Goal: Contribute content: Contribute content

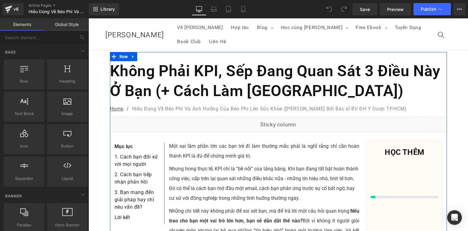
click at [186, 61] on h1 "Không Phải KPI, Sếp Đang Quan Sát 3 Điều Này Ở Bạn (+ Cách Làm [GEOGRAPHIC_DATA…" at bounding box center [278, 81] width 337 height 40
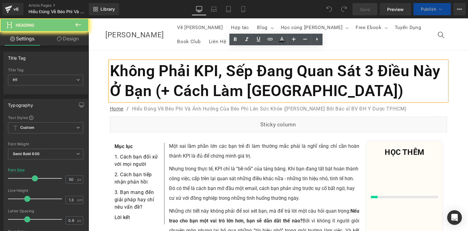
click at [186, 61] on h1 "Không Phải KPI, Sếp Đang Quan Sát 3 Điều Này Ở Bạn (+ Cách Làm [GEOGRAPHIC_DATA…" at bounding box center [278, 81] width 337 height 40
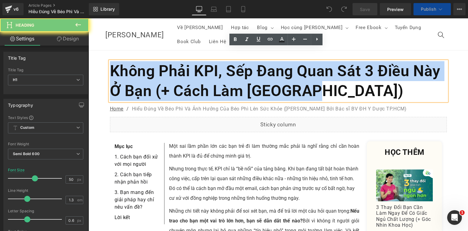
paste div
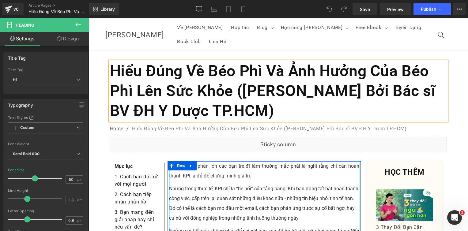
click at [208, 170] on div "Một sai lầm phần lớn các bạn trẻ đi làm thường mắc phải là nghĩ rằng chỉ cần ho…" at bounding box center [264, 231] width 190 height 140
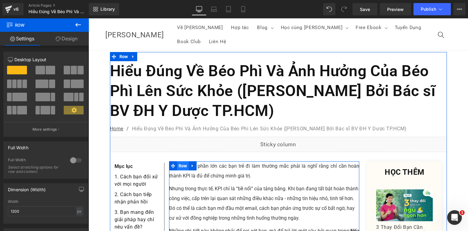
click at [183, 162] on span "Row" at bounding box center [181, 165] width 9 height 7
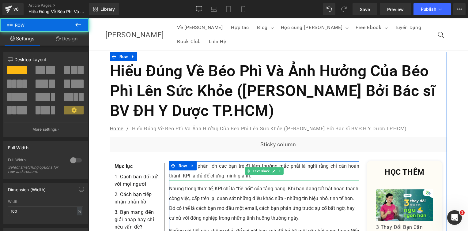
click at [242, 161] on p "Một sai lầm phần lớn các bạn trẻ đi làm thường mắc phải là nghĩ rằng chỉ cần ho…" at bounding box center [264, 171] width 190 height 20
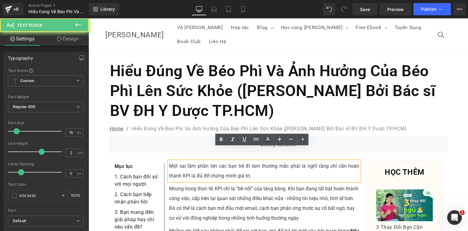
click at [240, 161] on p "Một sai lầm phần lớn các bạn trẻ đi làm thường mắc phải là nghĩ rằng chỉ cần ho…" at bounding box center [264, 171] width 190 height 20
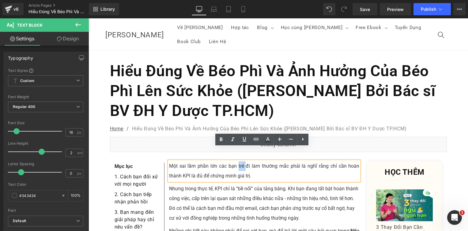
click at [240, 161] on p "Một sai lầm phần lớn các bạn trẻ đi làm thường mắc phải là nghĩ rằng chỉ cần ho…" at bounding box center [264, 171] width 190 height 20
paste div
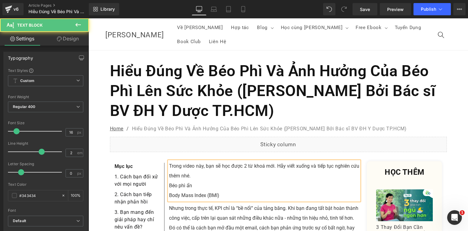
click at [169, 181] on p "Béo phì ẩn" at bounding box center [264, 186] width 190 height 10
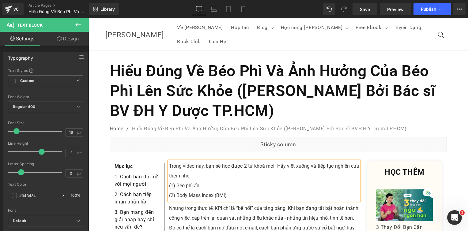
click at [208, 161] on p "Trong video này, bạn sẽ học được 2 từ khoá mới. Hãy viết xuống và tiếp tục nghi…" at bounding box center [264, 171] width 190 height 20
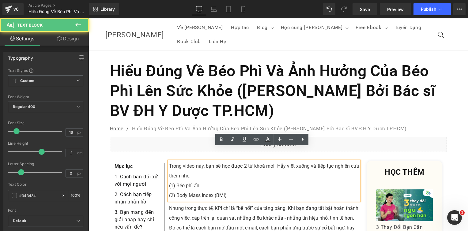
click at [208, 161] on p "Trong video này, bạn sẽ học được 2 từ khoá mới. Hãy viết xuống và tiếp tục nghi…" at bounding box center [264, 171] width 190 height 20
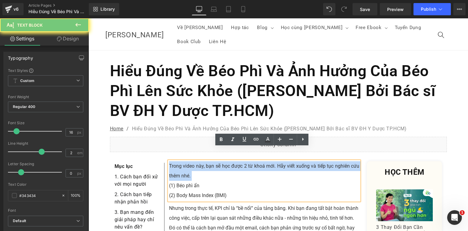
click at [208, 161] on p "Trong video này, bạn sẽ học được 2 từ khoá mới. Hãy viết xuống và tiếp tục nghi…" at bounding box center [264, 171] width 190 height 20
click at [262, 161] on p "Trong video này, bạn sẽ học được 2 từ khoá mới. Hãy viết xuống và tiếp tục nghi…" at bounding box center [264, 171] width 190 height 20
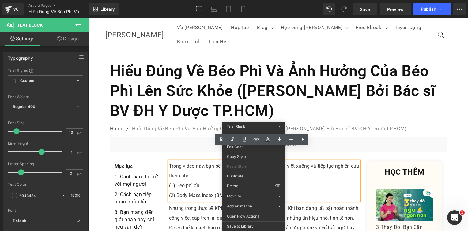
drag, startPoint x: 180, startPoint y: 159, endPoint x: 222, endPoint y: 156, distance: 41.8
click at [181, 161] on p "Trong video này, bạn sẽ học được 2 từ khoá mới. Hãy viết xuống và tiếp tục nghi…" at bounding box center [264, 171] width 190 height 20
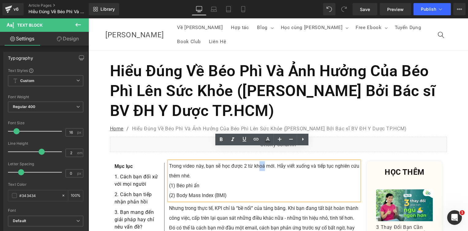
drag, startPoint x: 262, startPoint y: 154, endPoint x: 257, endPoint y: 154, distance: 5.2
click at [257, 161] on p "Trong video này, bạn sẽ học được 2 từ khoá mới. Hãy viết xuống và tiếp tục nghi…" at bounding box center [264, 171] width 190 height 20
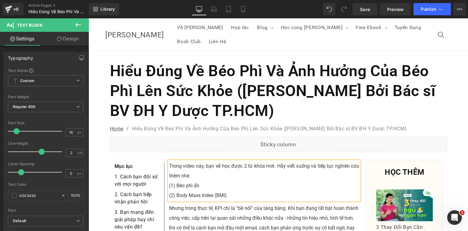
click at [258, 161] on p "Trong video này, bạn sẽ học được 2 từ khóa mới. Hãy viết xuống và tiếp tục nghi…" at bounding box center [264, 171] width 190 height 20
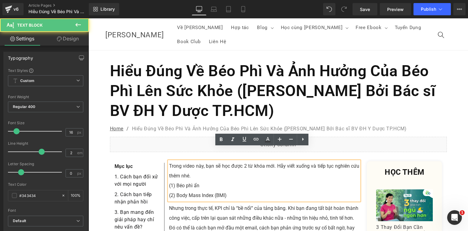
click at [221, 191] on p "(2) Body Mass Index (BMI)" at bounding box center [264, 196] width 190 height 10
drag, startPoint x: 247, startPoint y: 183, endPoint x: 222, endPoint y: 173, distance: 26.9
click at [170, 169] on div "Trong video này, bạn sẽ học được 2 từ khóa mới. Hãy viết xuống và tiếp tục nghi…" at bounding box center [264, 180] width 190 height 39
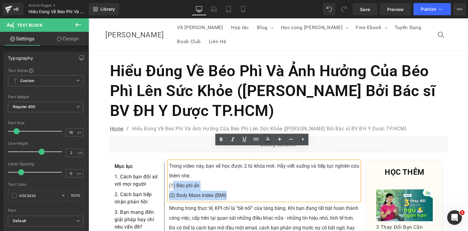
click at [244, 181] on p "(1) Béo phì ẩn" at bounding box center [264, 186] width 190 height 10
click at [190, 209] on div "Nhưng trong thực tế, KPI chỉ là “bề nổi” của tảng băng. Khi bạn đang tất bật ho…" at bounding box center [264, 223] width 190 height 39
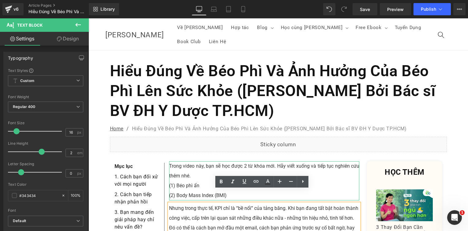
click at [246, 179] on icon at bounding box center [247, 180] width 3 height 3
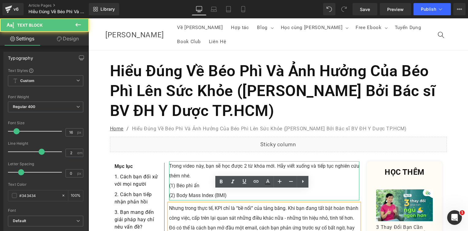
click at [242, 161] on p "Trong video này, bạn sẽ học được 2 từ khóa mới. Hãy viết xuống và tiếp tục nghi…" at bounding box center [264, 171] width 190 height 20
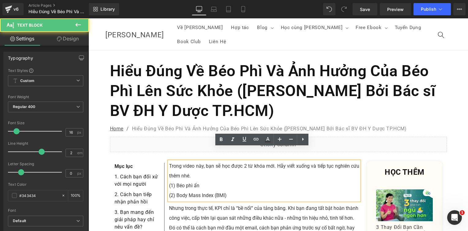
click at [216, 211] on div "Nhưng trong thực tế, KPI chỉ là “bề nổi” của tảng băng. Khi bạn đang tất bật ho…" at bounding box center [264, 223] width 190 height 39
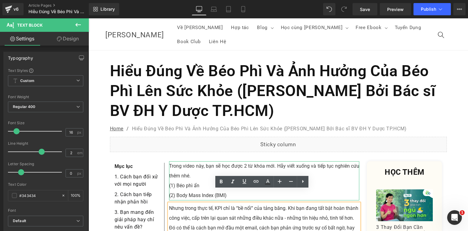
click at [246, 179] on icon at bounding box center [247, 180] width 3 height 3
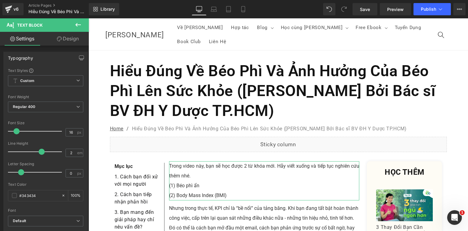
click at [58, 40] on icon at bounding box center [59, 38] width 5 height 5
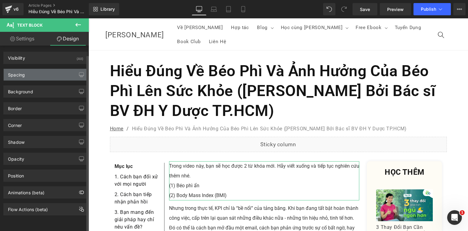
click at [45, 74] on div "Spacing" at bounding box center [46, 75] width 84 height 12
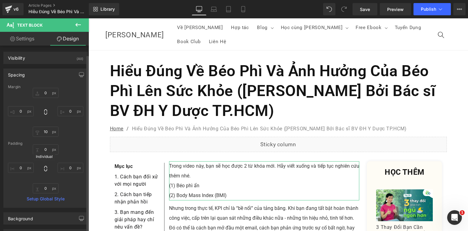
scroll to position [122, 0]
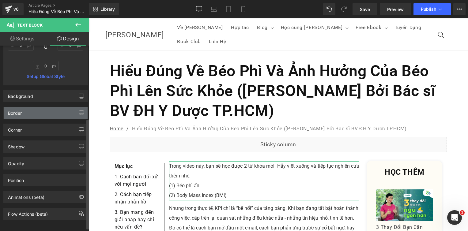
click at [48, 111] on div "Border" at bounding box center [46, 113] width 84 height 12
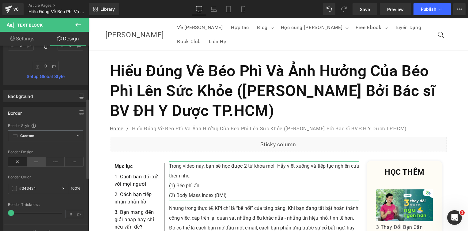
click at [36, 164] on icon at bounding box center [36, 161] width 19 height 9
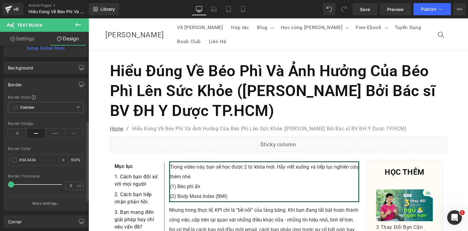
scroll to position [184, 0]
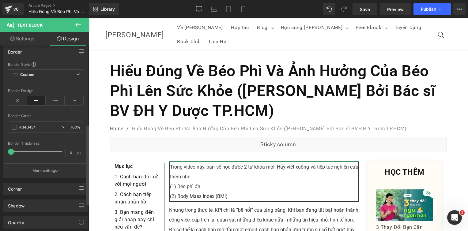
click at [47, 163] on button "More settings" at bounding box center [46, 170] width 84 height 14
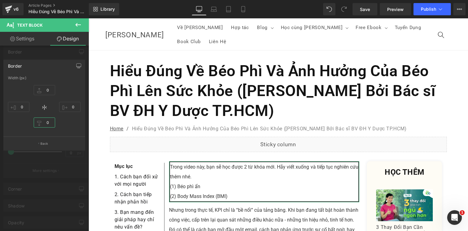
click at [47, 122] on input "0" at bounding box center [44, 123] width 21 height 10
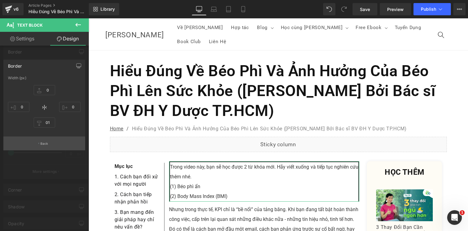
type input "1"
click at [50, 141] on button "Back" at bounding box center [44, 144] width 82 height 14
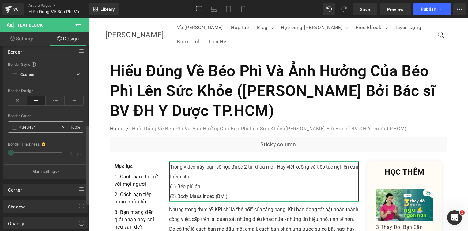
click at [62, 126] on icon at bounding box center [63, 127] width 4 height 4
type input "none"
type input "0"
click at [58, 141] on div "Border Thickness" at bounding box center [45, 143] width 75 height 5
click at [62, 126] on icon at bounding box center [63, 127] width 2 height 2
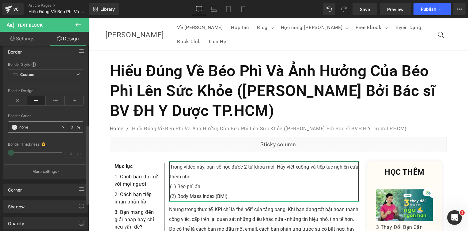
click at [41, 129] on input "none" at bounding box center [38, 127] width 39 height 7
click at [15, 95] on div "Border Design" at bounding box center [45, 101] width 75 height 24
click at [22, 99] on icon at bounding box center [17, 100] width 19 height 9
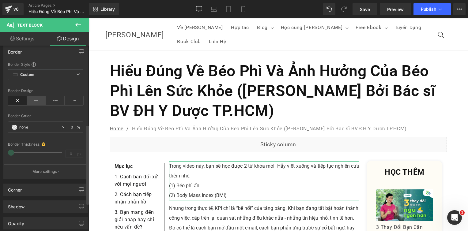
click at [30, 99] on icon at bounding box center [36, 100] width 19 height 9
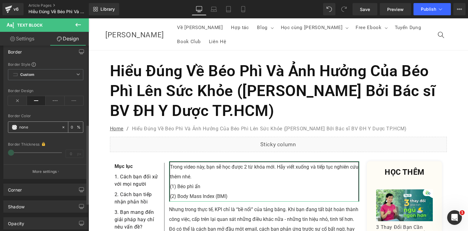
click at [13, 129] on span at bounding box center [14, 127] width 5 height 5
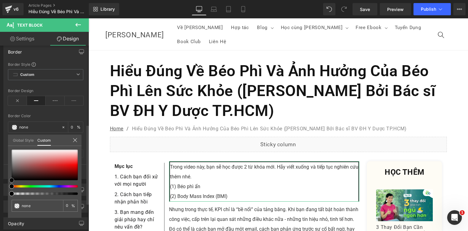
type input "#873434"
type input "100"
type input "#873434"
type input "100"
type input "#843333"
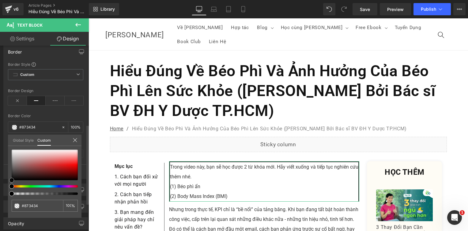
type input "#843333"
type input "#552424"
type input "#170c0c"
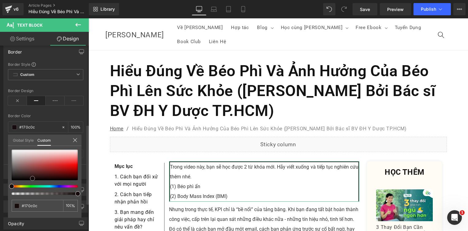
type input "#000000"
drag, startPoint x: 40, startPoint y: 169, endPoint x: 10, endPoint y: 178, distance: 32.1
click at [5, 179] on div "Border Border Style Custom Custom Setup Global Style Custom Setup Global Style …" at bounding box center [46, 110] width 92 height 138
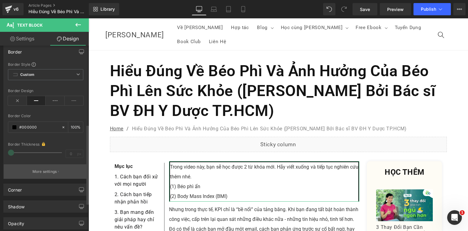
click at [47, 170] on p "More settings" at bounding box center [44, 172] width 24 height 6
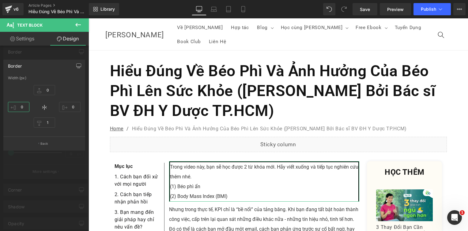
click at [27, 103] on input "0" at bounding box center [18, 107] width 21 height 10
type input "0"
click at [46, 108] on icon at bounding box center [44, 107] width 7 height 7
click at [42, 93] on input "0" at bounding box center [44, 90] width 21 height 10
click at [43, 106] on icon at bounding box center [44, 107] width 7 height 7
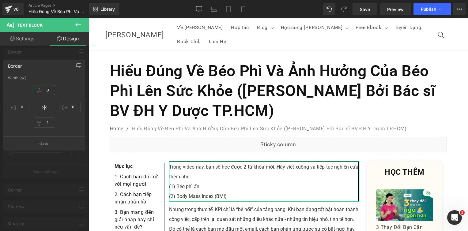
click at [47, 91] on input "0" at bounding box center [44, 90] width 21 height 10
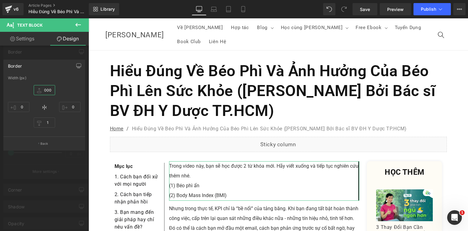
type input "0"
click at [77, 108] on input "0" at bounding box center [69, 107] width 21 height 10
type input "0"
click at [55, 118] on input "1" at bounding box center [44, 123] width 21 height 10
click at [44, 123] on input "1" at bounding box center [44, 123] width 21 height 10
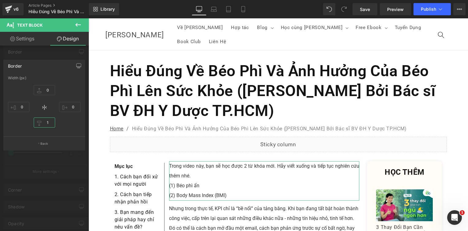
click at [45, 123] on input "1" at bounding box center [44, 123] width 21 height 10
click at [69, 129] on div "0px 0 0px 0 1px 1 0px 0" at bounding box center [44, 107] width 73 height 49
click at [49, 142] on button "Back" at bounding box center [44, 144] width 82 height 14
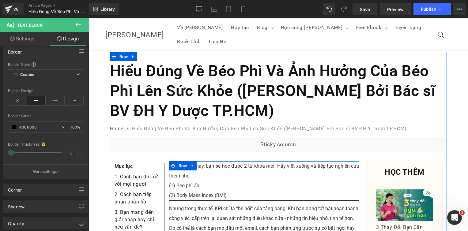
click at [211, 214] on div "Nhưng trong thực tế, KPI chỉ là “bề nổi” của tảng băng. Khi bạn đang tất bật ho…" at bounding box center [264, 223] width 190 height 39
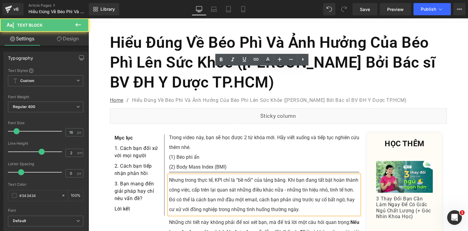
scroll to position [122, 0]
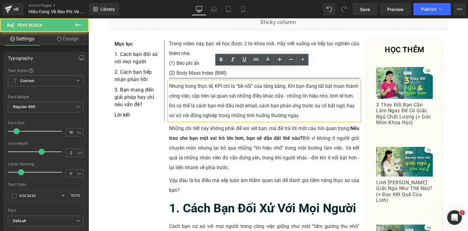
click at [206, 81] on div "Nhưng trong thực tế, KPI chỉ là “bề nổi” của tảng băng. Khi bạn đang tất bật ho…" at bounding box center [264, 100] width 190 height 39
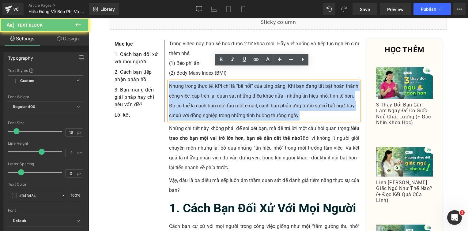
click at [206, 81] on div "Nhưng trong thực tế, KPI chỉ là “bề nổi” của tảng băng. Khi bạn đang tất bật ho…" at bounding box center [264, 100] width 190 height 39
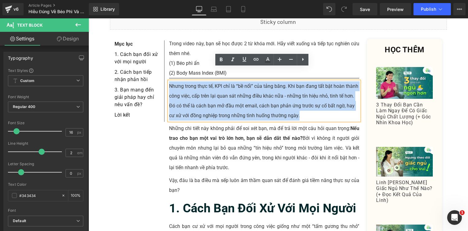
paste div
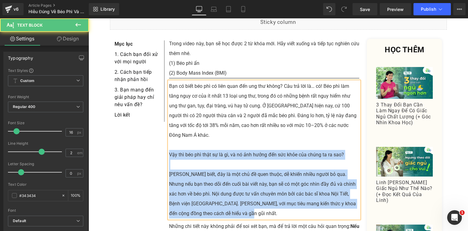
drag, startPoint x: 167, startPoint y: 132, endPoint x: 223, endPoint y: 188, distance: 79.0
click at [223, 188] on div "Bạn có biết béo phì có liên quan đến ung thư không? Câu trả lời là… có! Béo phì…" at bounding box center [264, 149] width 190 height 137
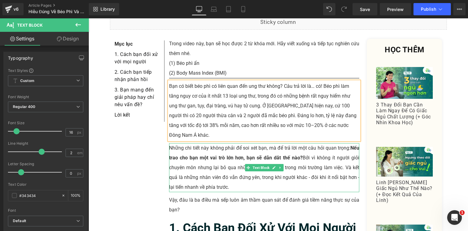
click at [199, 145] on span "Nếu trao cho bạn một vai trò lớn hơn, bạn sẽ dẫn dắt thế nào?" at bounding box center [264, 153] width 190 height 16
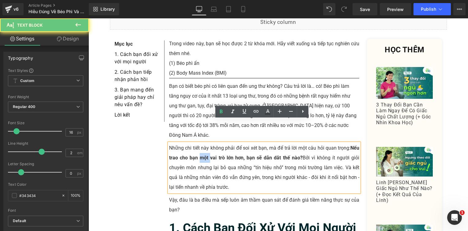
click at [199, 145] on span "Nếu trao cho bạn một vai trò lớn hơn, bạn sẽ dẫn dắt thế nào?" at bounding box center [264, 153] width 190 height 16
paste div
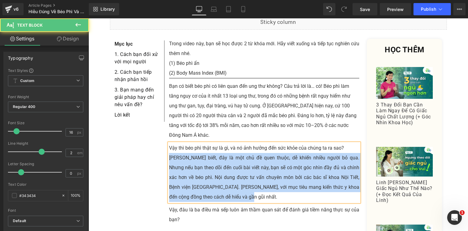
click at [169, 153] on p "[PERSON_NAME] biết, đây là một chủ đề quen thuộc, dễ khiến nhiều người bỏ qua. …" at bounding box center [264, 177] width 190 height 49
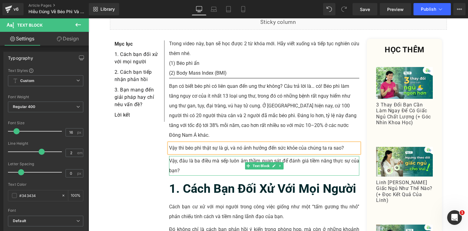
click at [205, 156] on p "Vậy, đâu là ba điều mà sếp luôn âm thầm quan sát để đánh giá tiềm năng thực sự …" at bounding box center [264, 166] width 190 height 20
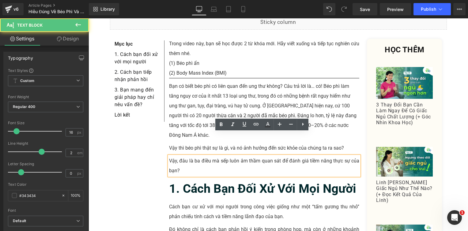
click at [205, 156] on p "Vậy, đâu là ba điều mà sếp luôn âm thầm quan sát để đánh giá tiềm năng thực sự …" at bounding box center [264, 166] width 190 height 20
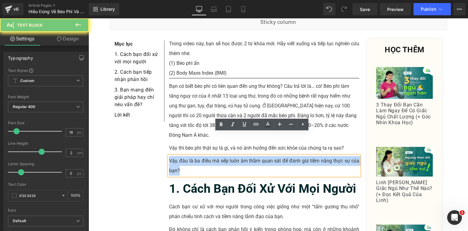
click at [205, 156] on p "Vậy, đâu là ba điều mà sếp luôn âm thầm quan sát để đánh giá tiềm năng thực sự …" at bounding box center [264, 166] width 190 height 20
paste div
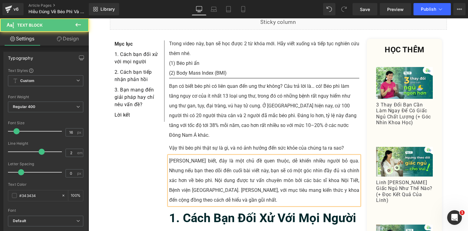
click at [234, 156] on p "[PERSON_NAME] biết, đây là một chủ đề quen thuộc, dễ khiến nhiều người bỏ qua. …" at bounding box center [264, 180] width 190 height 49
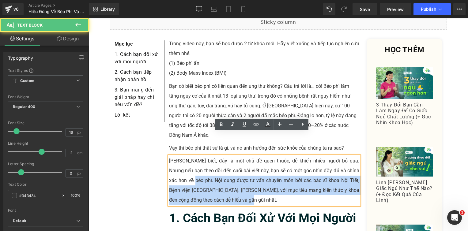
drag, startPoint x: 176, startPoint y: 158, endPoint x: 216, endPoint y: 175, distance: 43.1
click at [216, 177] on p "[PERSON_NAME] biết, đây là một chủ đề quen thuộc, dễ khiến nhiều người bỏ qua. …" at bounding box center [264, 180] width 190 height 49
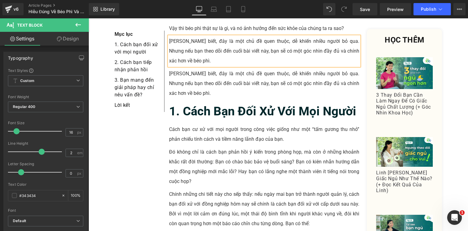
scroll to position [245, 0]
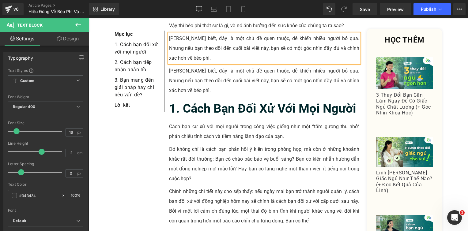
click at [196, 66] on p "[PERSON_NAME] biết, đây là một chủ đề quen thuộc, dễ khiến nhiều người bỏ qua. …" at bounding box center [264, 80] width 190 height 29
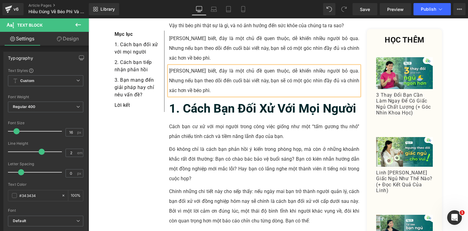
click at [196, 66] on p "[PERSON_NAME] biết, đây là một chủ đề quen thuộc, dễ khiến nhiều người bỏ qua. …" at bounding box center [264, 80] width 190 height 29
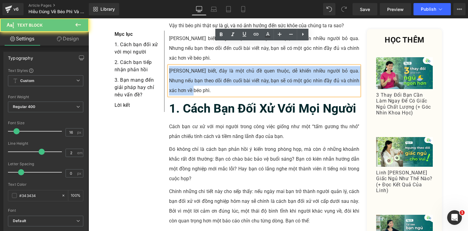
click at [196, 66] on p "[PERSON_NAME] biết, đây là một chủ đề quen thuộc, dễ khiến nhiều người bỏ qua. …" at bounding box center [264, 80] width 190 height 29
paste div
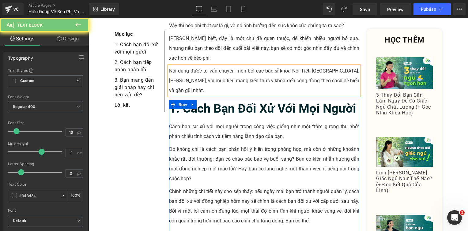
click at [201, 145] on p "Đó không chỉ là cách bạn phản hồi ý kiến trong phòng họp, mà còn ở những khoảnh…" at bounding box center [264, 164] width 190 height 39
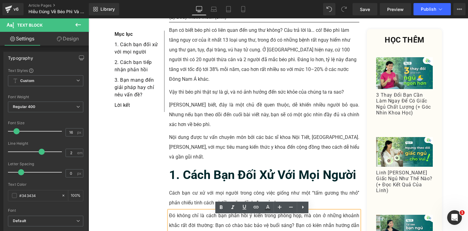
scroll to position [214, 0]
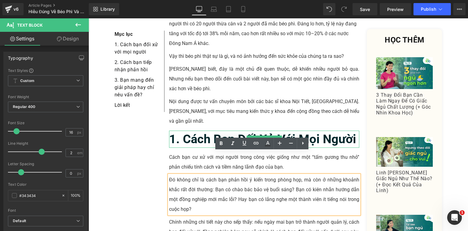
click at [191, 132] on b "1. Cách Bạn Đối Xử Với Mọi Người" at bounding box center [262, 139] width 187 height 14
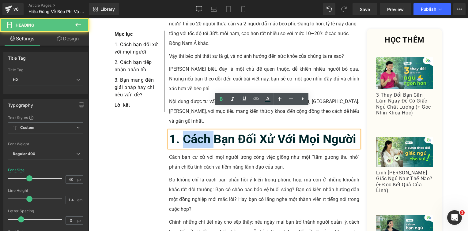
click at [191, 132] on b "1. Cách Bạn Đối Xử Với Mọi Người" at bounding box center [262, 139] width 187 height 14
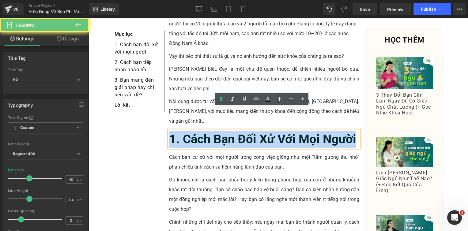
click at [191, 132] on b "1. Cách Bạn Đối Xử Với Mọi Người" at bounding box center [262, 139] width 187 height 14
paste div
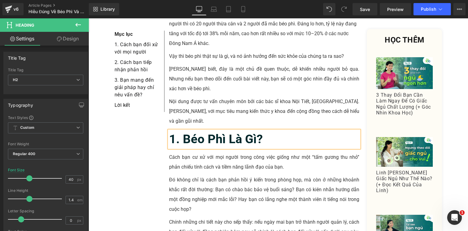
click at [211, 175] on p "Đó không chỉ là cách bạn phản hồi ý kiến trong phòng họp, mà còn ở những khoảnh…" at bounding box center [264, 194] width 190 height 39
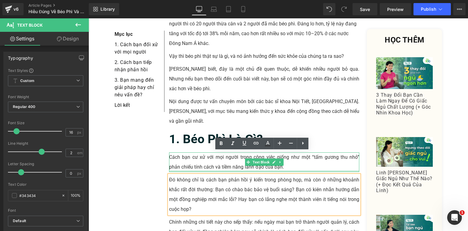
click at [192, 152] on p "Cách bạn cư xử với mọi người trong công việc giống như một “tấm gương thu nhỏ” …" at bounding box center [264, 162] width 190 height 20
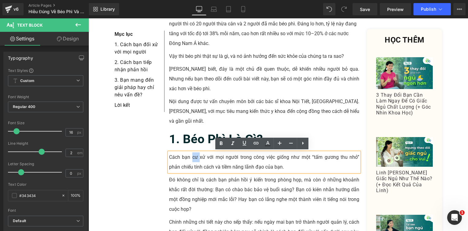
click at [192, 152] on p "Cách bạn cư xử với mọi người trong công việc giống như một “tấm gương thu nhỏ” …" at bounding box center [264, 162] width 190 height 20
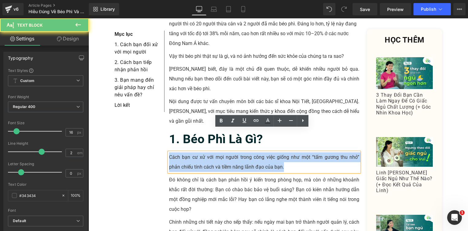
click at [192, 152] on p "Cách bạn cư xử với mọi người trong công việc giống như một “tấm gương thu nhỏ” …" at bounding box center [264, 162] width 190 height 20
paste div
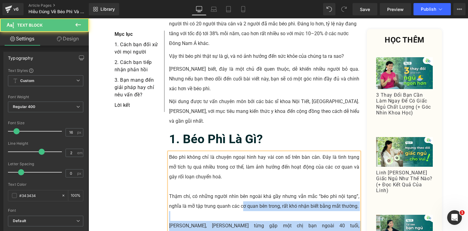
drag, startPoint x: 166, startPoint y: 172, endPoint x: 241, endPoint y: 179, distance: 75.3
click at [242, 180] on div "Béo phì không chỉ là chuyện ngoại hình hay vài con số trên bàn cân. Đây là tình…" at bounding box center [264, 230] width 190 height 157
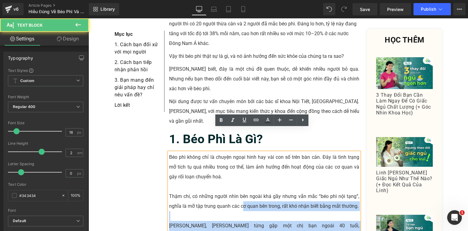
scroll to position [276, 0]
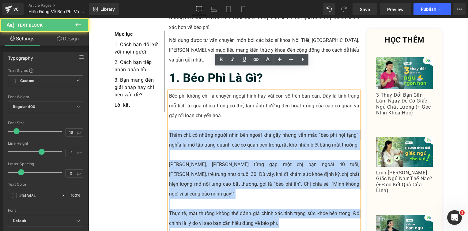
click at [169, 130] on p "Thậm chí, có những người nhìn bên ngoài khá gầy nhưng vẫn mắc “béo phì nội tạng…" at bounding box center [264, 140] width 190 height 20
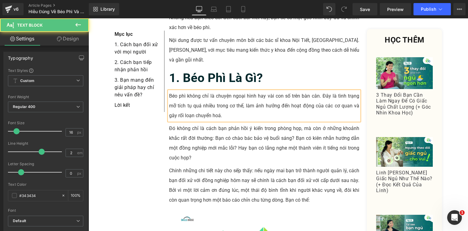
click at [205, 124] on p "Đó không chỉ là cách bạn phản hồi ý kiến trong phòng họp, mà còn ở những khoảnh…" at bounding box center [264, 143] width 190 height 39
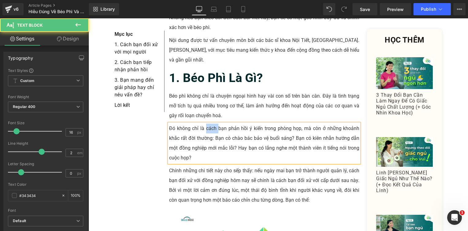
click at [205, 124] on p "Đó không chỉ là cách bạn phản hồi ý kiến trong phòng họp, mà còn ở những khoảnh…" at bounding box center [264, 143] width 190 height 39
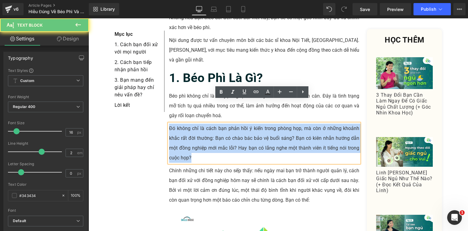
click at [205, 124] on p "Đó không chỉ là cách bạn phản hồi ý kiến trong phòng họp, mà còn ở những khoảnh…" at bounding box center [264, 143] width 190 height 39
paste div
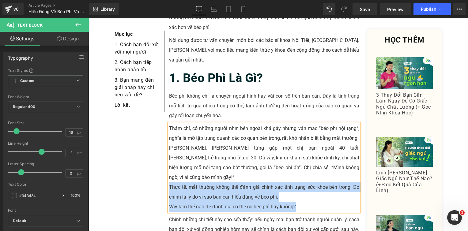
drag, startPoint x: 319, startPoint y: 177, endPoint x: 167, endPoint y: 154, distance: 153.9
click at [169, 154] on div "Thậm chí, có những người nhìn bên ngoài khá gầy nhưng vẫn mắc “béo phì nội tạng…" at bounding box center [264, 168] width 190 height 88
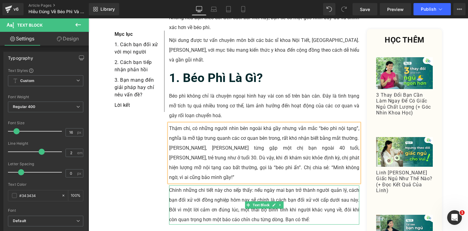
click at [227, 186] on p "Chính những chi tiết này cho sếp thấy: nếu ngày mai bạn trở thành người quản lý…" at bounding box center [264, 205] width 190 height 39
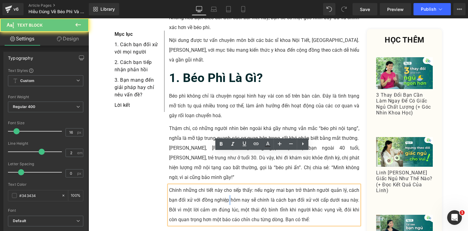
click at [227, 186] on p "Chính những chi tiết này cho sếp thấy: nếu ngày mai bạn trở thành người quản lý…" at bounding box center [264, 205] width 190 height 39
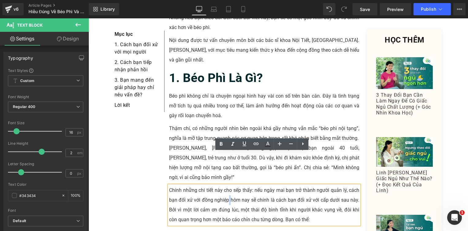
paste div
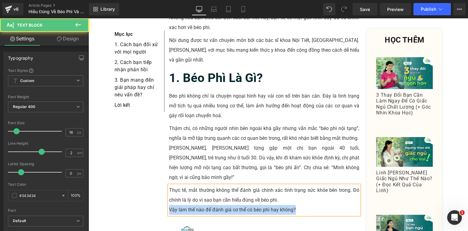
drag, startPoint x: 293, startPoint y: 177, endPoint x: 154, endPoint y: 178, distance: 138.7
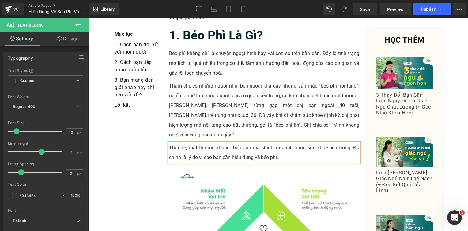
scroll to position [398, 0]
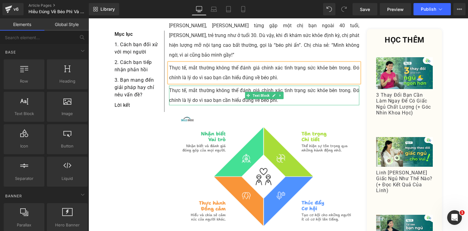
click at [224, 86] on p "Thực tế, mắt thường không thể đánh giá chính xác tình trạng sức khỏe bên trong.…" at bounding box center [264, 96] width 190 height 20
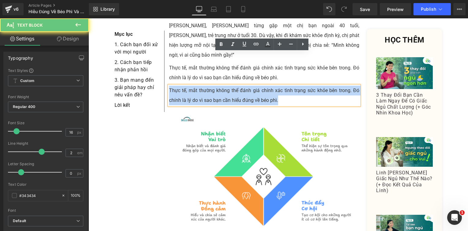
click at [224, 86] on p "Thực tế, mắt thường không thể đánh giá chính xác tình trạng sức khỏe bên trong.…" at bounding box center [264, 96] width 190 height 20
paste div
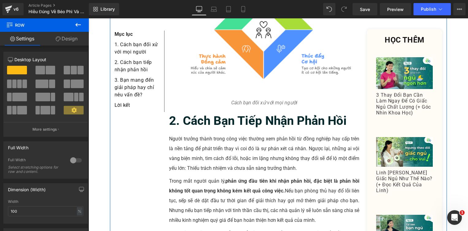
scroll to position [582, 0]
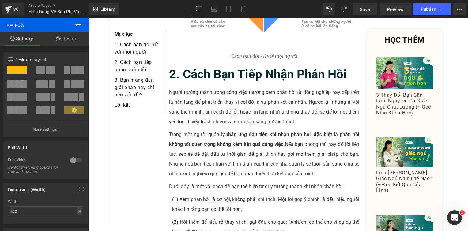
click at [227, 67] on b "2. Cách Bạn Tiếp Nhận Phản Hồi" at bounding box center [258, 74] width 178 height 14
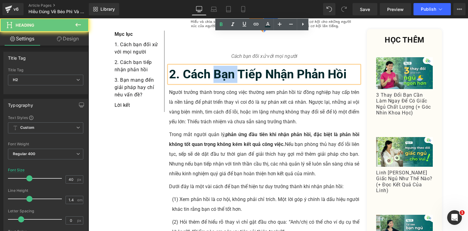
click at [227, 67] on b "2. Cách Bạn Tiếp Nhận Phản Hồi" at bounding box center [258, 74] width 178 height 14
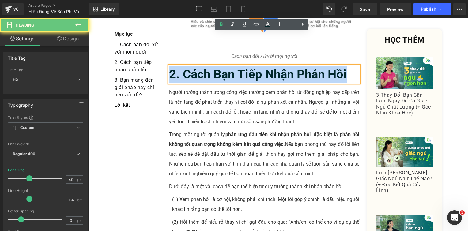
click at [227, 67] on b "2. Cách Bạn Tiếp Nhận Phản Hồi" at bounding box center [258, 74] width 178 height 14
paste div
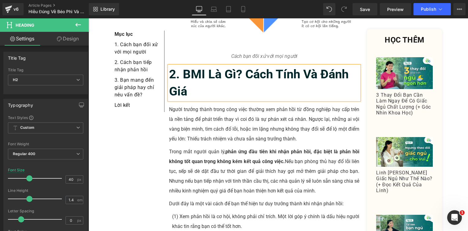
click at [194, 105] on p "Người trưởng thành trong công việc thường xem phản hồi từ đồng nghiệp hay cấp t…" at bounding box center [264, 124] width 190 height 39
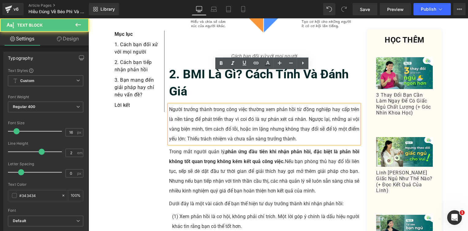
click at [208, 105] on p "Người trưởng thành trong công việc thường xem phản hồi từ đồng nghiệp hay cấp t…" at bounding box center [264, 124] width 190 height 39
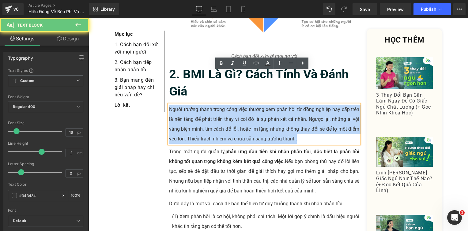
click at [208, 105] on p "Người trưởng thành trong công việc thường xem phản hồi từ đồng nghiệp hay cấp t…" at bounding box center [264, 124] width 190 height 39
paste div
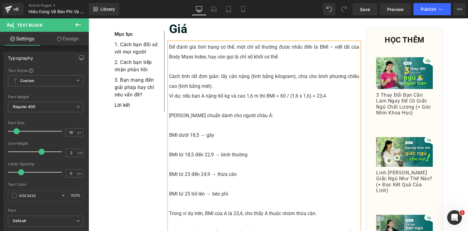
scroll to position [612, 0]
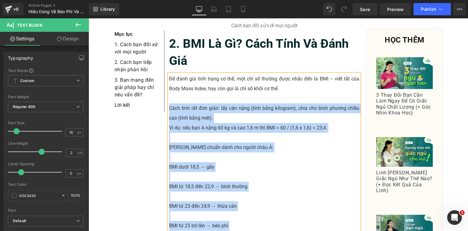
click at [169, 103] on p "Cách tính rất đơn giản: lấy cân nặng (tính bằng kilogram), chia cho bình phương…" at bounding box center [264, 113] width 190 height 20
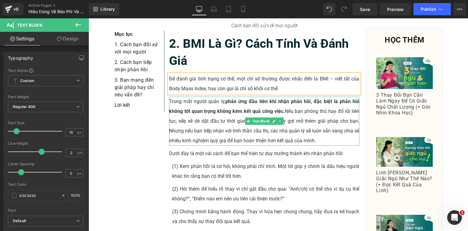
click at [203, 99] on span "phản ứng đầu tiên khi nhận phản hồi, đặc biệt là phản hồi không tốt quan trọng …" at bounding box center [264, 107] width 190 height 16
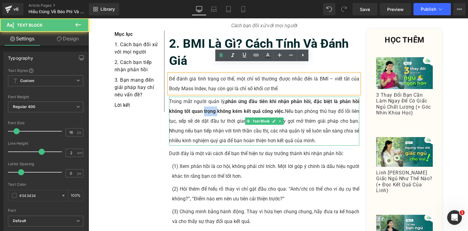
click at [203, 99] on span "phản ứng đầu tiên khi nhận phản hồi, đặc biệt là phản hồi không tốt quan trọng …" at bounding box center [264, 107] width 190 height 16
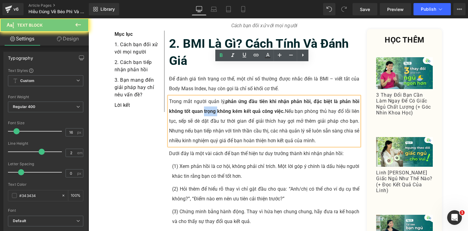
click at [203, 99] on span "phản ứng đầu tiên khi nhận phản hồi, đặc biệt là phản hồi không tốt quan trọng …" at bounding box center [264, 107] width 190 height 16
paste div
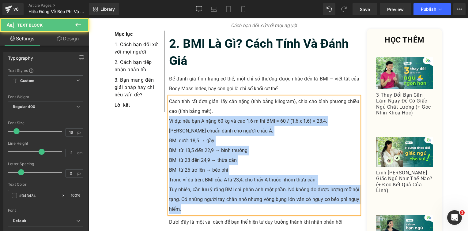
click at [169, 116] on p "Ví dụ: nếu bạn A nặng 60 kg và cao 1,6 m thì BMI = 60 / (1,6 x 1,6) = 23,4." at bounding box center [264, 121] width 190 height 10
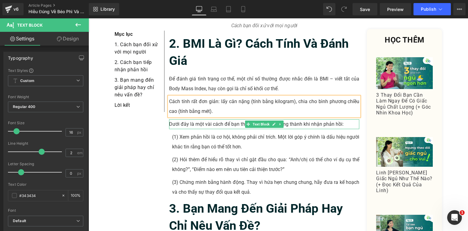
click at [205, 119] on p "Dưới đây là một vài cách để bạn thể hiện tư duy trưởng thành khi nhận phản hồi:" at bounding box center [264, 124] width 190 height 10
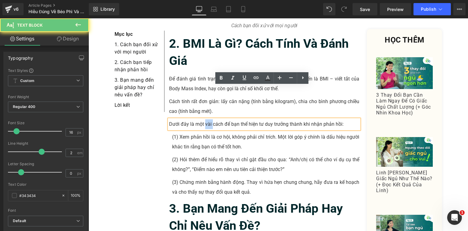
click at [205, 119] on p "Dưới đây là một vài cách để bạn thể hiện tư duy trưởng thành khi nhận phản hồi:" at bounding box center [264, 124] width 190 height 10
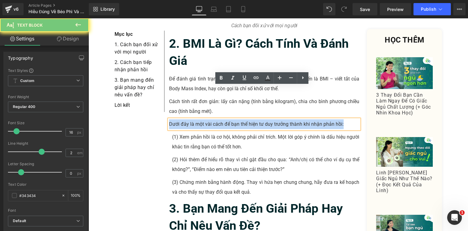
click at [205, 119] on p "Dưới đây là một vài cách để bạn thể hiện tư duy trưởng thành khi nhận phản hồi:" at bounding box center [264, 124] width 190 height 10
paste div
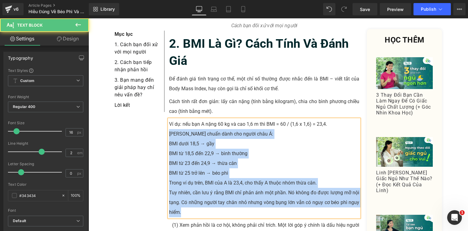
drag, startPoint x: 189, startPoint y: 157, endPoint x: 167, endPoint y: 102, distance: 59.5
click at [169, 119] on div "Ví dụ: nếu bạn A nặng 60 kg và cao 1,6 m thì BMI = 60 / (1,6 x 1,6) = 23,4. Th…" at bounding box center [264, 168] width 190 height 98
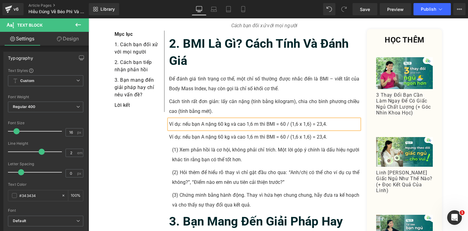
click at [198, 132] on p "Ví dụ: nếu bạn A nặng 60 kg và cao 1,6 m thì BMI = 60 / (1,6 x 1,6) = 23,4." at bounding box center [264, 137] width 190 height 10
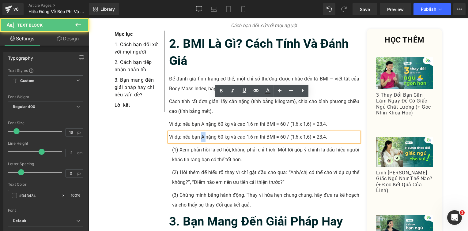
click at [198, 132] on p "Ví dụ: nếu bạn A nặng 60 kg và cao 1,6 m thì BMI = 60 / (1,6 x 1,6) = 23,4." at bounding box center [264, 137] width 190 height 10
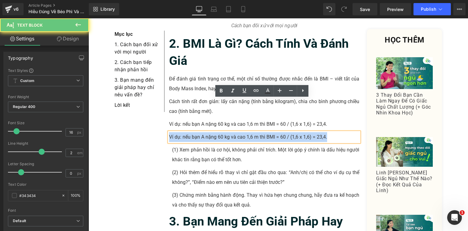
click at [198, 132] on p "Ví dụ: nếu bạn A nặng 60 kg và cao 1,6 m thì BMI = 60 / (1,6 x 1,6) = 23,4." at bounding box center [264, 137] width 190 height 10
paste div
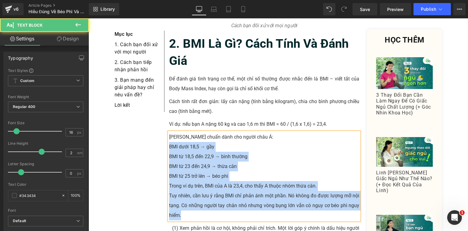
drag, startPoint x: 189, startPoint y: 184, endPoint x: 167, endPoint y: 112, distance: 74.5
click at [169, 132] on div "[PERSON_NAME] chuẩn dành cho người [DEMOGRAPHIC_DATA] Á: BMI dưới 18,5 → gầy …" at bounding box center [264, 176] width 190 height 88
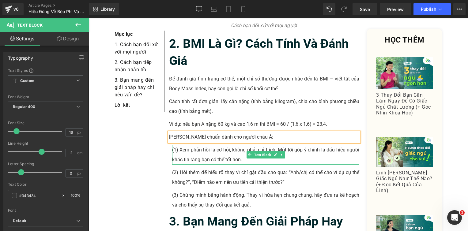
click at [223, 145] on p "(1) Xem phản hồi là cơ hội, không phải chỉ trích. Một lời góp ý chính là dấu hi…" at bounding box center [265, 155] width 187 height 20
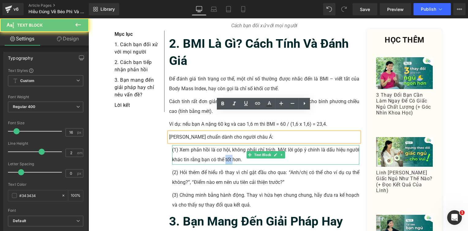
click at [223, 145] on p "(1) Xem phản hồi là cơ hội, không phải chỉ trích. Một lời góp ý chính là dấu hi…" at bounding box center [265, 155] width 187 height 20
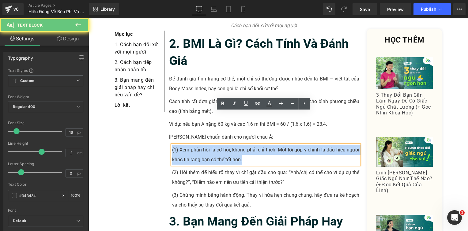
click at [223, 145] on p "(1) Xem phản hồi là cơ hội, không phải chỉ trích. Một lời góp ý chính là dấu hi…" at bounding box center [265, 155] width 187 height 20
paste div
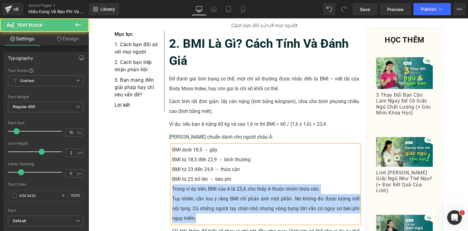
drag, startPoint x: 170, startPoint y: 156, endPoint x: 187, endPoint y: 182, distance: 30.9
click at [187, 186] on div "BMI dưới 18,5 → gầy BMI từ 18,5 đến 22,9 → bình thường BMI từ 23 đến 24,9 → t…" at bounding box center [265, 184] width 187 height 78
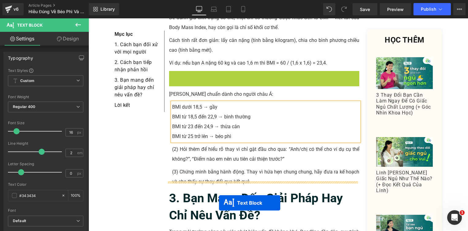
scroll to position [692, 0]
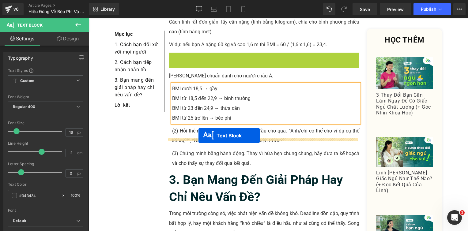
drag, startPoint x: 248, startPoint y: 104, endPoint x: 198, endPoint y: 136, distance: 58.5
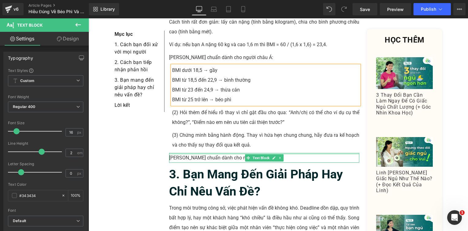
click at [197, 153] on div at bounding box center [264, 154] width 190 height 2
click at [197, 153] on p "[PERSON_NAME] chuẩn dành cho người châu Á:" at bounding box center [264, 158] width 190 height 10
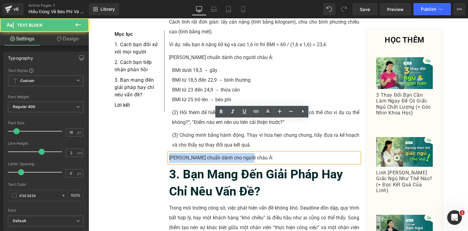
click at [197, 153] on p "[PERSON_NAME] chuẩn dành cho người châu Á:" at bounding box center [264, 158] width 190 height 10
paste div
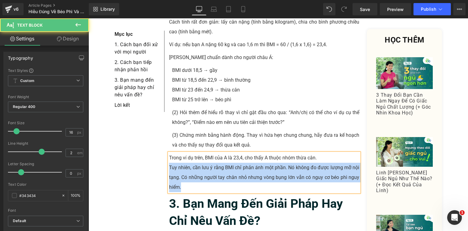
drag, startPoint x: 188, startPoint y: 154, endPoint x: 163, endPoint y: 131, distance: 34.2
click at [163, 131] on div "Mục lục Text Block 1. Cách bạn đối xử với mọi người Text Block 2. Cách bạn tiếp…" at bounding box center [278, 141] width 337 height 1363
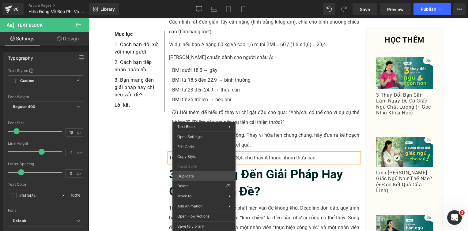
drag, startPoint x: 293, startPoint y: 193, endPoint x: 205, endPoint y: 173, distance: 90.8
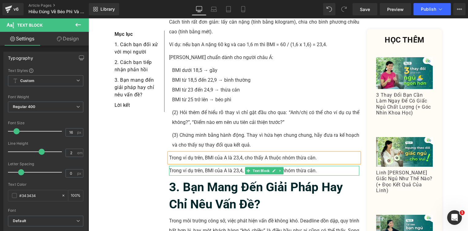
click at [190, 166] on p "Trong ví dụ trên, BMI của A là 23,4, cho thấy A thuộc nhóm thừa cân." at bounding box center [264, 171] width 190 height 10
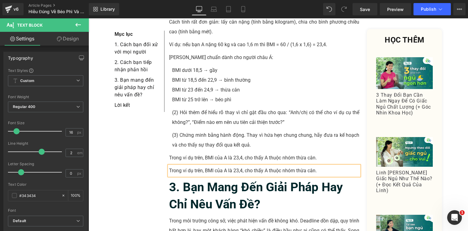
click at [190, 166] on p "Trong ví dụ trên, BMI của A là 23,4, cho thấy A thuộc nhóm thừa cân." at bounding box center [264, 171] width 190 height 10
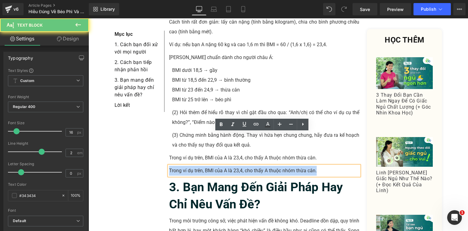
click at [190, 166] on p "Trong ví dụ trên, BMI của A là 23,4, cho thấy A thuộc nhóm thừa cân." at bounding box center [264, 171] width 190 height 10
paste div
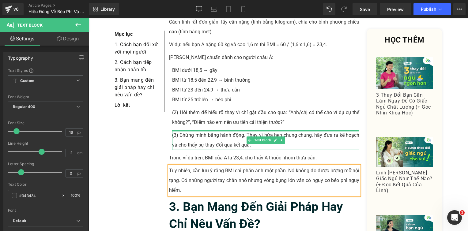
click at [196, 130] on div at bounding box center [265, 131] width 187 height 2
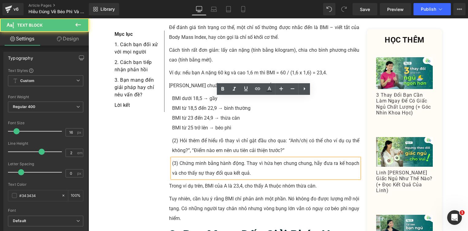
scroll to position [631, 0]
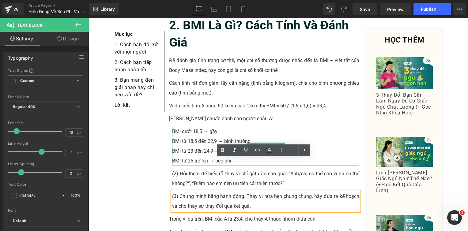
click at [227, 146] on p "BMI từ 23 đến 24,9 → thừa cân" at bounding box center [265, 151] width 187 height 10
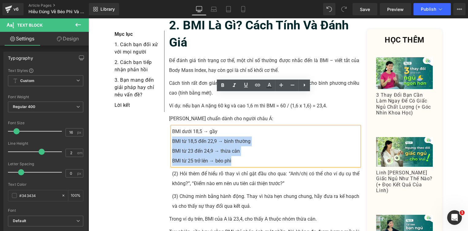
drag, startPoint x: 235, startPoint y: 129, endPoint x: 170, endPoint y: 109, distance: 67.3
click at [172, 127] on div "BMI dưới 18,5 → gầy BMI từ 18,5 đến 22,9 → bình thường BMI từ 23 đến 24,9 → t…" at bounding box center [265, 146] width 187 height 39
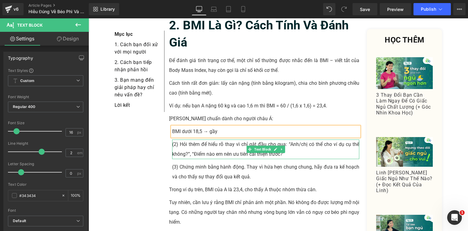
click at [194, 140] on p "(2) Hỏi thêm để hiểu rõ thay vì chỉ gật đầu cho qua: “Anh/chị có thể cho ví dụ …" at bounding box center [265, 150] width 187 height 20
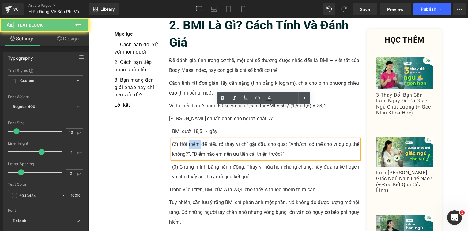
click at [194, 140] on p "(2) Hỏi thêm để hiểu rõ thay vì chỉ gật đầu cho qua: “Anh/chị có thể cho ví dụ …" at bounding box center [265, 150] width 187 height 20
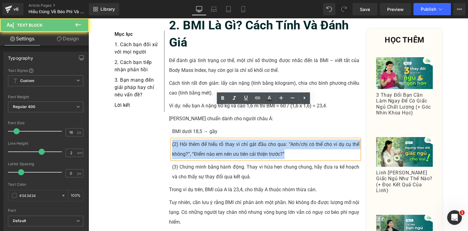
click at [194, 140] on p "(2) Hỏi thêm để hiểu rõ thay vì chỉ gật đầu cho qua: “Anh/chị có thể cho ví dụ …" at bounding box center [265, 150] width 187 height 20
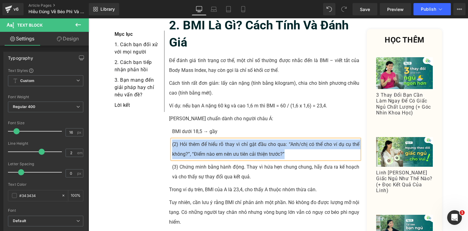
click at [175, 127] on p "BMI dưới 18,5 → gầy" at bounding box center [265, 132] width 187 height 10
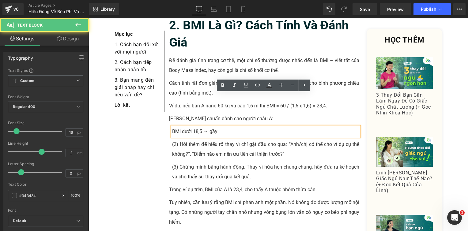
click at [172, 127] on p "BMI dưới 18,5 → gầy" at bounding box center [265, 132] width 187 height 10
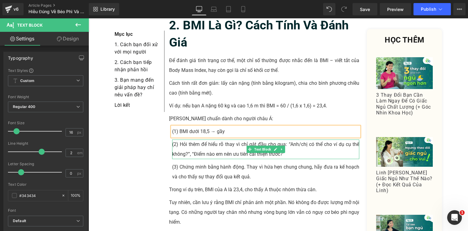
click at [191, 140] on p "(2) Hỏi thêm để hiểu rõ thay vì chỉ gật đầu cho qua: “Anh/chị có thể cho ví dụ …" at bounding box center [265, 150] width 187 height 20
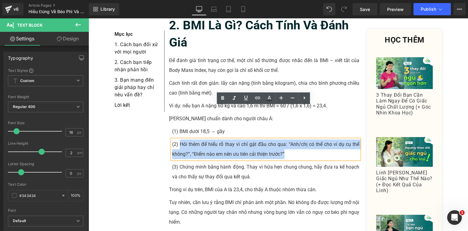
drag, startPoint x: 213, startPoint y: 116, endPoint x: 179, endPoint y: 114, distance: 34.3
click at [179, 140] on p "(2) Hỏi thêm để hiểu rõ thay vì chỉ gật đầu cho qua: “Anh/chị có thể cho ví dụ …" at bounding box center [265, 150] width 187 height 20
paste div
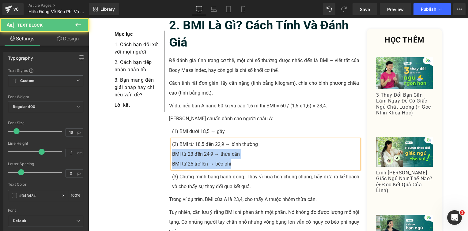
drag, startPoint x: 240, startPoint y: 131, endPoint x: 150, endPoint y: 124, distance: 90.9
click at [150, 124] on div "Mục lục Text Block 1. Cách bạn đối xử với mọi người Text Block 2. Cách bạn tiếp…" at bounding box center [278, 194] width 337 height 1346
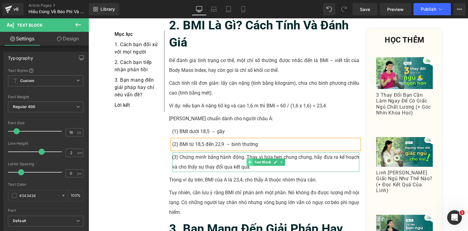
click at [248, 161] on icon at bounding box center [249, 162] width 3 height 3
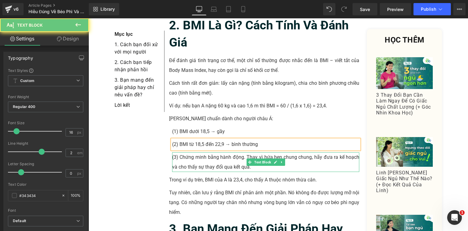
click at [250, 152] on p "(3) Chứng minh bằng hành động. Thay vì hứa hẹn chung chung, hãy đưa ra kế hoạch…" at bounding box center [265, 162] width 187 height 20
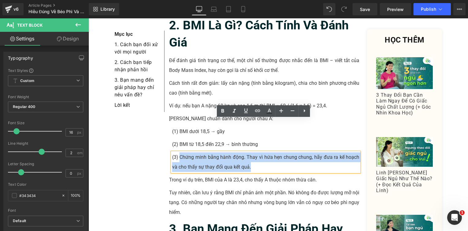
drag, startPoint x: 249, startPoint y: 133, endPoint x: 178, endPoint y: 125, distance: 71.5
click at [178, 152] on p "(3) Chứng minh bằng hành động. Thay vì hứa hẹn chung chung, hãy đưa ra kế hoạch…" at bounding box center [265, 162] width 187 height 20
paste div
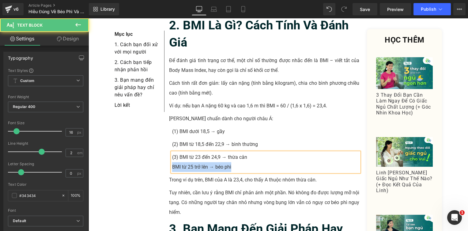
drag, startPoint x: 231, startPoint y: 136, endPoint x: 136, endPoint y: 133, distance: 95.6
click at [136, 133] on div "Mục lục Text Block 1. Cách bạn đối xử với mọi người Text Block 2. Cách bạn tiếp…" at bounding box center [278, 184] width 337 height 1327
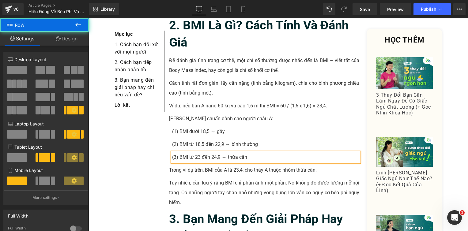
drag, startPoint x: 142, startPoint y: 133, endPoint x: 163, endPoint y: 131, distance: 20.3
click at [143, 133] on div "Mục lục Text Block 1. Cách bạn đối xử với mọi người Text Block 2. Cách bạn tiếp…" at bounding box center [278, 179] width 337 height 1317
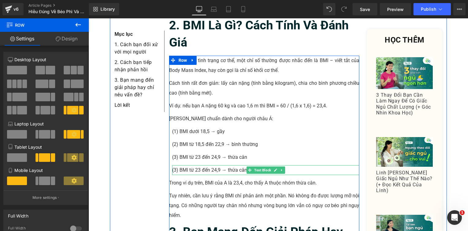
click at [193, 165] on p "(3) BMI từ 23 đến 24,9 → thừa cân" at bounding box center [265, 170] width 187 height 10
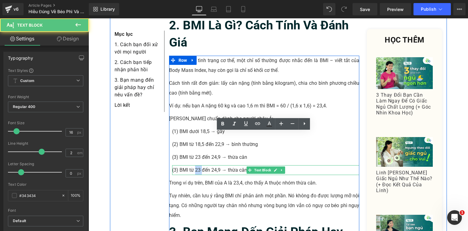
click at [193, 165] on p "(3) BMI từ 23 đến 24,9 → thừa cân" at bounding box center [265, 170] width 187 height 10
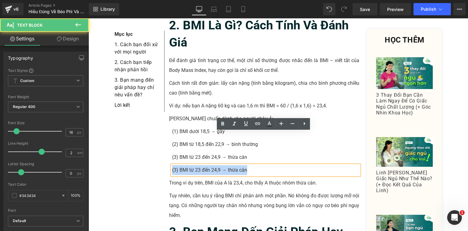
click at [193, 165] on p "(3) BMI từ 23 đến 24,9 → thừa cân" at bounding box center [265, 170] width 187 height 10
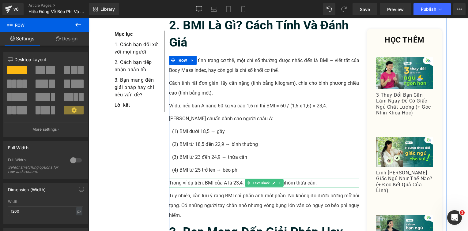
click at [194, 178] on p "Trong ví dụ trên, BMI của A là 23,4, cho thấy A thuộc nhóm thừa cân." at bounding box center [264, 183] width 190 height 10
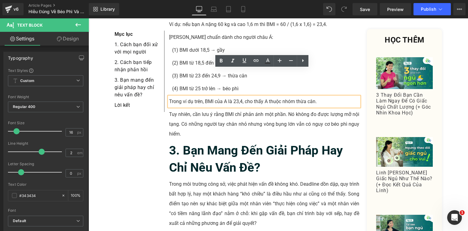
scroll to position [723, 0]
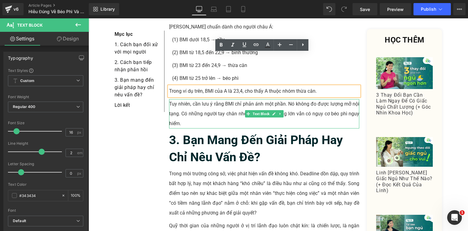
click at [221, 133] on b "3. Bạn Mang Đến Giải Pháp Hay Chỉ Nêu Vấn Đề?" at bounding box center [256, 149] width 174 height 32
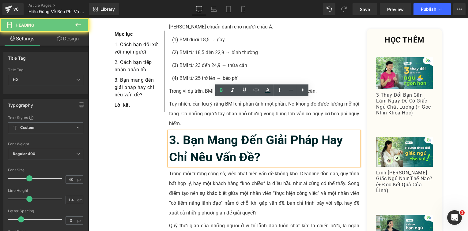
click at [221, 133] on b "3. Bạn Mang Đến Giải Pháp Hay Chỉ Nêu Vấn Đề?" at bounding box center [256, 149] width 174 height 32
click at [220, 133] on b "3. Bạn Mang Đến Giải Pháp Hay Chỉ Nêu Vấn Đề?" at bounding box center [256, 149] width 174 height 32
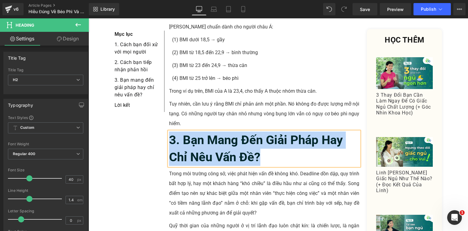
paste div
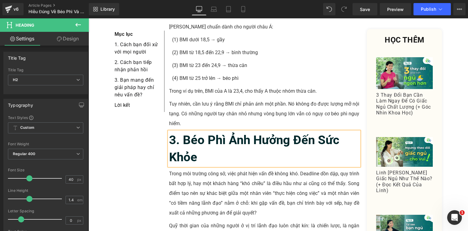
click at [202, 169] on p "Trong môi trường công sở, việc phát hiện vấn đề không khó. Deadline dồn dập, qu…" at bounding box center [264, 193] width 190 height 49
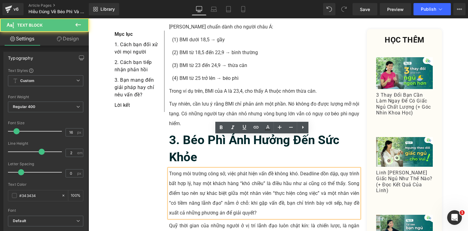
click at [191, 169] on p "Trong môi trường công sở, việc phát hiện vấn đề không khó. Deadline dồn dập, qu…" at bounding box center [264, 193] width 190 height 49
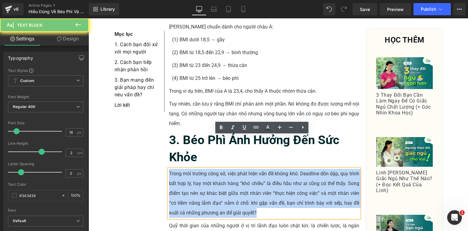
click at [191, 169] on p "Trong môi trường công sở, việc phát hiện vấn đề không khó. Deadline dồn dập, qu…" at bounding box center [264, 193] width 190 height 49
paste div
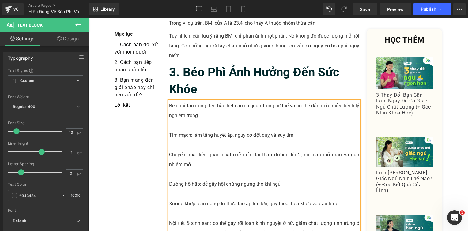
scroll to position [814, 0]
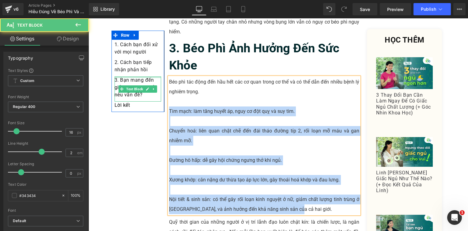
drag, startPoint x: 308, startPoint y: 177, endPoint x: 141, endPoint y: 77, distance: 194.4
click at [141, 77] on div "Mục lục Text Block 1. Cách bạn đối xử với mọi người Text Block 2. Cách bạn tiếp…" at bounding box center [278, 47] width 337 height 1418
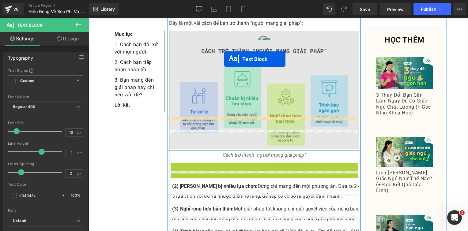
scroll to position [845, 0]
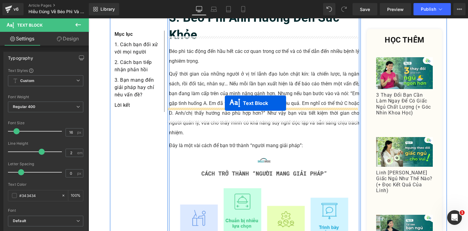
drag, startPoint x: 246, startPoint y: 139, endPoint x: 224, endPoint y: 103, distance: 41.7
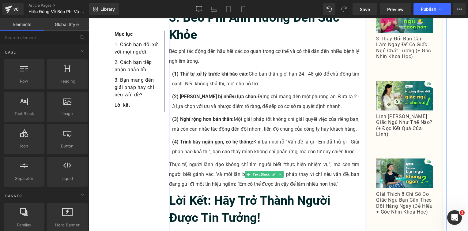
scroll to position [784, 0]
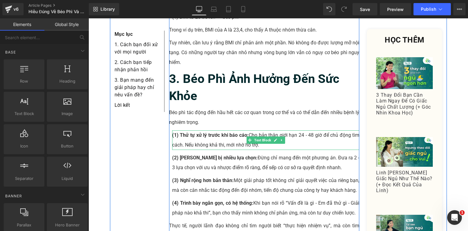
click at [213, 130] on p "(1) Thử tự xử lý trước khi báo cáo: Cho bản thân giới hạn 24 - 48 giờ để chủ độ…" at bounding box center [265, 140] width 187 height 20
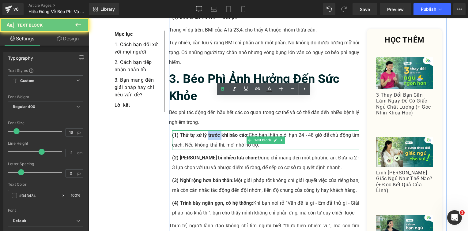
click at [213, 130] on p "(1) Thử tự xử lý trước khi báo cáo: Cho bản thân giới hạn 24 - 48 giờ để chủ độ…" at bounding box center [265, 140] width 187 height 20
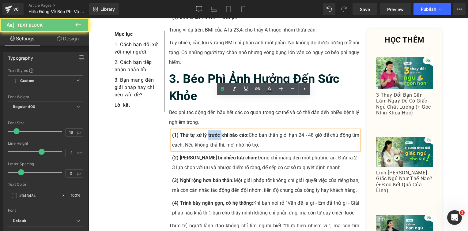
click at [213, 130] on p "(1) Thử tự xử lý trước khi báo cáo: Cho bản thân giới hạn 24 - 48 giờ để chủ độ…" at bounding box center [265, 140] width 187 height 20
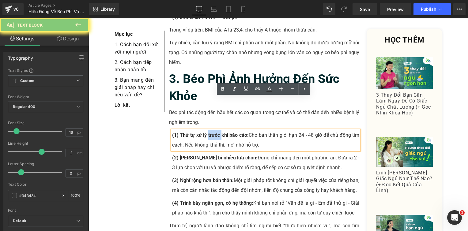
click at [282, 130] on p "(1) Thử tự xử lý trước khi báo cáo: Cho bản thân giới hạn 24 - 48 giờ để chủ độ…" at bounding box center [265, 140] width 187 height 20
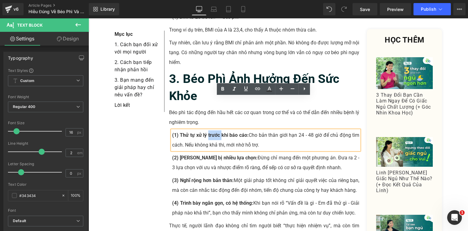
drag, startPoint x: 269, startPoint y: 113, endPoint x: 177, endPoint y: 106, distance: 92.7
click at [177, 130] on p "(1) Thử tự xử lý trước khi báo cáo: Cho bản thân giới hạn 24 - 48 giờ để chủ độ…" at bounding box center [265, 140] width 187 height 20
paste div
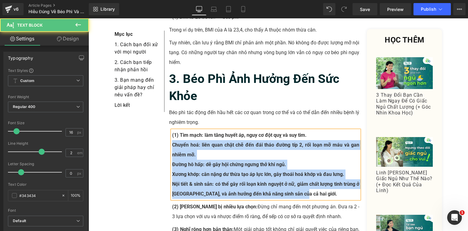
drag, startPoint x: 330, startPoint y: 162, endPoint x: 163, endPoint y: 110, distance: 175.7
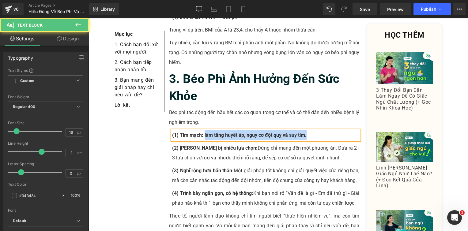
drag, startPoint x: 320, startPoint y: 102, endPoint x: 201, endPoint y: 105, distance: 118.8
click at [201, 130] on p "(1) Tim mạch: làm tăng huyết áp, nguy cơ đột quỵ và suy tim." at bounding box center [265, 135] width 187 height 10
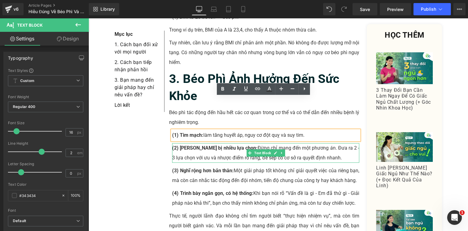
click at [211, 145] on strong "(2) [PERSON_NAME] bị nhiều lựa chọn:" at bounding box center [214, 148] width 85 height 6
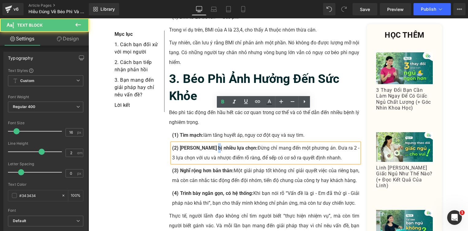
click at [211, 145] on strong "(2) [PERSON_NAME] bị nhiều lựa chọn:" at bounding box center [214, 148] width 85 height 6
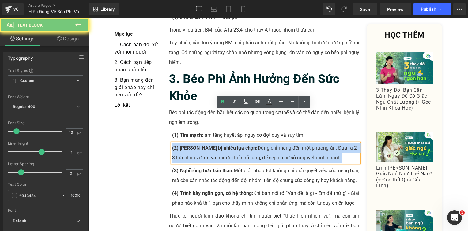
click at [211, 145] on strong "(2) [PERSON_NAME] bị nhiều lựa chọn:" at bounding box center [214, 148] width 85 height 6
drag, startPoint x: 262, startPoint y: 125, endPoint x: 317, endPoint y: 123, distance: 55.5
click at [263, 143] on p "(2) Chuẩn bị nhiều lựa chọn: Đừng chỉ mang đến một phương án. Đưa ra 2 - 3 lựa …" at bounding box center [265, 153] width 187 height 20
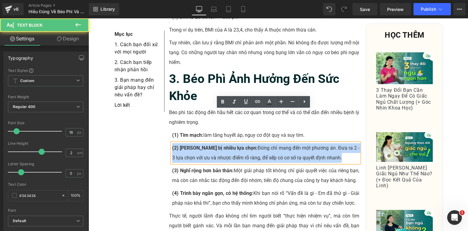
click at [355, 143] on p "(2) Chuẩn bị nhiều lựa chọn: Đừng chỉ mang đến một phương án. Đưa ra 2 - 3 lựa …" at bounding box center [265, 153] width 187 height 20
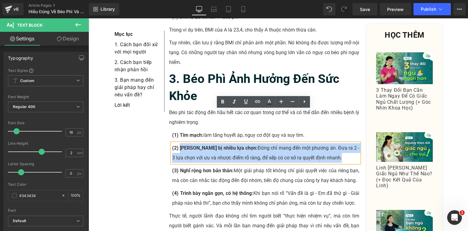
drag, startPoint x: 347, startPoint y: 126, endPoint x: 177, endPoint y: 116, distance: 170.8
click at [177, 143] on p "(2) Chuẩn bị nhiều lựa chọn: Đừng chỉ mang đến một phương án. Đưa ra 2 - 3 lựa …" at bounding box center [265, 153] width 187 height 20
paste div
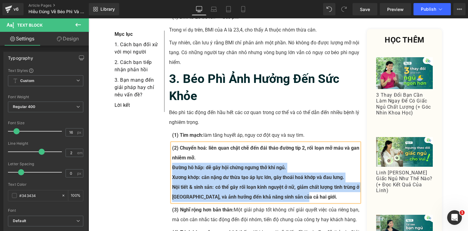
drag, startPoint x: 312, startPoint y: 165, endPoint x: 169, endPoint y: 135, distance: 145.6
click at [172, 143] on div "(2) Chuyển hoá: liên quan chặt chẽ đến đái tháo đường típ 2, rối loạn mỡ máu và…" at bounding box center [265, 172] width 187 height 59
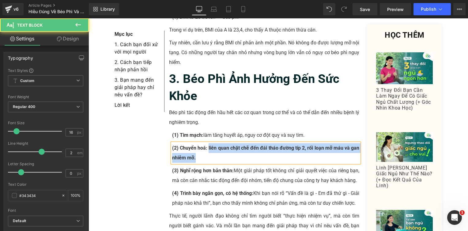
drag, startPoint x: 218, startPoint y: 123, endPoint x: 205, endPoint y: 116, distance: 14.3
click at [205, 143] on p "(2) Chuyển hoá: liên quan chặt chẽ đến đái tháo đường típ 2, rối loạn mỡ máu và…" at bounding box center [265, 153] width 187 height 20
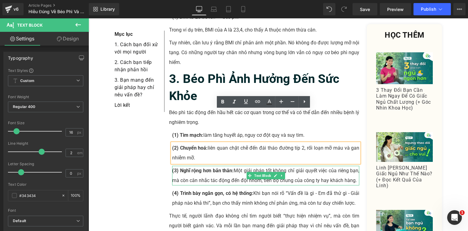
click at [202, 166] on p "(3) Nghĩ rộng hơn bản thân: Một giải pháp tốt không chỉ giải quyết việc của riê…" at bounding box center [265, 176] width 187 height 20
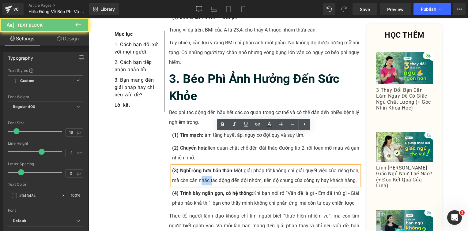
click at [202, 166] on p "(3) Nghĩ rộng hơn bản thân: Một giải pháp tốt không chỉ giải quyết việc của riê…" at bounding box center [265, 176] width 187 height 20
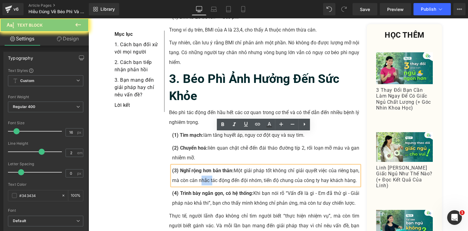
click at [228, 166] on p "(3) Nghĩ rộng hơn bản thân: Một giải pháp tốt không chỉ giải quyết việc của riê…" at bounding box center [265, 176] width 187 height 20
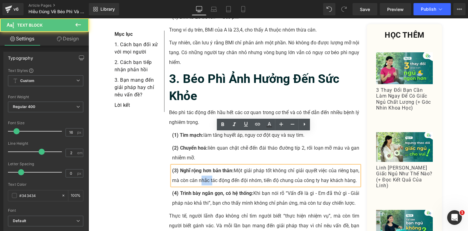
drag, startPoint x: 355, startPoint y: 150, endPoint x: 178, endPoint y: 139, distance: 178.2
click at [178, 166] on p "(3) Nghĩ rộng hơn bản thân: Một giải pháp tốt không chỉ giải quyết việc của riê…" at bounding box center [265, 176] width 187 height 20
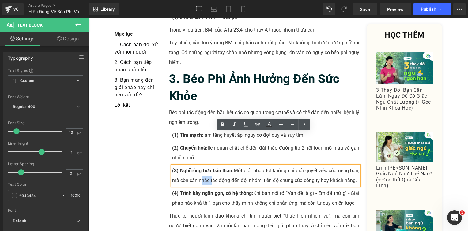
paste div
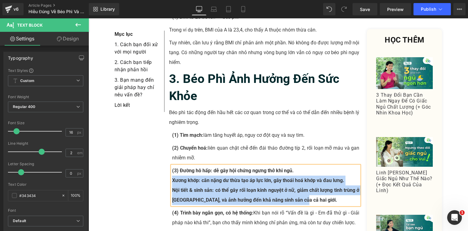
drag, startPoint x: 316, startPoint y: 166, endPoint x: 170, endPoint y: 148, distance: 147.5
click at [172, 166] on div "(3) Đường hô hấp: dễ gây hội chứng ngưng thở khi ngủ. Xương khớp: cân nặng dư …" at bounding box center [265, 185] width 187 height 39
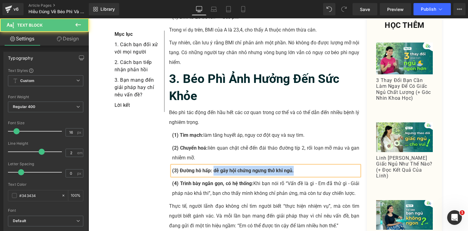
drag, startPoint x: 303, startPoint y: 137, endPoint x: 211, endPoint y: 137, distance: 92.8
click at [211, 166] on p "(3) Đường hô hấp: dễ gây hội chứng ngưng thở khi ngủ." at bounding box center [265, 171] width 187 height 10
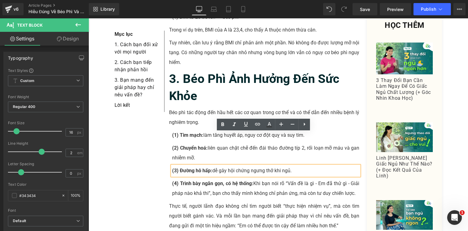
click at [219, 179] on p "(4) Trình bày ngắn gọn, có hệ thống: Khi bạn nói rõ “Vấn đề là gì - Em đã thử g…" at bounding box center [265, 189] width 187 height 20
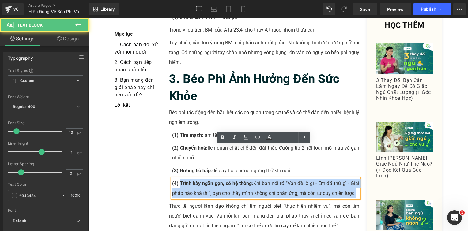
drag, startPoint x: 355, startPoint y: 163, endPoint x: 178, endPoint y: 152, distance: 178.2
click at [178, 179] on p "(4) Trình bày ngắn gọn, có hệ thống: Khi bạn nói rõ “Vấn đề là gì - Em đã thử g…" at bounding box center [265, 189] width 187 height 20
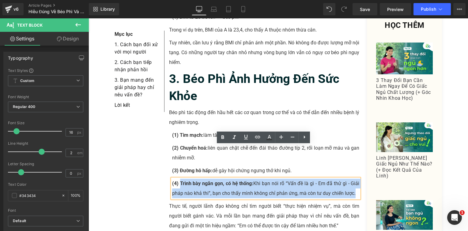
paste div
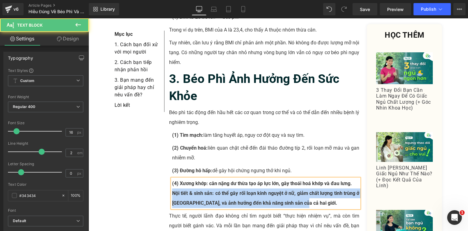
drag, startPoint x: 224, startPoint y: 169, endPoint x: 165, endPoint y: 163, distance: 59.7
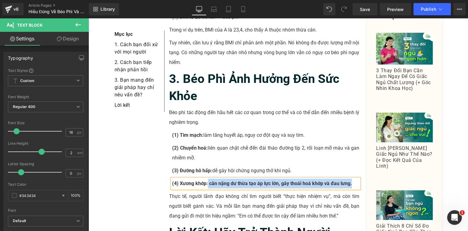
click at [205, 181] on strong "(4) Xương khớp: cân nặng dư thừa tạo áp lực lớn, gây thoái hoá khớp và đau lưng." at bounding box center [262, 184] width 180 height 6
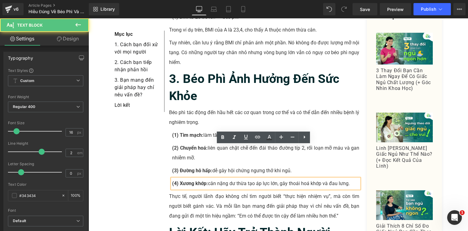
click at [199, 192] on p "Thực tế, người lãnh đạo không chỉ tìm người biết “thực hiện nhiệm vụ”, mà còn t…" at bounding box center [264, 206] width 190 height 29
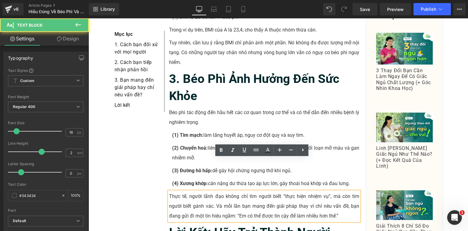
click at [196, 192] on p "Thực tế, người lãnh đạo không chỉ tìm người biết “thực hiện nhiệm vụ”, mà còn t…" at bounding box center [264, 206] width 190 height 29
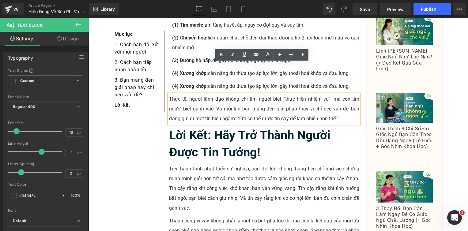
scroll to position [899, 0]
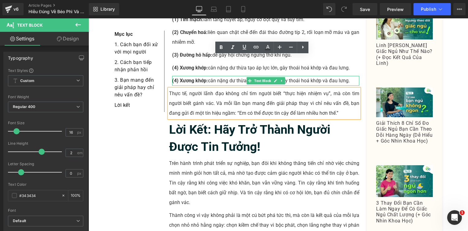
click at [172, 76] on div "(4) Xương khớp: cân nặng dư thừa tạo áp lực lớn, gây thoái hoá khớp và đau lưng…" at bounding box center [265, 81] width 187 height 10
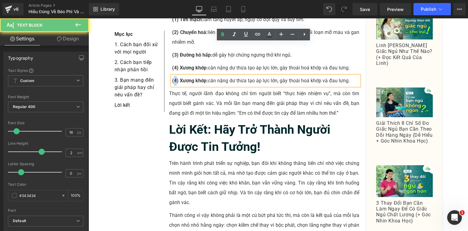
click at [173, 78] on strong "(4) Xương khớp:" at bounding box center [190, 81] width 36 height 6
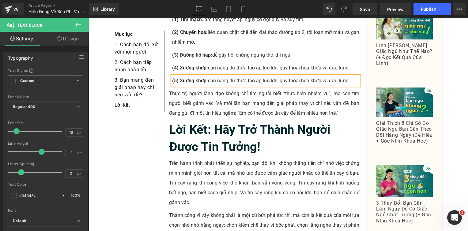
click at [175, 78] on strong "(5) Xương khớp:" at bounding box center [190, 81] width 36 height 6
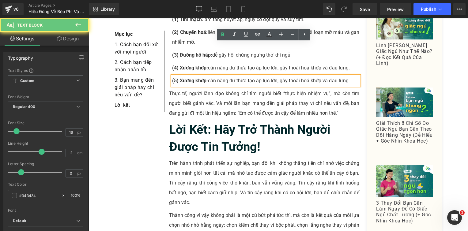
drag, startPoint x: 177, startPoint y: 49, endPoint x: 360, endPoint y: 57, distance: 182.9
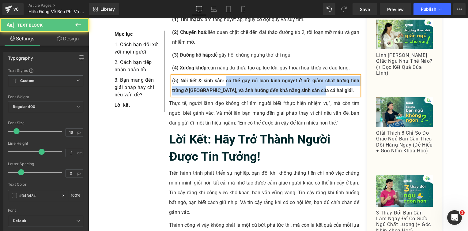
drag, startPoint x: 327, startPoint y: 57, endPoint x: 224, endPoint y: 48, distance: 102.9
click at [224, 76] on p "(5) Nội tiết & sinh sản: có thể gây rối loạn kinh nguyệt ở nữ, giảm chất lượng …" at bounding box center [265, 86] width 187 height 20
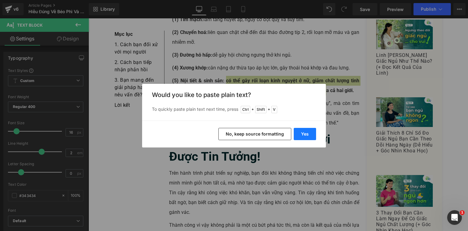
click at [302, 135] on button "Yes" at bounding box center [305, 134] width 22 height 12
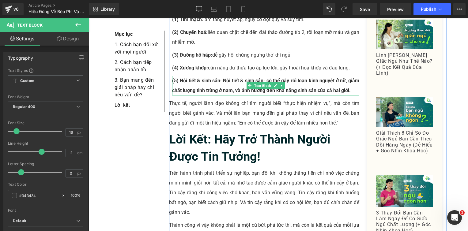
click at [230, 78] on strong "(5) Nội tiết & sinh sản: Nội tiết & sinh sản: có thể gây rối loạn kinh nguyệt ở…" at bounding box center [265, 86] width 187 height 16
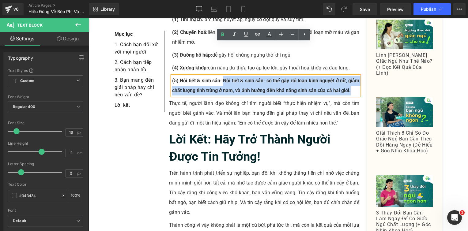
drag, startPoint x: 221, startPoint y: 46, endPoint x: 350, endPoint y: 62, distance: 130.4
click at [350, 76] on p "(5) Nội tiết & sinh sản: Nội tiết & sinh sản: có thể gây rối loạn kinh nguyệt ở…" at bounding box center [265, 86] width 187 height 20
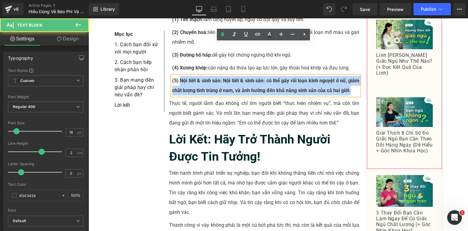
drag, startPoint x: 178, startPoint y: 48, endPoint x: 391, endPoint y: 61, distance: 213.2
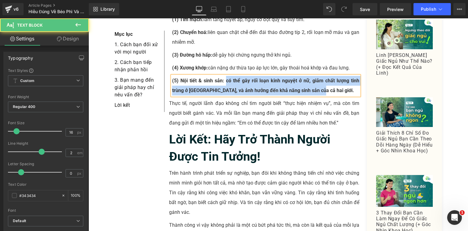
drag, startPoint x: 339, startPoint y: 56, endPoint x: 224, endPoint y: 49, distance: 115.0
click at [224, 76] on p "(5) Nội tiết & sinh sản: có thể gây rối loạn kinh nguyệt ở nữ, giảm chất lượng …" at bounding box center [265, 86] width 187 height 20
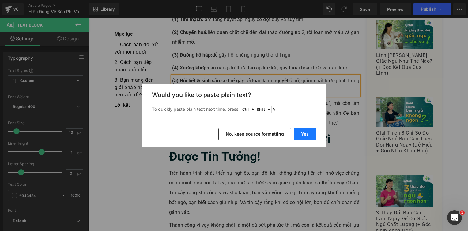
click at [303, 136] on button "Yes" at bounding box center [305, 134] width 22 height 12
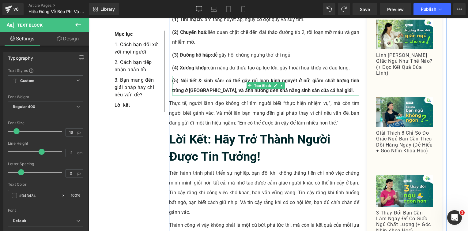
click at [241, 78] on strong "(5) Nội tiết & sinh sản: có thể gây rối loạn kinh nguyệt ở nữ, giảm chất lượng …" at bounding box center [265, 86] width 187 height 16
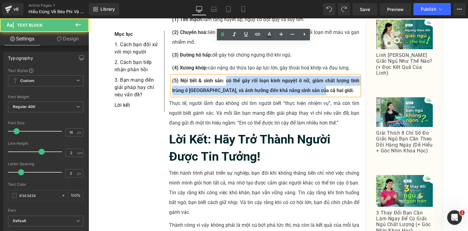
drag, startPoint x: 223, startPoint y: 49, endPoint x: 349, endPoint y: 55, distance: 126.3
click at [349, 76] on p "(5) Nội tiết & sinh sản: có thể gây rối loạn kinh nguyệt ở nữ, giảm chất lượng …" at bounding box center [265, 86] width 187 height 20
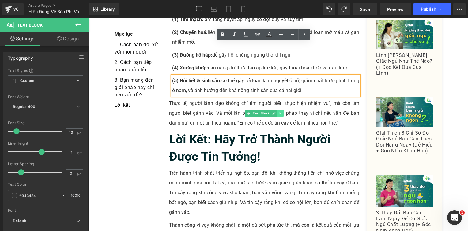
click at [277, 110] on link at bounding box center [280, 113] width 6 height 7
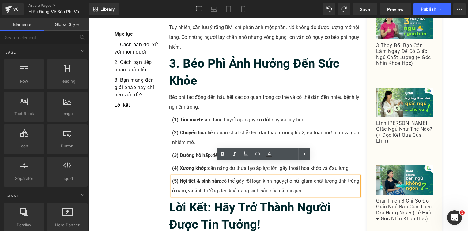
scroll to position [777, 0]
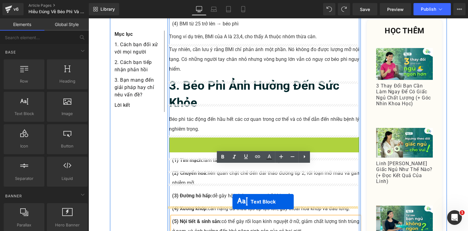
drag, startPoint x: 245, startPoint y: 126, endPoint x: 232, endPoint y: 201, distance: 76.4
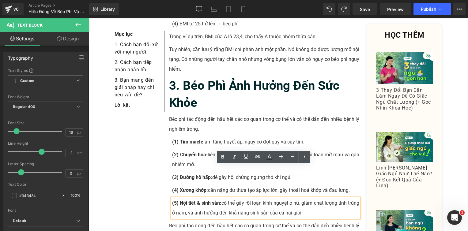
click at [185, 198] on p "(5) Nội tiết & sinh sản: có thể gây rối loạn kinh nguyệt ở nữ, giảm chất lượng …" at bounding box center [265, 208] width 187 height 20
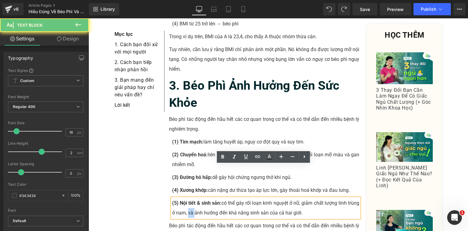
click at [185, 198] on p "(5) Nội tiết & sinh sản: có thể gây rối loạn kinh nguyệt ở nữ, giảm chất lượng …" at bounding box center [265, 208] width 187 height 20
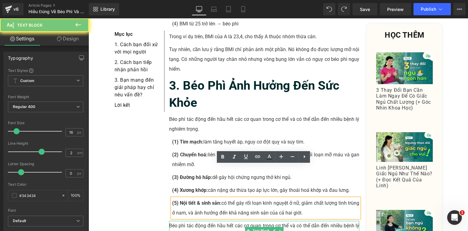
click at [171, 221] on p "Béo phì tác động đến hầu hết các cơ quan trong cơ thể và có thể dẫn đến nhiều b…" at bounding box center [264, 231] width 190 height 20
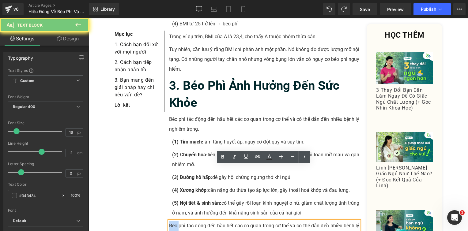
click at [171, 221] on p "Béo phì tác động đến hầu hết các cơ quan trong cơ thể và có thể dẫn đến nhiều b…" at bounding box center [264, 231] width 190 height 20
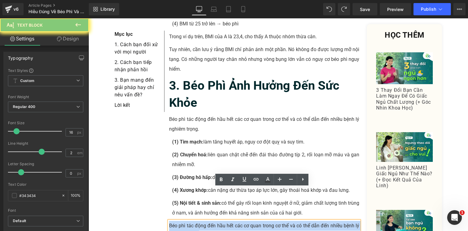
click at [171, 221] on p "Béo phì tác động đến hầu hết các cơ quan trong cơ thể và có thể dẫn đến nhiều b…" at bounding box center [264, 231] width 190 height 20
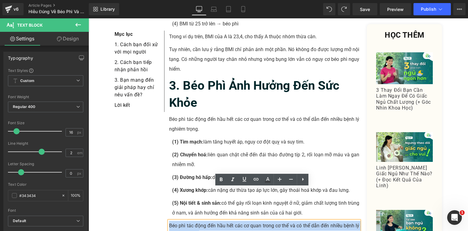
paste div
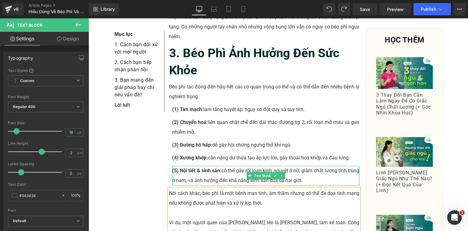
scroll to position [869, 0]
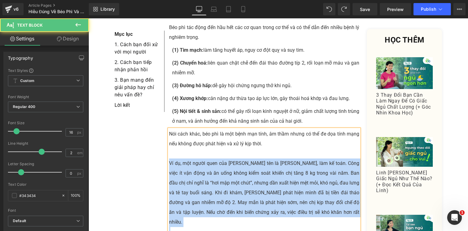
click at [169, 159] on p "Ví dụ, một người quen của [PERSON_NAME] tên là [PERSON_NAME], làm kế toán. Công…" at bounding box center [264, 193] width 190 height 69
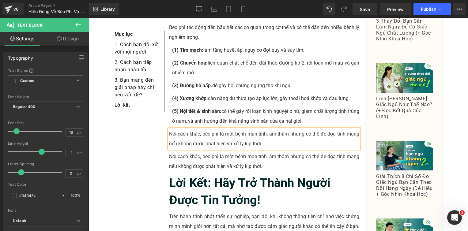
click at [197, 152] on p "Nói cách khác, béo phì là một bệnh mạn tính, âm thầm nhưng có thể đe dọa tính m…" at bounding box center [264, 162] width 190 height 20
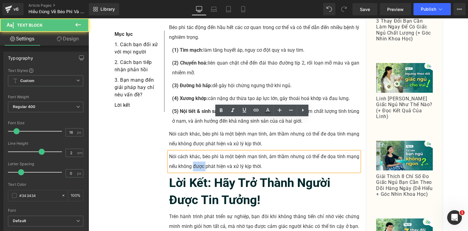
click at [197, 152] on p "Nói cách khác, béo phì là một bệnh mạn tính, âm thầm nhưng có thể đe dọa tính m…" at bounding box center [264, 162] width 190 height 20
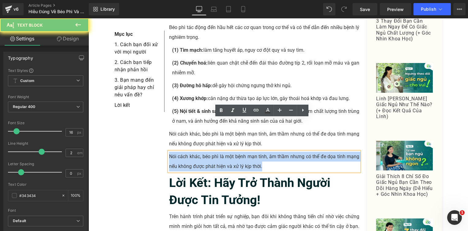
click at [197, 152] on p "Nói cách khác, béo phì là một bệnh mạn tính, âm thầm nhưng có thể đe dọa tính m…" at bounding box center [264, 162] width 190 height 20
paste div
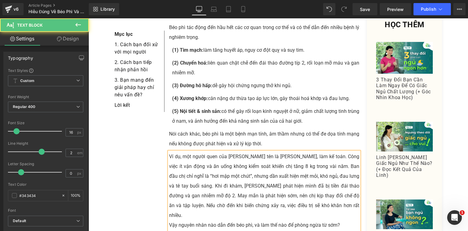
click at [303, 220] on p "Vậy nguyên nhân nào dẫn đến béo phì, và làm thế nào để phòng ngừa từ sớm?" at bounding box center [264, 225] width 190 height 10
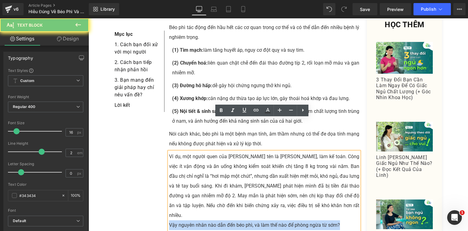
click at [303, 220] on p "Vậy nguyên nhân nào dẫn đến béo phì, và làm thế nào để phòng ngừa từ sớm?" at bounding box center [264, 225] width 190 height 10
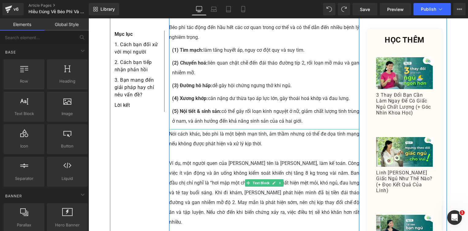
click at [211, 159] on p "Ví dụ, một người quen của [PERSON_NAME] tên là [PERSON_NAME], làm kế toán. Công…" at bounding box center [264, 193] width 190 height 69
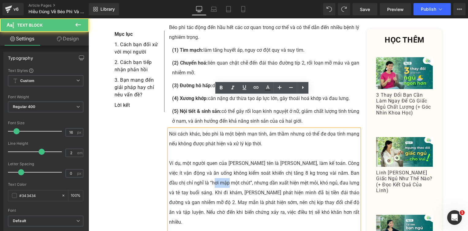
click at [211, 159] on p "Ví dụ, một người quen của [PERSON_NAME] tên là [PERSON_NAME], làm kế toán. Công…" at bounding box center [264, 193] width 190 height 69
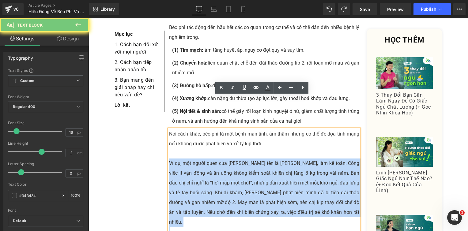
click at [211, 159] on p "Ví dụ, một người quen của [PERSON_NAME] tên là [PERSON_NAME], làm kế toán. Công…" at bounding box center [264, 193] width 190 height 69
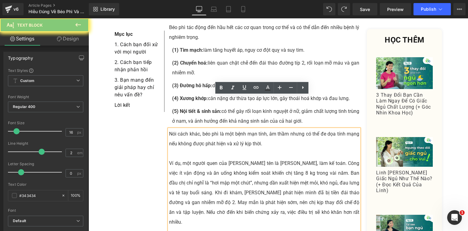
click at [174, 149] on p at bounding box center [264, 154] width 190 height 10
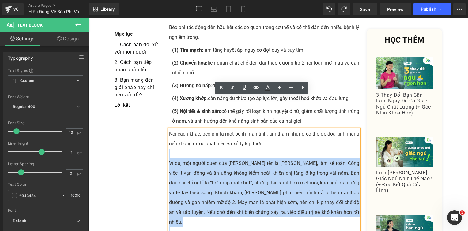
drag, startPoint x: 173, startPoint y: 129, endPoint x: 360, endPoint y: 203, distance: 201.3
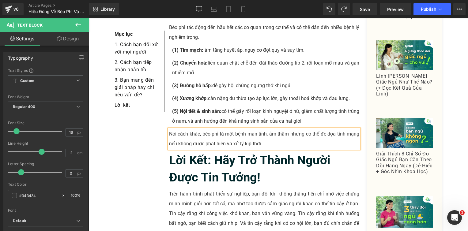
drag, startPoint x: 338, startPoint y: 182, endPoint x: 248, endPoint y: 161, distance: 92.0
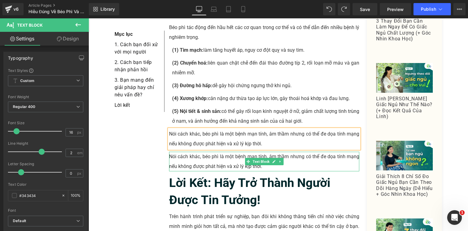
click at [206, 152] on p "Nói cách khác, béo phì là một bệnh mạn tính, âm thầm nhưng có thể đe dọa tính m…" at bounding box center [264, 162] width 190 height 20
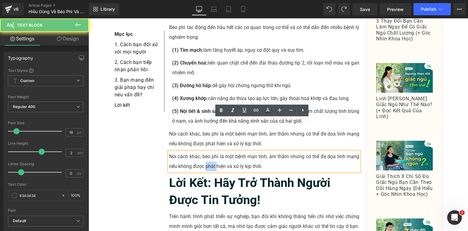
click at [206, 152] on p "Nói cách khác, béo phì là một bệnh mạn tính, âm thầm nhưng có thể đe dọa tính m…" at bounding box center [264, 162] width 190 height 20
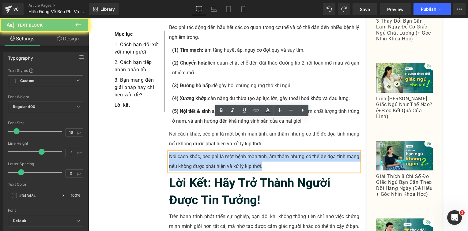
click at [206, 152] on p "Nói cách khác, béo phì là một bệnh mạn tính, âm thầm nhưng có thể đe dọa tính m…" at bounding box center [264, 162] width 190 height 20
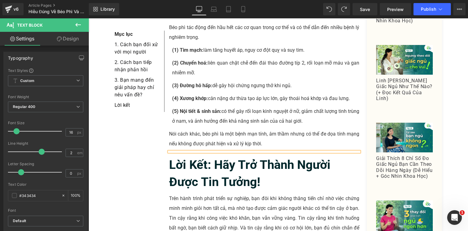
click at [208, 152] on div at bounding box center [264, 152] width 190 height 0
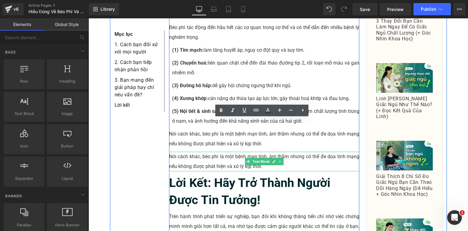
click at [210, 152] on p "Nói cách khác, béo phì là một bệnh mạn tính, âm thầm nhưng có thể đe dọa tính m…" at bounding box center [264, 162] width 190 height 20
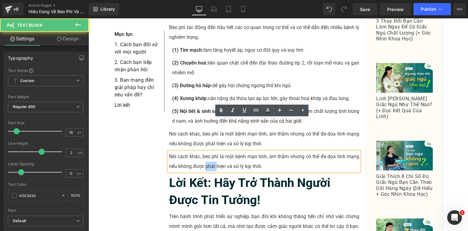
click at [210, 152] on p "Nói cách khác, béo phì là một bệnh mạn tính, âm thầm nhưng có thể đe dọa tính m…" at bounding box center [264, 162] width 190 height 20
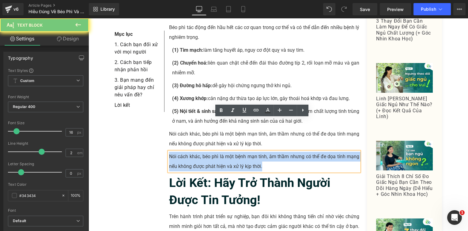
click at [210, 152] on p "Nói cách khác, béo phì là một bệnh mạn tính, âm thầm nhưng có thể đe dọa tính m…" at bounding box center [264, 162] width 190 height 20
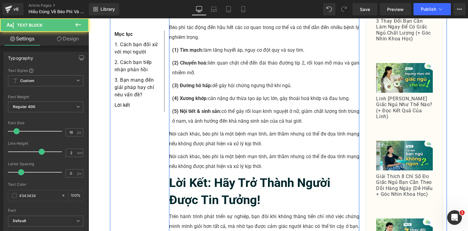
click at [193, 152] on p "Nói cách khác, béo phì là một bệnh mạn tính, âm thầm nhưng có thể đe dọa tính m…" at bounding box center [264, 162] width 190 height 20
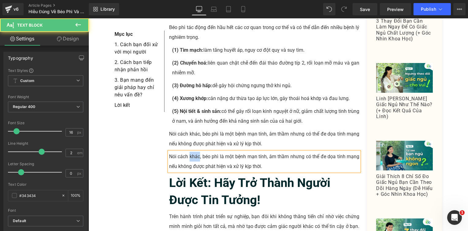
click at [193, 152] on p "Nói cách khác, béo phì là một bệnh mạn tính, âm thầm nhưng có thể đe dọa tính m…" at bounding box center [264, 162] width 190 height 20
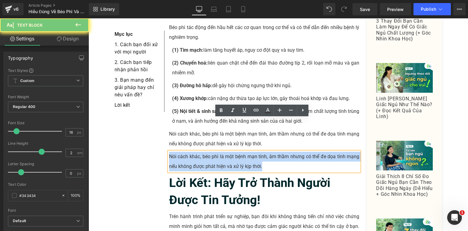
click at [193, 152] on p "Nói cách khác, béo phì là một bệnh mạn tính, âm thầm nhưng có thể đe dọa tính m…" at bounding box center [264, 162] width 190 height 20
paste div
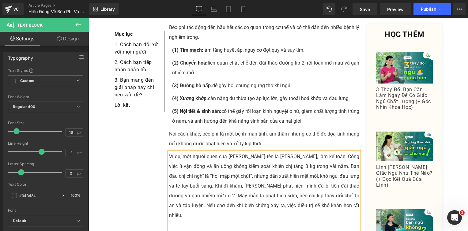
click at [265, 230] on p "Vậy nguyên nhân nào dẫn đến béo phì, và làm thế nào để phòng ngừa từ sớm?" at bounding box center [264, 235] width 190 height 10
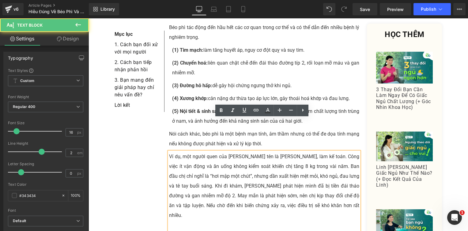
click at [265, 230] on p "Vậy nguyên nhân nào dẫn đến béo phì, và làm thế nào để phòng ngừa từ sớm?" at bounding box center [264, 235] width 190 height 10
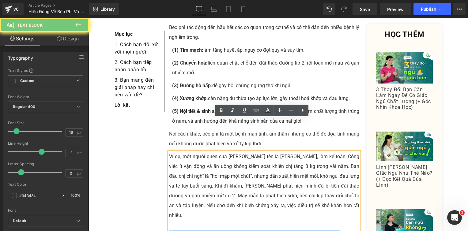
click at [265, 230] on p "Vậy nguyên nhân nào dẫn đến béo phì, và làm thế nào để phòng ngừa từ sớm?" at bounding box center [264, 235] width 190 height 10
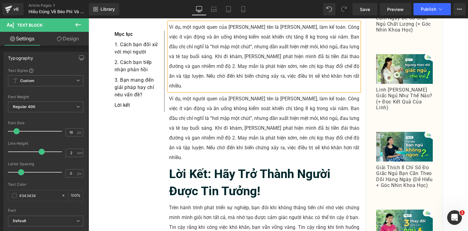
click at [197, 94] on p "Ví dụ, một người quen của [PERSON_NAME] tên là [PERSON_NAME], làm kế toán. Công…" at bounding box center [264, 128] width 190 height 69
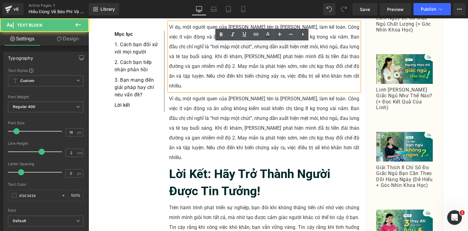
scroll to position [1007, 0]
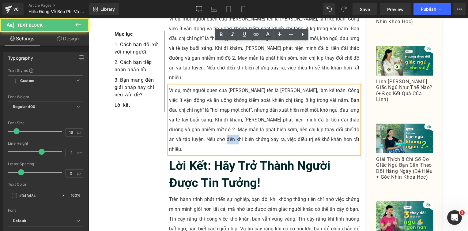
click at [197, 94] on p "Ví dụ, một người quen của [PERSON_NAME] tên là [PERSON_NAME], làm kế toán. Công…" at bounding box center [264, 120] width 190 height 69
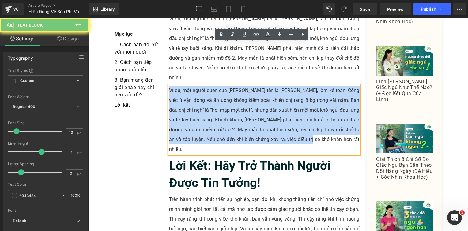
click at [197, 94] on p "Ví dụ, một người quen của [PERSON_NAME] tên là [PERSON_NAME], làm kế toán. Công…" at bounding box center [264, 120] width 190 height 69
paste div
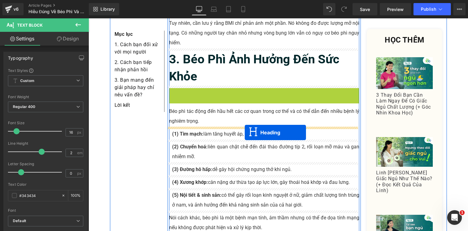
scroll to position [884, 0]
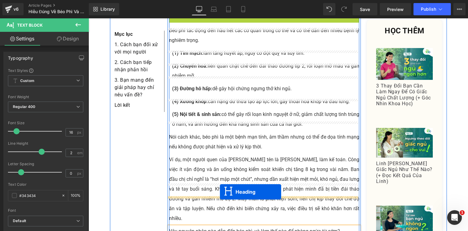
drag, startPoint x: 248, startPoint y: 114, endPoint x: 219, endPoint y: 193, distance: 84.5
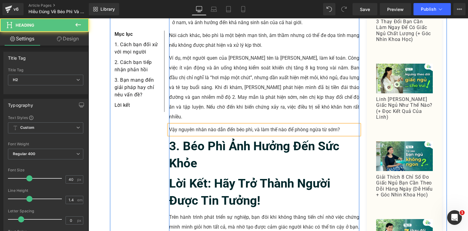
scroll to position [1037, 0]
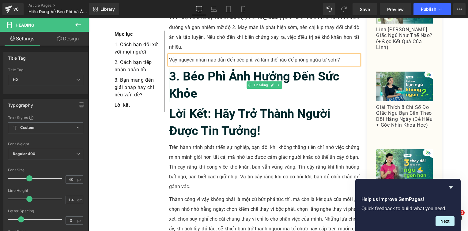
click at [187, 69] on b "3. Béo phì ảnh hưởng đến sức khỏe" at bounding box center [254, 85] width 170 height 32
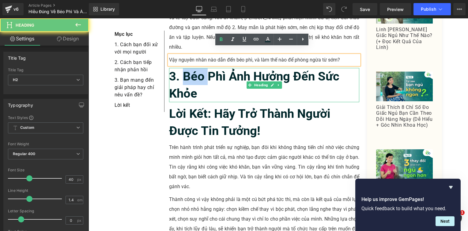
click at [187, 69] on b "3. Béo phì ảnh hưởng đến sức khỏe" at bounding box center [254, 85] width 170 height 32
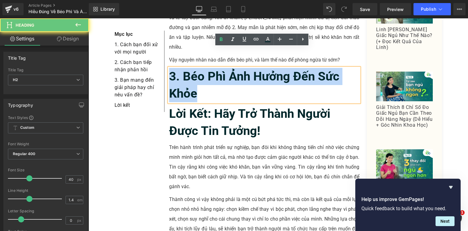
click at [187, 69] on b "3. Béo phì ảnh hưởng đến sức khỏe" at bounding box center [254, 85] width 170 height 32
paste div
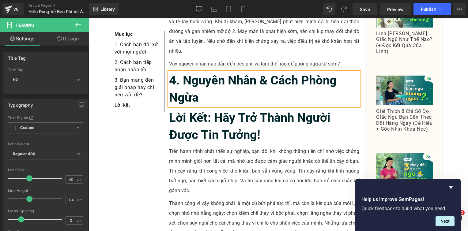
scroll to position [976, 0]
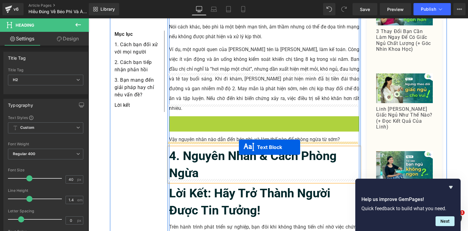
drag, startPoint x: 245, startPoint y: 103, endPoint x: 238, endPoint y: 144, distance: 41.0
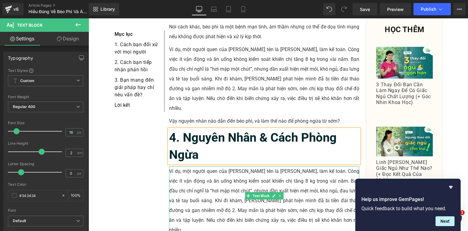
click at [201, 167] on p "Ví dụ, một người quen của [PERSON_NAME] tên là [PERSON_NAME], làm kế toán. Công…" at bounding box center [264, 201] width 190 height 69
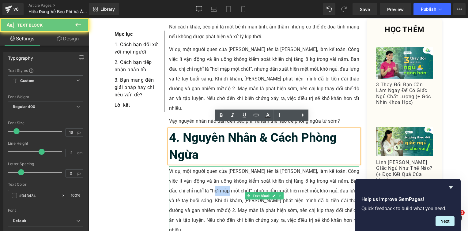
click at [201, 167] on p "Ví dụ, một người quen của [PERSON_NAME] tên là [PERSON_NAME], làm kế toán. Công…" at bounding box center [264, 201] width 190 height 69
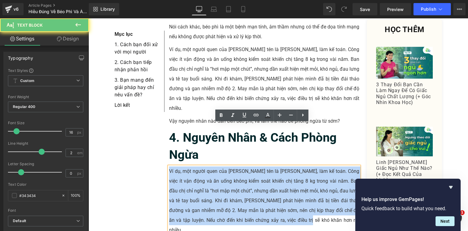
click at [201, 167] on p "Ví dụ, một người quen của [PERSON_NAME] tên là [PERSON_NAME], làm kế toán. Công…" at bounding box center [264, 201] width 190 height 69
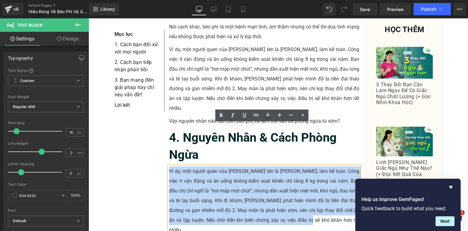
paste div
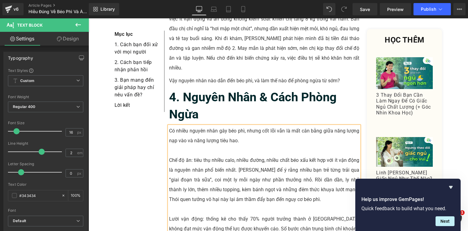
scroll to position [1037, 0]
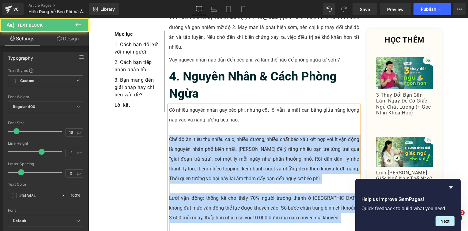
click at [169, 135] on p "Chế độ ăn: tiêu thụ nhiều calo, nhiều đường, nhiều chất béo xấu kết hợp với ít …" at bounding box center [264, 159] width 190 height 49
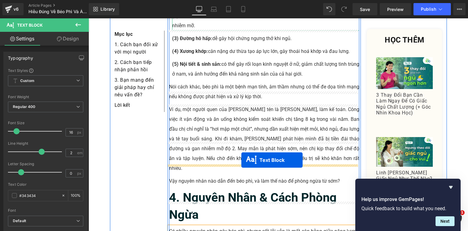
scroll to position [976, 0]
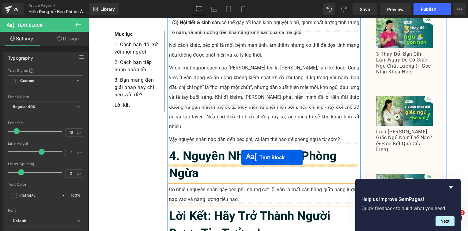
drag, startPoint x: 249, startPoint y: 137, endPoint x: 241, endPoint y: 157, distance: 21.3
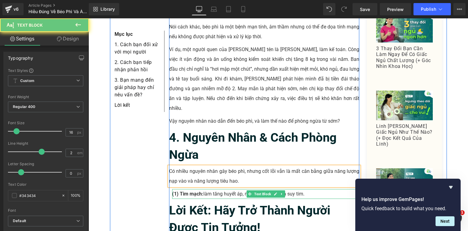
click at [202, 189] on p "(1) Tim mạch: làm tăng huyết áp, nguy cơ đột quỵ và suy tim." at bounding box center [265, 194] width 187 height 10
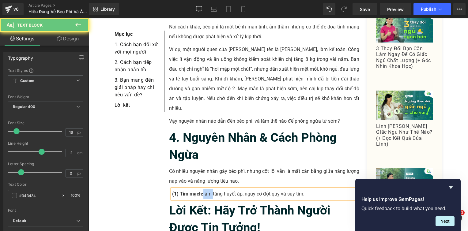
click at [202, 189] on p "(1) Tim mạch: làm tăng huyết áp, nguy cơ đột quỵ và suy tim." at bounding box center [265, 194] width 187 height 10
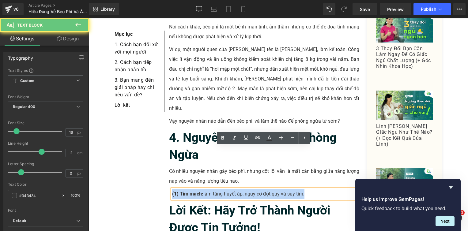
click at [202, 189] on p "(1) Tim mạch: làm tăng huyết áp, nguy cơ đột quỵ và suy tim." at bounding box center [265, 194] width 187 height 10
click at [182, 191] on strong "(1) Tim mạch:" at bounding box center [187, 194] width 31 height 6
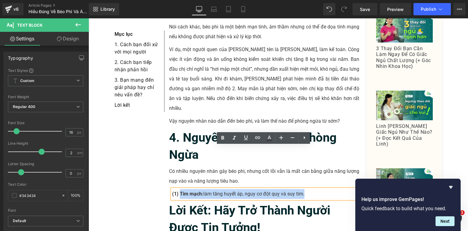
drag, startPoint x: 177, startPoint y: 152, endPoint x: 366, endPoint y: 156, distance: 188.9
paste div
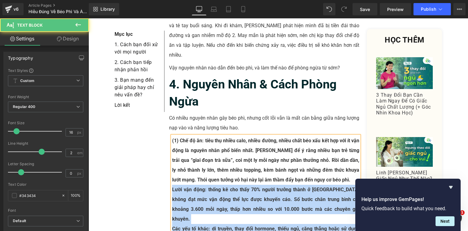
scroll to position [1190, 0]
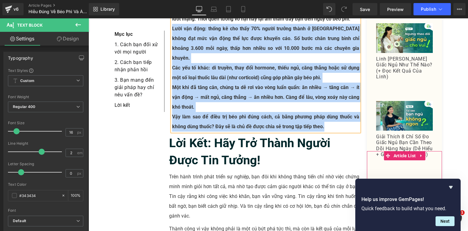
drag, startPoint x: 170, startPoint y: 170, endPoint x: 384, endPoint y: 159, distance: 214.0
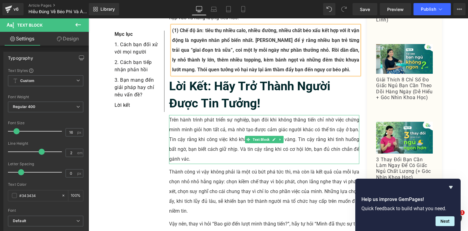
scroll to position [1053, 0]
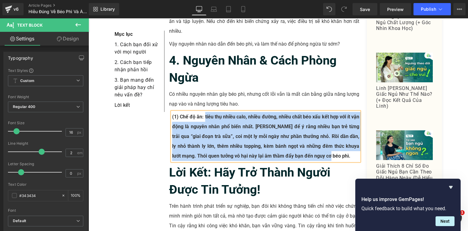
drag, startPoint x: 307, startPoint y: 104, endPoint x: 202, endPoint y: 71, distance: 110.2
click at [202, 112] on p "(1) Chế độ ăn: tiêu thụ nhiều calo, nhiều đường, nhiều chất béo xấu kết hợp với…" at bounding box center [265, 136] width 187 height 49
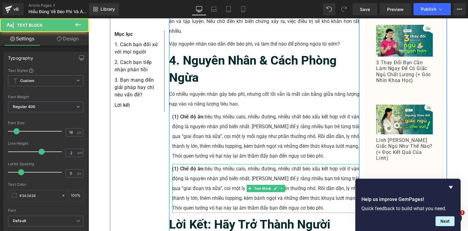
click at [172, 166] on strong "(1) Chế độ ăn:" at bounding box center [188, 169] width 32 height 6
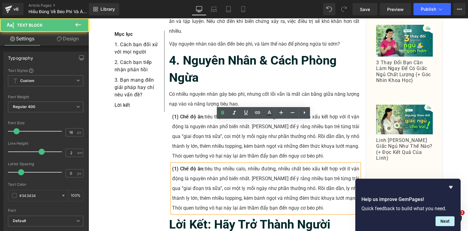
click at [172, 166] on strong "(1) Chế độ ăn:" at bounding box center [188, 169] width 32 height 6
click at [173, 166] on strong "(1) Chế độ ăn:" at bounding box center [188, 169] width 32 height 6
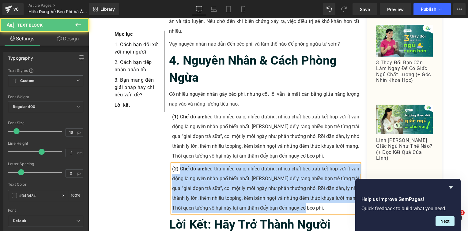
drag, startPoint x: 178, startPoint y: 127, endPoint x: 350, endPoint y: 175, distance: 178.6
click at [350, 175] on div "Để đánh giá tình trạng cơ thể, một chỉ số thường được nhắc đến là BMI – viết tắ…" at bounding box center [264, 11] width 190 height 757
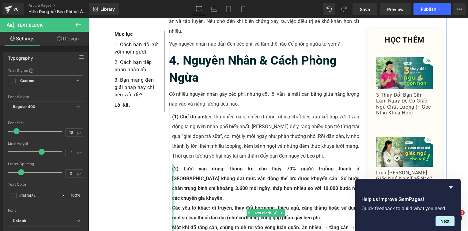
click at [172, 164] on div at bounding box center [173, 218] width 2 height 108
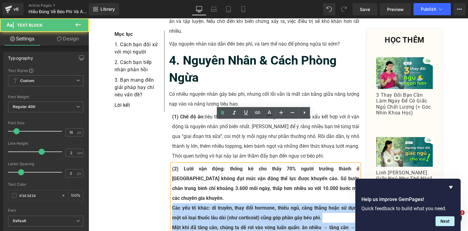
drag, startPoint x: 170, startPoint y: 155, endPoint x: 339, endPoint y: 211, distance: 177.5
click at [339, 211] on div "(2) Lười vận động: thống kê cho thấy 70% người trưởng thành ở [GEOGRAPHIC_DATA]…" at bounding box center [265, 218] width 187 height 108
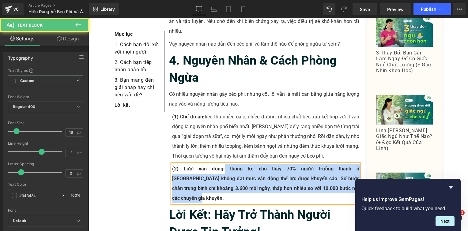
drag, startPoint x: 341, startPoint y: 145, endPoint x: 211, endPoint y: 129, distance: 131.1
click at [211, 164] on p "(2) Lười vận động: thống kê cho thấy 70% người trưởng thành ở [GEOGRAPHIC_DATA]…" at bounding box center [265, 183] width 187 height 39
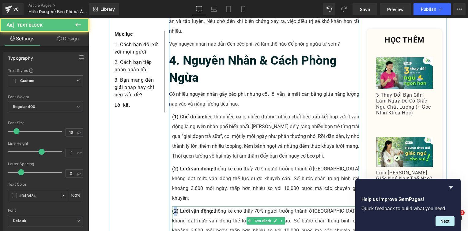
click at [172, 208] on strong "(2) Lười vận động:" at bounding box center [192, 211] width 41 height 6
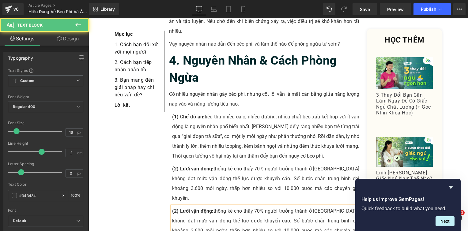
click at [175, 208] on strong "(2) Lười vận động:" at bounding box center [192, 211] width 41 height 6
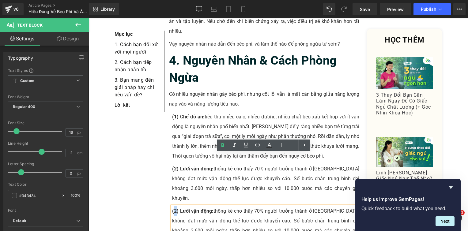
click at [172, 208] on strong "(2) Lười vận động:" at bounding box center [192, 211] width 41 height 6
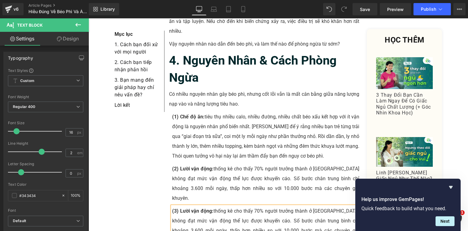
click at [176, 208] on strong "(3) Lười vận động:" at bounding box center [192, 211] width 41 height 6
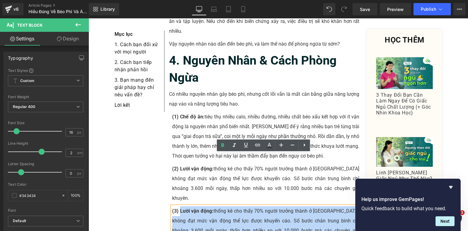
drag, startPoint x: 178, startPoint y: 159, endPoint x: 340, endPoint y: 178, distance: 163.9
click at [340, 206] on p "(3) Lười vận động: thống kê cho thấy 70% người trưởng thành ở [GEOGRAPHIC_DATA]…" at bounding box center [265, 225] width 187 height 39
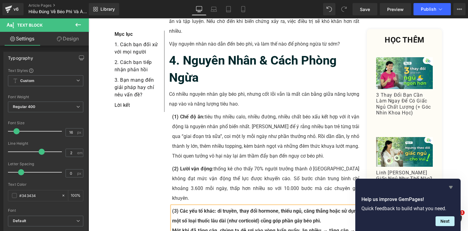
click at [452, 186] on icon "Hide survey" at bounding box center [451, 187] width 4 height 3
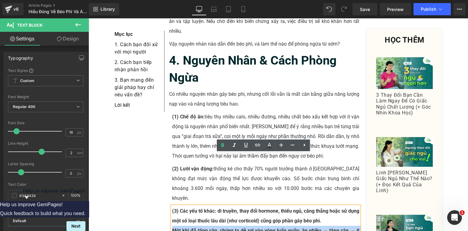
drag, startPoint x: 170, startPoint y: 179, endPoint x: 348, endPoint y: 214, distance: 181.4
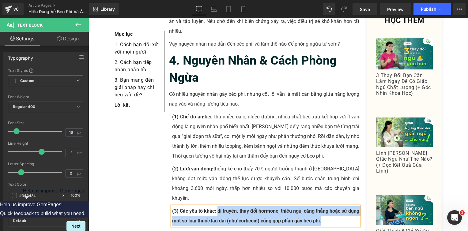
drag, startPoint x: 325, startPoint y: 168, endPoint x: 215, endPoint y: 163, distance: 110.1
click at [215, 206] on p "(3) Các yếu tố khác: di truyền, thay đổi hormone, thiếu ngủ, căng thẳng hoặc sử…" at bounding box center [265, 216] width 187 height 20
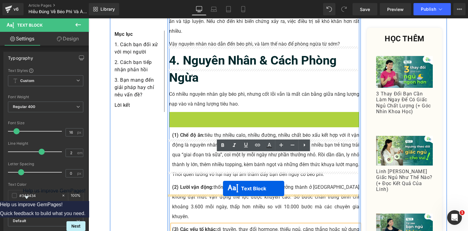
drag, startPoint x: 246, startPoint y: 77, endPoint x: 223, endPoint y: 189, distance: 113.9
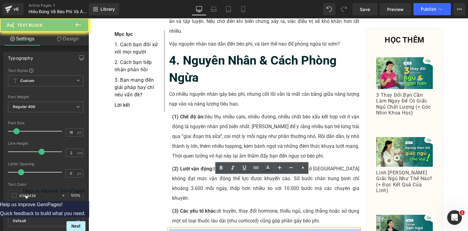
paste div
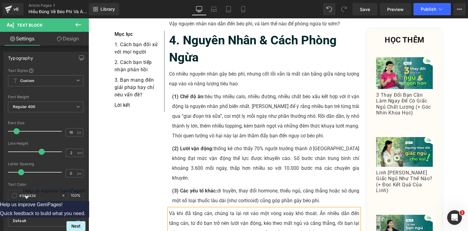
scroll to position [1084, 0]
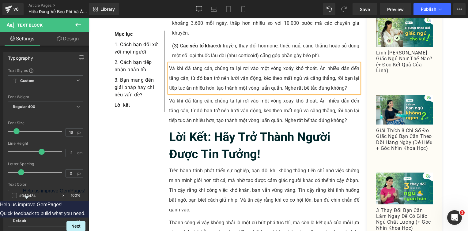
scroll to position [1219, 0]
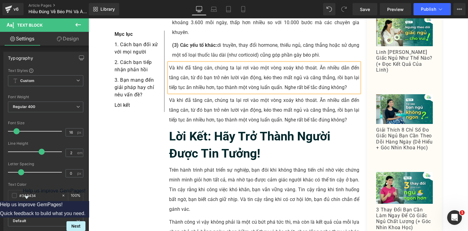
click at [185, 96] on p "Và khi đã tăng cân, chúng ta lại rơi vào một vòng xoáy khó thoát. Ăn nhiều dẫn …" at bounding box center [264, 110] width 190 height 29
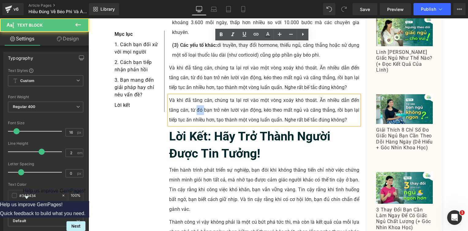
click at [185, 96] on p "Và khi đã tăng cân, chúng ta lại rơi vào một vòng xoáy khó thoát. Ăn nhiều dẫn …" at bounding box center [264, 110] width 190 height 29
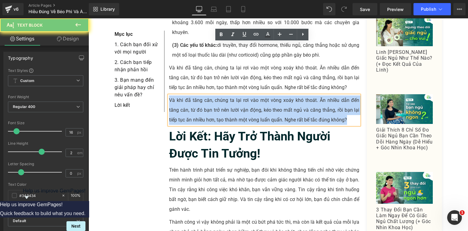
click at [185, 96] on p "Và khi đã tăng cân, chúng ta lại rơi vào một vòng xoáy khó thoát. Ăn nhiều dẫn …" at bounding box center [264, 110] width 190 height 29
paste div
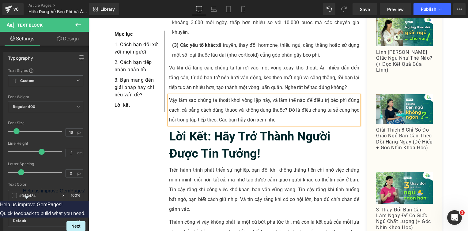
click at [189, 96] on p "Vậy làm sao chúng ta thoát khỏi vòng lặp này, và làm thế nào để điều trị béo ph…" at bounding box center [264, 110] width 190 height 29
click at [276, 96] on p "Vậy làm sao chúng ta thoát khỏi vòng lặp này, và làm thế nào để điều trị béo ph…" at bounding box center [264, 110] width 190 height 29
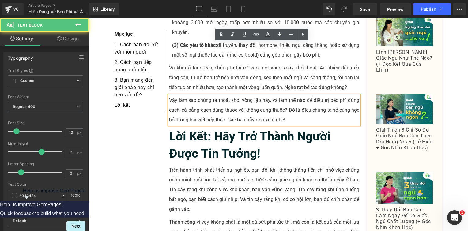
click at [213, 165] on div "Trên hành trình phát triển sự nghiệp, bạn đôi khi không thăng tiến chỉ nhờ việc…" at bounding box center [264, 189] width 190 height 49
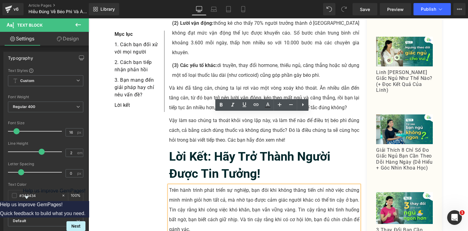
scroll to position [1188, 0]
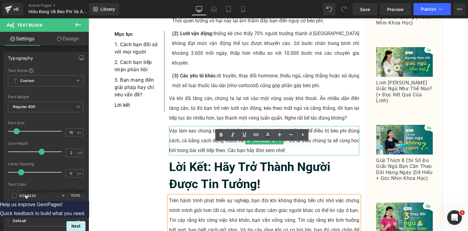
click at [270, 126] on p "Vậy làm sao chúng ta thoát khỏi vòng lặp này, và làm thế nào để điều trị béo ph…" at bounding box center [264, 140] width 190 height 29
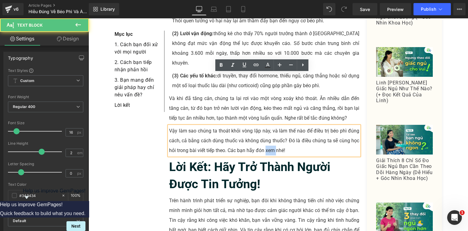
click at [270, 126] on p "Vậy làm sao chúng ta thoát khỏi vòng lặp này, và làm thế nào để điều trị béo ph…" at bounding box center [264, 140] width 190 height 29
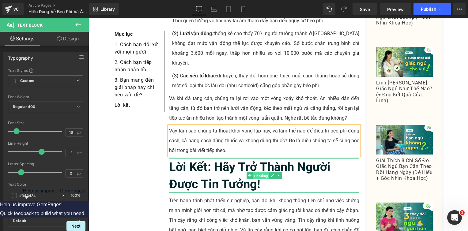
click at [256, 172] on span "Heading" at bounding box center [261, 175] width 16 height 7
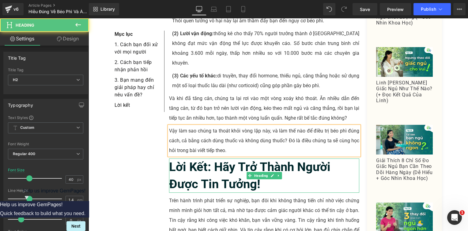
click at [191, 160] on b "Lời Kết: Hãy Trở Thành Người Được Tin Tưởng!" at bounding box center [249, 176] width 161 height 32
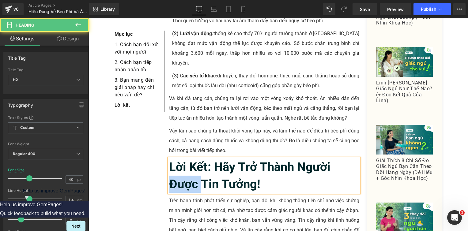
click at [191, 160] on b "Lời Kết: Hãy Trở Thành Người Được Tin Tưởng!" at bounding box center [249, 176] width 161 height 32
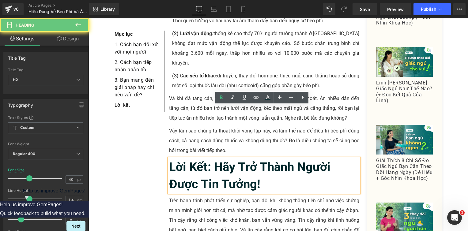
click at [268, 159] on h2 "Lời Kết: Hãy Trở Thành Người Được Tin Tưởng!" at bounding box center [264, 176] width 190 height 34
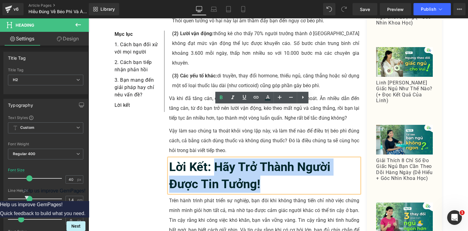
drag, startPoint x: 249, startPoint y: 126, endPoint x: 214, endPoint y: 117, distance: 35.5
click at [214, 159] on h2 "Lời Kết: Hãy Trở Thành Người Được Tin Tưởng!" at bounding box center [264, 176] width 190 height 34
paste div
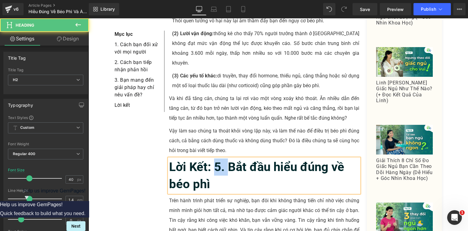
drag, startPoint x: 227, startPoint y: 113, endPoint x: 215, endPoint y: 115, distance: 12.3
click at [215, 160] on b "Lời Kết: 5. Bắt đầu hiểu đúng về béo phì" at bounding box center [256, 176] width 175 height 32
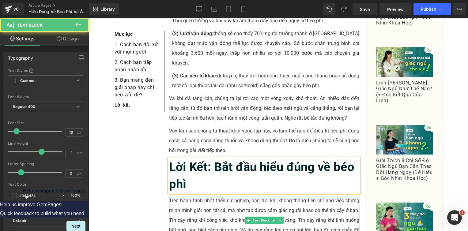
click at [218, 196] on p "Trên hành trình phát triển sự nghiệp, bạn đôi khi không thăng tiến chỉ nhờ việc…" at bounding box center [264, 220] width 190 height 49
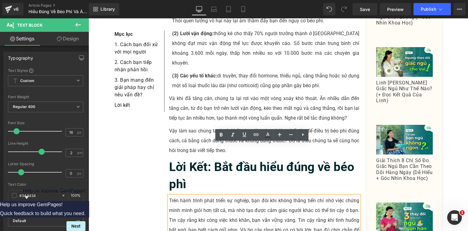
click at [187, 196] on p "Trên hành trình phát triển sự nghiệp, bạn đôi khi không thăng tiến chỉ nhờ việc…" at bounding box center [264, 220] width 190 height 49
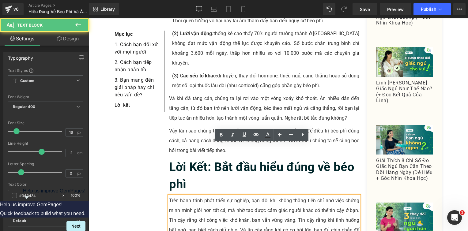
click at [187, 196] on p "Trên hành trình phát triển sự nghiệp, bạn đôi khi không thăng tiến chỉ nhờ việc…" at bounding box center [264, 220] width 190 height 49
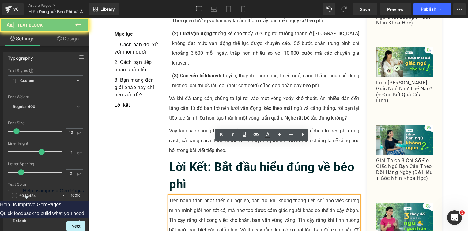
click at [187, 196] on p "Trên hành trình phát triển sự nghiệp, bạn đôi khi không thăng tiến chỉ nhờ việc…" at bounding box center [264, 220] width 190 height 49
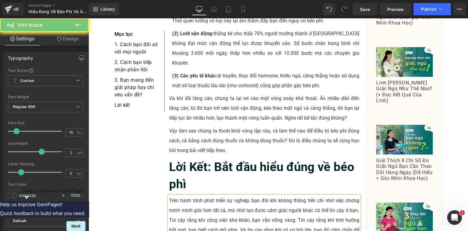
click at [188, 196] on p "Trên hành trình phát triển sự nghiệp, bạn đôi khi không thăng tiến chỉ nhờ việc…" at bounding box center [264, 220] width 190 height 49
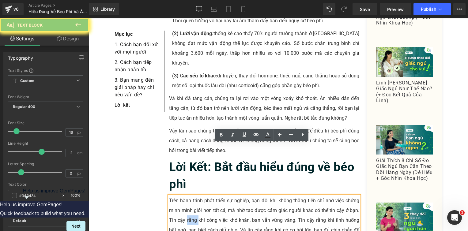
click at [188, 196] on p "Trên hành trình phát triển sự nghiệp, bạn đôi khi không thăng tiến chỉ nhờ việc…" at bounding box center [264, 220] width 190 height 49
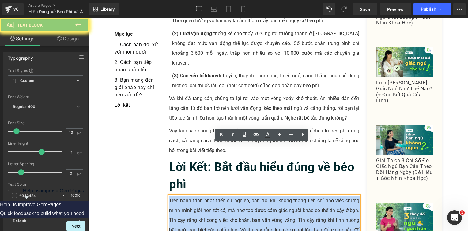
click at [188, 196] on p "Trên hành trình phát triển sự nghiệp, bạn đôi khi không thăng tiến chỉ nhờ việc…" at bounding box center [264, 220] width 190 height 49
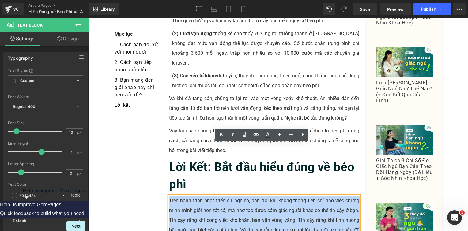
paste div
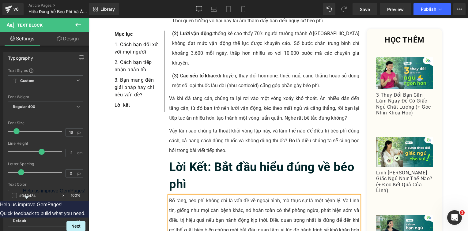
scroll to position [1280, 0]
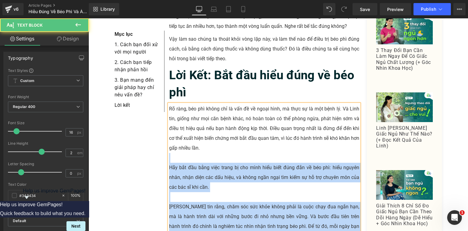
click at [169, 153] on p at bounding box center [264, 158] width 190 height 10
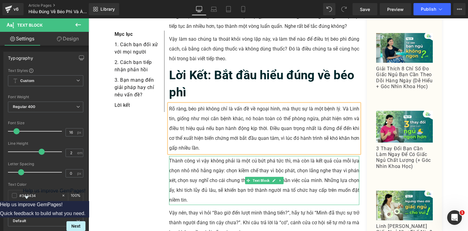
click at [198, 156] on p "Thành công vì vậy không phải là một cú bứt phá tức thì, mà còn là kết quả của m…" at bounding box center [264, 180] width 190 height 49
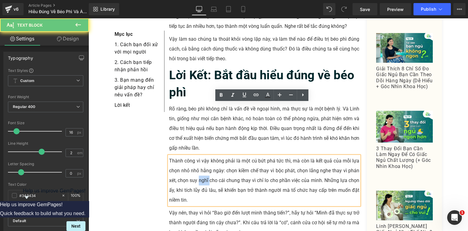
click at [198, 156] on p "Thành công vì vậy không phải là một cú bứt phá tức thì, mà còn là kết quả của m…" at bounding box center [264, 180] width 190 height 49
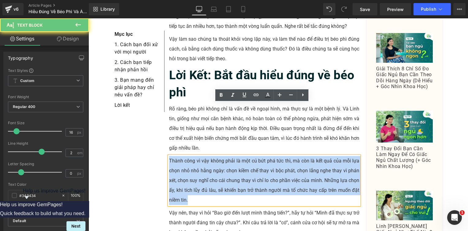
click at [198, 156] on p "Thành công vì vậy không phải là một cú bứt phá tức thì, mà còn là kết quả của m…" at bounding box center [264, 180] width 190 height 49
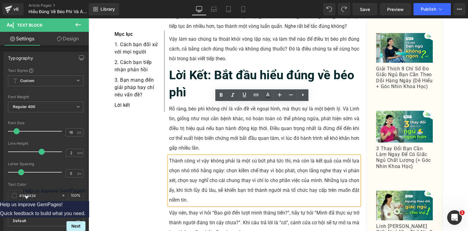
click at [191, 156] on p "Thành công vì vậy không phải là một cú bứt phá tức thì, mà còn là kết quả của m…" at bounding box center [264, 180] width 190 height 49
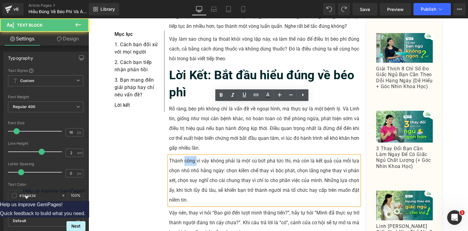
click at [191, 156] on p "Thành công vì vậy không phải là một cú bứt phá tức thì, mà còn là kết quả của m…" at bounding box center [264, 180] width 190 height 49
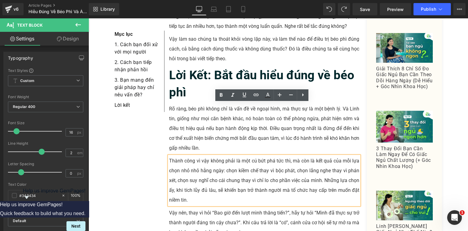
click at [195, 156] on p "Thành công vì vậy không phải là một cú bứt phá tức thì, mà còn là kết quả của m…" at bounding box center [264, 180] width 190 height 49
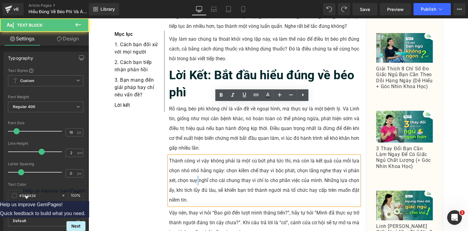
click at [195, 156] on p "Thành công vì vậy không phải là một cú bứt phá tức thì, mà còn là kết quả của m…" at bounding box center [264, 180] width 190 height 49
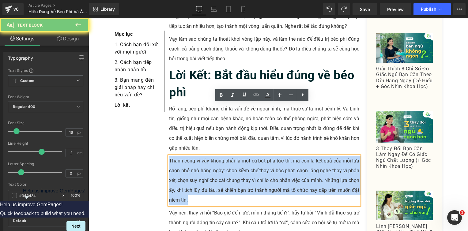
click at [195, 156] on p "Thành công vì vậy không phải là một cú bứt phá tức thì, mà còn là kết quả của m…" at bounding box center [264, 180] width 190 height 49
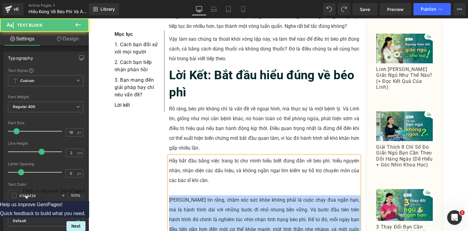
drag, startPoint x: 167, startPoint y: 150, endPoint x: 334, endPoint y: 223, distance: 182.5
click at [334, 223] on div "Hãy bắt đầu bằng việc trang bị cho mình hiểu biết đúng đắn về béo phì: hiểu ngu…" at bounding box center [264, 219] width 190 height 127
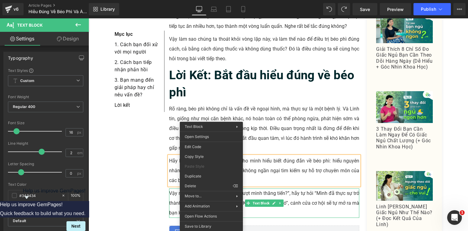
click at [176, 189] on p "Vậy nên, thay vì hỏi “Bao giờ đến lượt mình thăng tiến?”, hãy tự hỏi “Mình đã t…" at bounding box center [264, 203] width 190 height 29
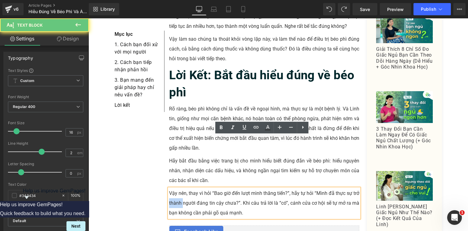
click at [176, 189] on p "Vậy nên, thay vì hỏi “Bao giờ đến lượt mình thăng tiến?”, hãy tự hỏi “Mình đã t…" at bounding box center [264, 203] width 190 height 29
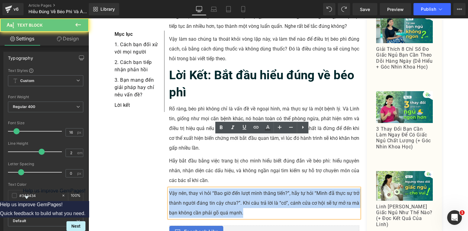
click at [176, 189] on p "Vậy nên, thay vì hỏi “Bao giờ đến lượt mình thăng tiến?”, hãy tự hỏi “Mình đã t…" at bounding box center [264, 203] width 190 height 29
paste div
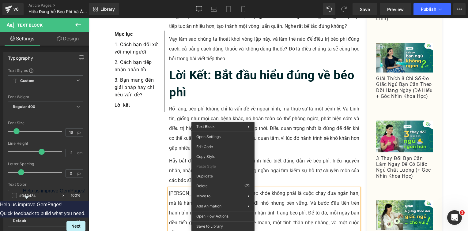
click at [181, 189] on p "[PERSON_NAME] tin rằng, chăm sóc sức khỏe không phải là cuộc chạy đua ngắn hạn,…" at bounding box center [264, 213] width 190 height 49
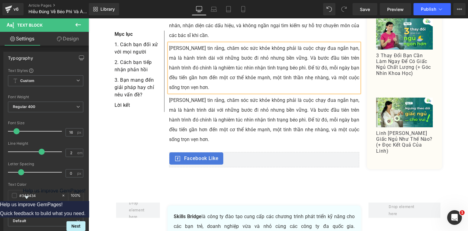
scroll to position [1425, 0]
click at [231, 96] on p "[PERSON_NAME] tin rằng, chăm sóc sức khỏe không phải là cuộc chạy đua ngắn hạn,…" at bounding box center [264, 120] width 190 height 49
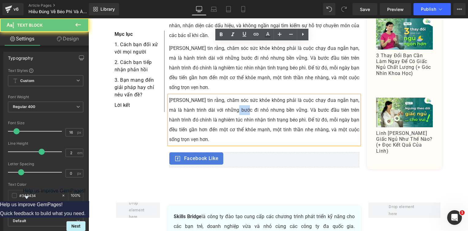
click at [231, 96] on p "[PERSON_NAME] tin rằng, chăm sóc sức khỏe không phải là cuộc chạy đua ngắn hạn,…" at bounding box center [264, 120] width 190 height 49
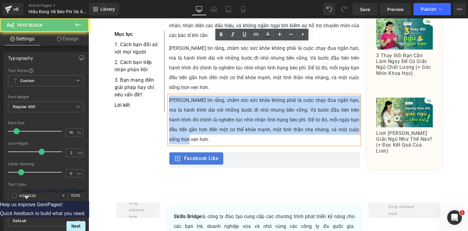
click at [231, 96] on p "[PERSON_NAME] tin rằng, chăm sóc sức khỏe không phải là cuộc chạy đua ngắn hạn,…" at bounding box center [264, 120] width 190 height 49
paste div
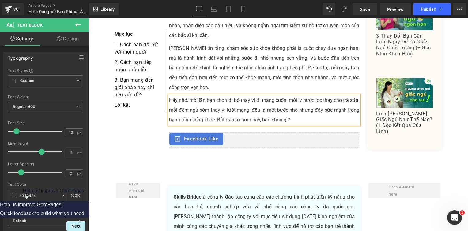
click at [264, 192] on div "Skills Bridge là công ty đào tạo cung cấp các chương trình phát triển kỹ năng c…" at bounding box center [264, 216] width 181 height 49
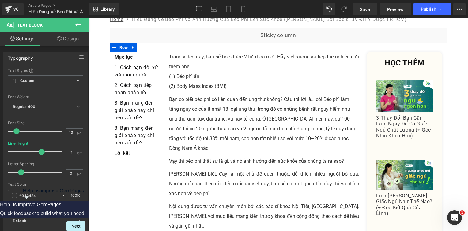
scroll to position [140, 0]
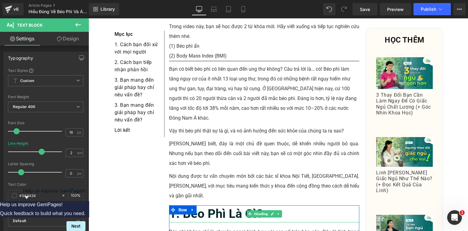
click at [306, 205] on h2 "1. Béo phì là gì?" at bounding box center [264, 213] width 190 height 17
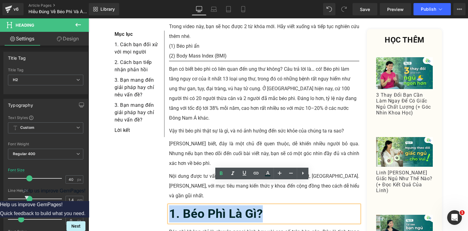
drag, startPoint x: 312, startPoint y: 190, endPoint x: 168, endPoint y: 191, distance: 143.9
click at [169, 205] on h2 "1. Béo phì là gì?" at bounding box center [264, 213] width 190 height 17
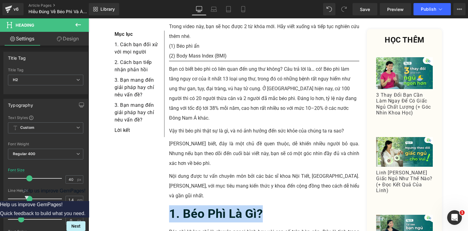
click at [154, 53] on div "1. Cách bạn đối xử với mọi người" at bounding box center [138, 48] width 47 height 21
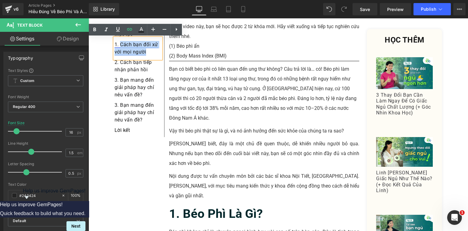
drag, startPoint x: 152, startPoint y: 53, endPoint x: 119, endPoint y: 45, distance: 34.5
click at [119, 45] on div "1. Cách bạn đối xử với mọi người" at bounding box center [138, 48] width 47 height 21
paste div
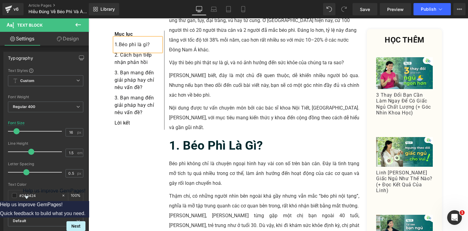
scroll to position [245, 0]
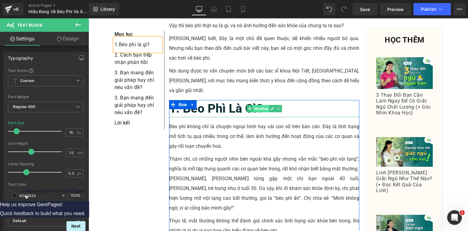
click at [257, 100] on div "1. Béo phì là gì? Heading" at bounding box center [264, 108] width 190 height 17
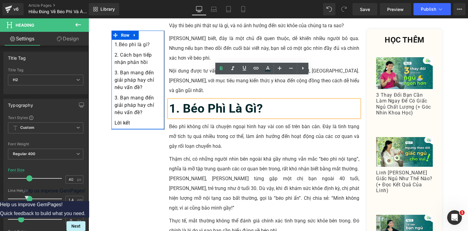
click at [152, 129] on div "Mục lục Text Block 1. Béo phì là gì? Text Block 2. Cách bạn tiếp nhận phản hồi …" at bounding box center [137, 80] width 53 height 99
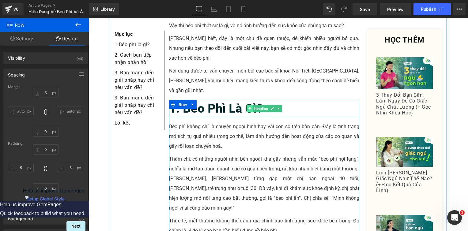
click at [248, 107] on icon at bounding box center [249, 108] width 3 height 3
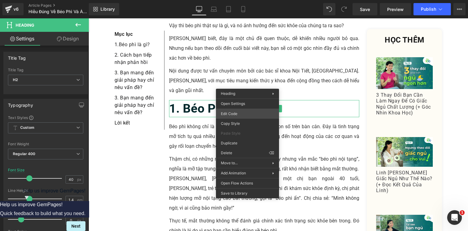
click at [245, 0] on div "Heading You are previewing how the will restyle your page. You can not edit Ele…" at bounding box center [234, 0] width 468 height 0
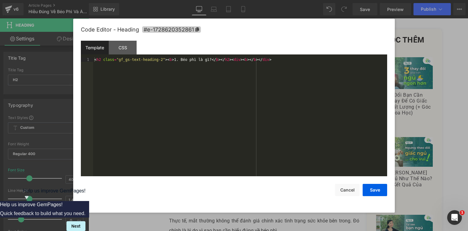
click at [198, 28] on icon at bounding box center [197, 29] width 4 height 4
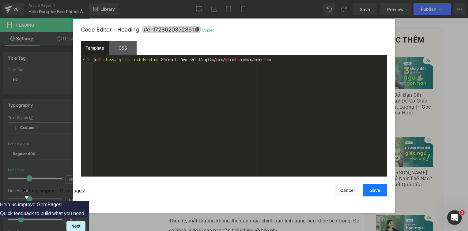
click at [370, 190] on button "Save" at bounding box center [374, 190] width 24 height 12
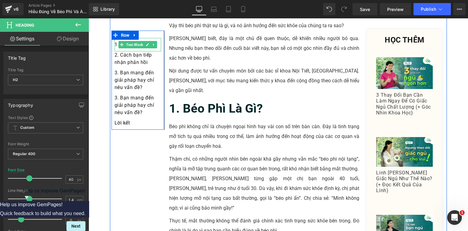
click at [153, 49] on div "1. Béo phì là gì?" at bounding box center [138, 44] width 47 height 13
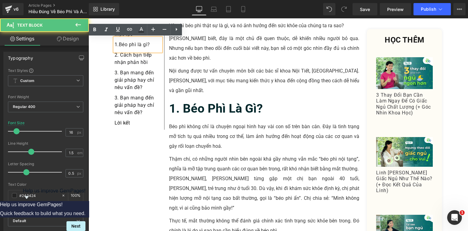
click at [153, 49] on div "1. Béo phì là gì?" at bounding box center [138, 44] width 47 height 13
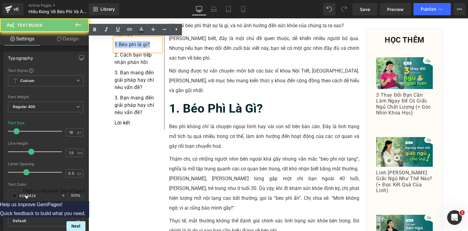
click at [153, 49] on div "1. Béo phì là gì?" at bounding box center [138, 44] width 47 height 13
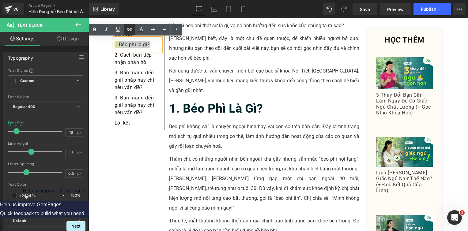
click at [127, 31] on icon at bounding box center [129, 29] width 7 height 7
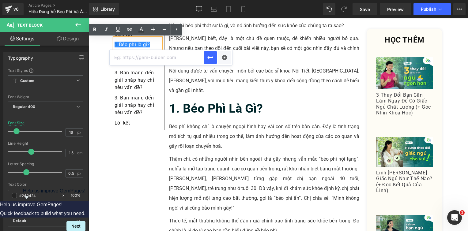
click at [138, 56] on input "text" at bounding box center [157, 57] width 94 height 15
paste input "#e-1728620352861"
type input "#e-1728620352861"
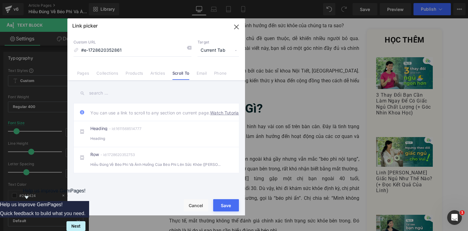
click at [227, 0] on div "Text Color Highlight Color #333333 Edit or remove link: Edit - Unlink - Cancel …" at bounding box center [234, 0] width 468 height 0
click at [224, 51] on span "Current Tab" at bounding box center [217, 51] width 41 height 12
click at [219, 67] on li "New Tab" at bounding box center [217, 72] width 47 height 11
click at [227, 50] on span "New Tab" at bounding box center [217, 51] width 41 height 12
click at [218, 58] on li "Current Tab" at bounding box center [217, 61] width 47 height 11
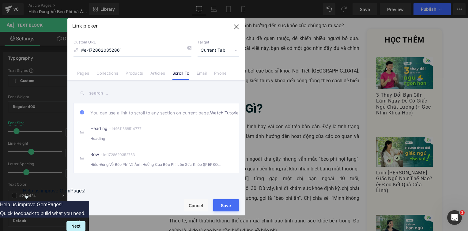
click at [228, 201] on button "Save" at bounding box center [226, 205] width 26 height 12
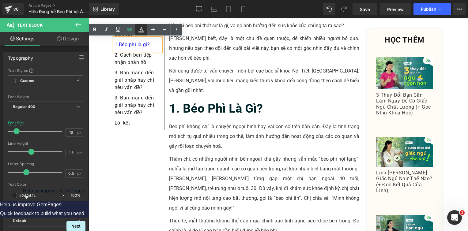
click at [142, 30] on icon at bounding box center [141, 29] width 3 height 4
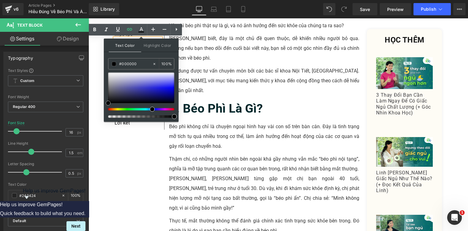
drag, startPoint x: 227, startPoint y: 112, endPoint x: 92, endPoint y: 115, distance: 135.7
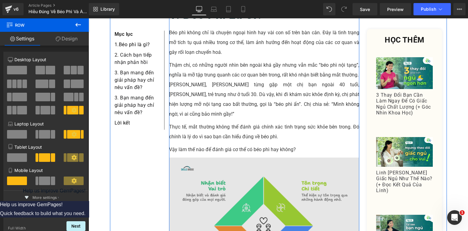
scroll to position [398, 0]
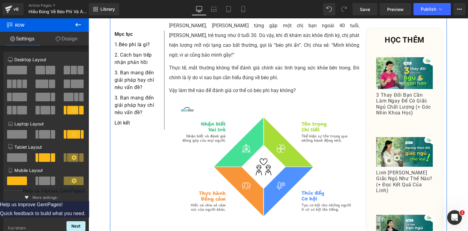
click at [156, 66] on div "2. Cách bạn tiếp nhận phản hồi" at bounding box center [138, 60] width 47 height 18
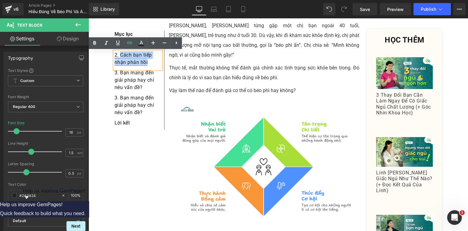
drag, startPoint x: 154, startPoint y: 65, endPoint x: 119, endPoint y: 56, distance: 36.2
click at [119, 56] on div "2. Cách bạn tiếp nhận phản hồi" at bounding box center [138, 60] width 47 height 18
paste div
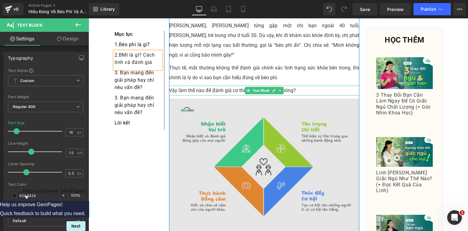
scroll to position [520, 0]
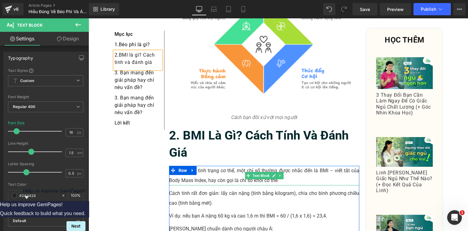
click at [196, 166] on p "Để đánh giá tình trạng cơ thể, một chỉ số thường được nhắc đến là BMI – viết tắ…" at bounding box center [264, 176] width 190 height 20
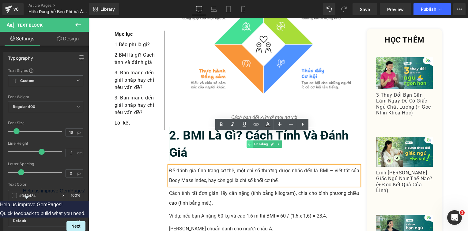
click at [249, 141] on span at bounding box center [249, 144] width 6 height 7
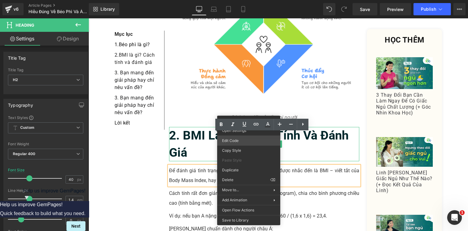
click at [242, 0] on div "Heading You are previewing how the will restyle your page. You can not edit Ele…" at bounding box center [234, 0] width 468 height 0
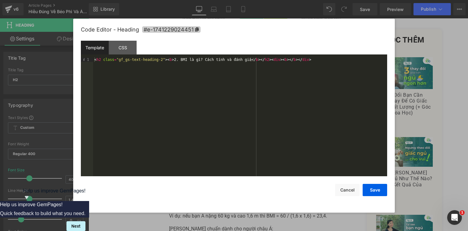
click at [196, 29] on icon at bounding box center [197, 29] width 4 height 4
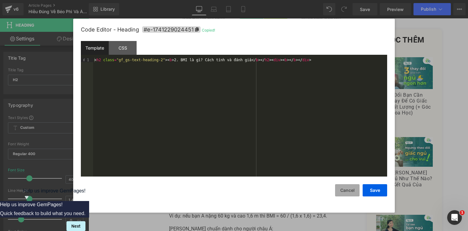
click at [340, 190] on button "Cancel" at bounding box center [347, 190] width 24 height 12
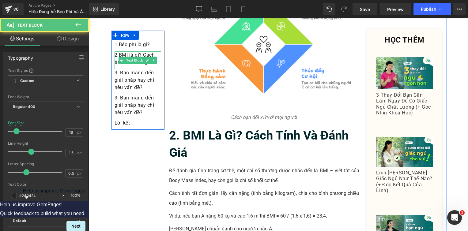
click at [149, 66] on div "2. BMI là gì? Cách tính và đánh giá" at bounding box center [138, 60] width 47 height 18
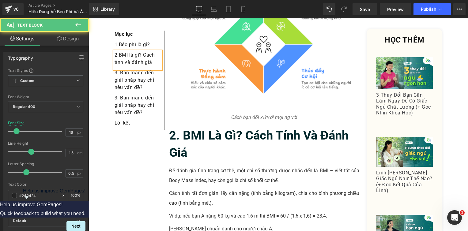
click at [149, 66] on div "2. BMI là gì? Cách tính và đánh giá" at bounding box center [138, 60] width 47 height 18
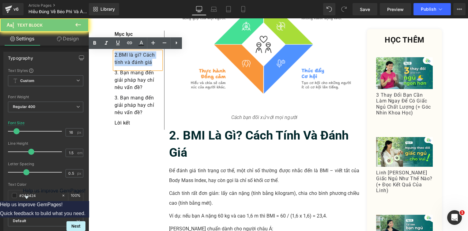
click at [149, 66] on div "2. BMI là gì? Cách tính và đánh giá" at bounding box center [138, 60] width 47 height 18
click at [131, 45] on icon at bounding box center [129, 42] width 7 height 7
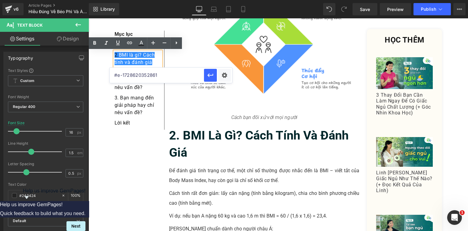
click at [144, 75] on input "#e-1728620352861" at bounding box center [157, 75] width 94 height 15
paste input "#e-1741229024451"
type input "#e-1741229024451"
click at [211, 75] on icon "button" at bounding box center [210, 75] width 7 height 7
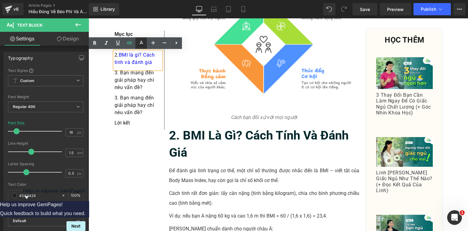
click at [141, 42] on icon at bounding box center [140, 42] width 7 height 7
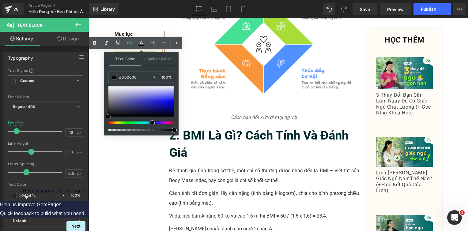
drag, startPoint x: 212, startPoint y: 132, endPoint x: 102, endPoint y: 126, distance: 110.4
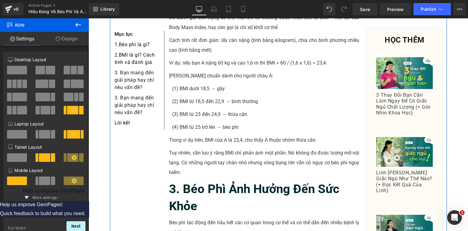
scroll to position [796, 0]
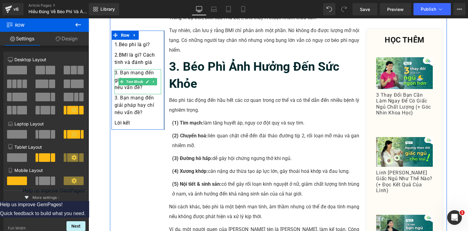
click at [143, 86] on div "3. Bạn mang đến giải pháp hay chỉ nêu vấn đề?" at bounding box center [138, 81] width 47 height 25
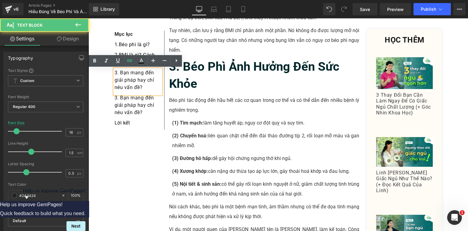
click at [143, 86] on div "3. Bạn mang đến giải pháp hay chỉ nêu vấn đề?" at bounding box center [138, 81] width 47 height 25
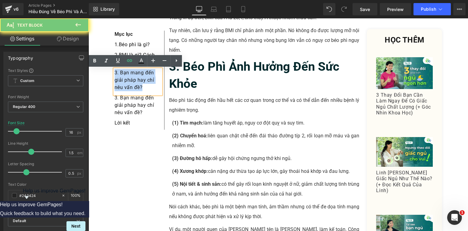
click at [144, 85] on div "3. Bạn mang đến giải pháp hay chỉ nêu vấn đề?" at bounding box center [138, 81] width 47 height 25
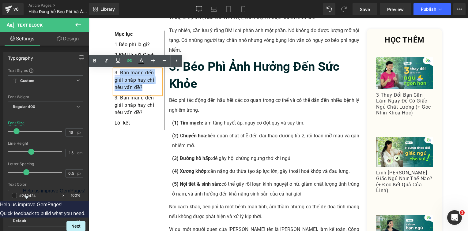
drag, startPoint x: 115, startPoint y: 78, endPoint x: 118, endPoint y: 73, distance: 5.8
click at [118, 73] on div "3. Bạn mang đến giải pháp hay chỉ nêu vấn đề?" at bounding box center [138, 81] width 47 height 25
paste div
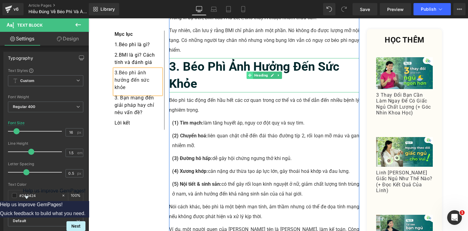
click at [246, 72] on span at bounding box center [249, 75] width 6 height 7
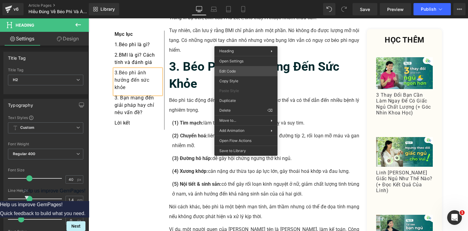
click at [246, 0] on div "Heading You are previewing how the will restyle your page. You can not edit Ele…" at bounding box center [234, 0] width 468 height 0
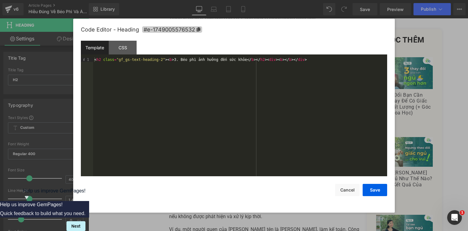
click at [199, 29] on icon at bounding box center [199, 29] width 4 height 4
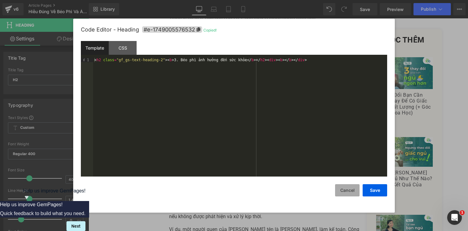
click at [342, 192] on button "Cancel" at bounding box center [347, 190] width 24 height 12
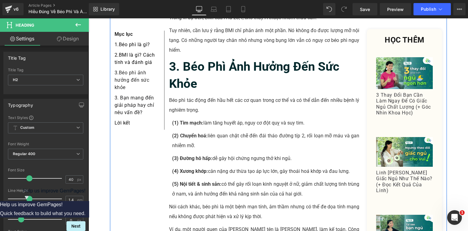
click at [144, 90] on div "3. Béo phì ảnh hưởng đến sức khỏe" at bounding box center [138, 81] width 47 height 25
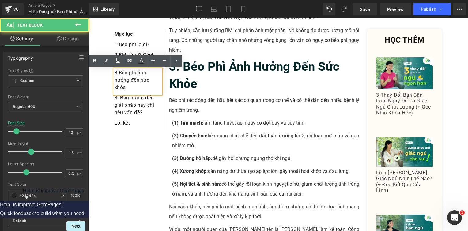
click at [144, 90] on div "3. Béo phì ảnh hưởng đến sức khỏe" at bounding box center [138, 81] width 47 height 25
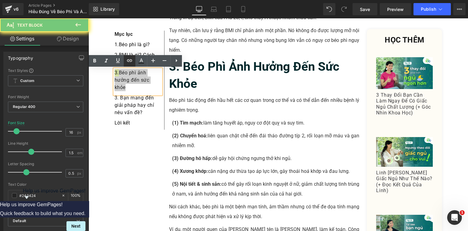
click at [132, 62] on icon at bounding box center [129, 60] width 7 height 7
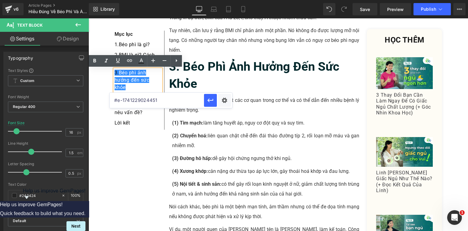
click at [153, 102] on input "#e-1741229024451" at bounding box center [157, 100] width 94 height 15
paste input "#e-1749005576532"
type input "#e-1749005576532"
drag, startPoint x: 216, startPoint y: 100, endPoint x: 97, endPoint y: 65, distance: 124.0
click at [216, 100] on button "button" at bounding box center [210, 100] width 13 height 13
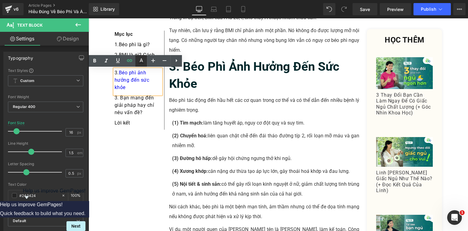
click at [144, 58] on icon at bounding box center [140, 60] width 7 height 7
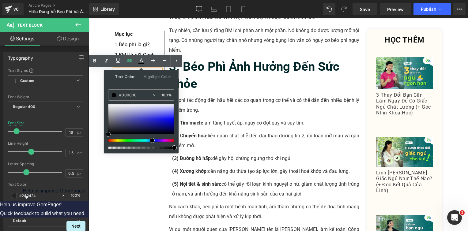
drag, startPoint x: 226, startPoint y: 146, endPoint x: 99, endPoint y: 147, distance: 127.1
click at [110, 173] on div "Mục lục Text Block 1. Béo phì là gì? Text Block 2. BMI là gì? Cách tính và đánh…" at bounding box center [278, 69] width 337 height 1426
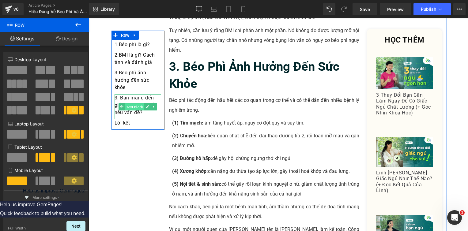
click at [127, 107] on span "Text Block" at bounding box center [134, 106] width 19 height 7
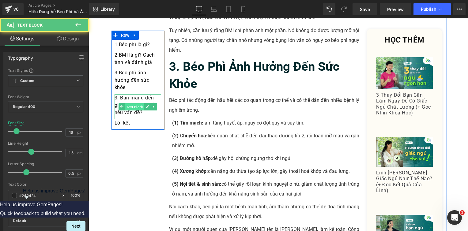
click at [127, 107] on span "Text Block" at bounding box center [134, 106] width 19 height 7
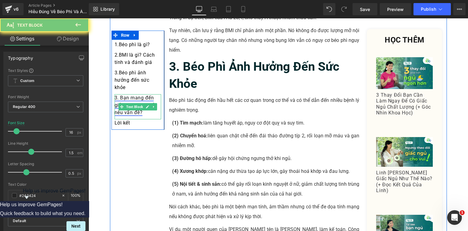
click at [124, 111] on link "3. Bạn mang đến giải pháp hay chỉ nêu vấn đề?" at bounding box center [135, 105] width 40 height 21
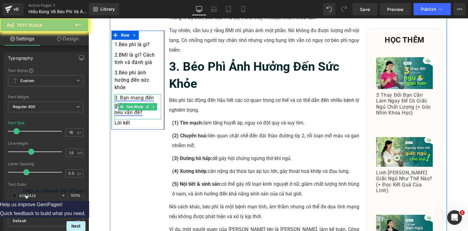
click at [124, 111] on link "3. Bạn mang đến giải pháp hay chỉ nêu vấn đề?" at bounding box center [135, 105] width 40 height 21
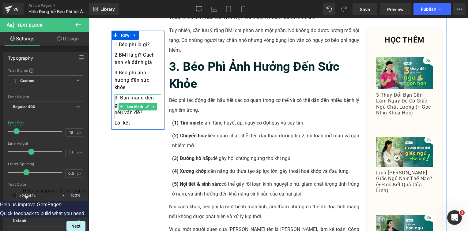
click at [145, 115] on div "3. Bạn mang đến giải pháp hay chỉ nêu vấn đề?" at bounding box center [138, 106] width 47 height 25
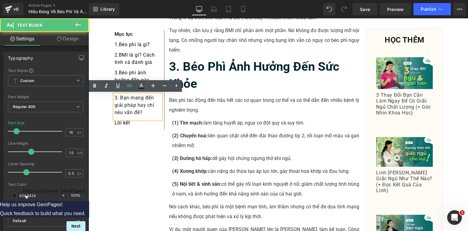
click at [145, 115] on div "3. Bạn mang đến giải pháp hay chỉ nêu vấn đề?" at bounding box center [138, 106] width 47 height 25
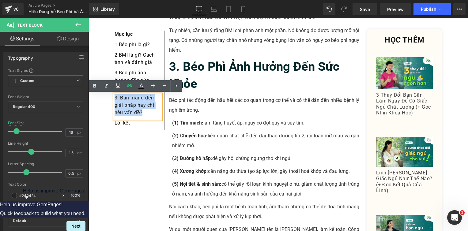
click at [145, 115] on div "3. Bạn mang đến giải pháp hay chỉ nêu vấn đề?" at bounding box center [138, 106] width 47 height 25
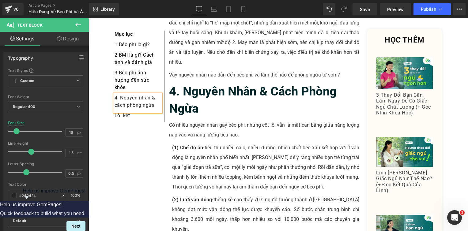
scroll to position [980, 0]
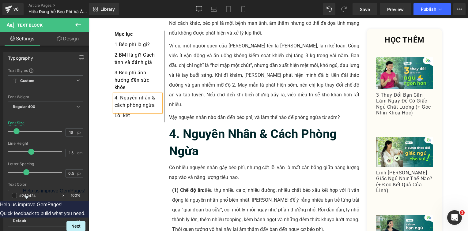
drag, startPoint x: 134, startPoint y: 179, endPoint x: 156, endPoint y: 158, distance: 30.1
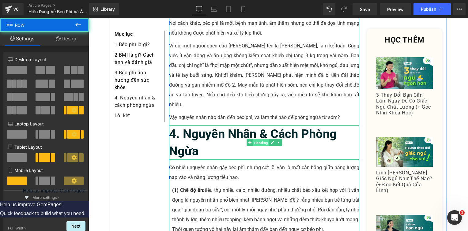
click at [253, 139] on span "Heading" at bounding box center [261, 142] width 16 height 7
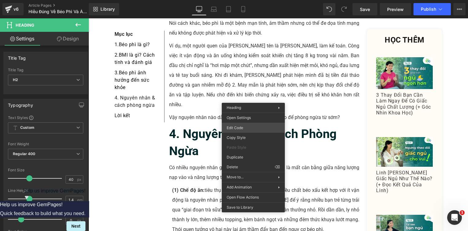
click at [248, 0] on div "Heading You are previewing how the will restyle your page. You can not edit Ele…" at bounding box center [234, 0] width 468 height 0
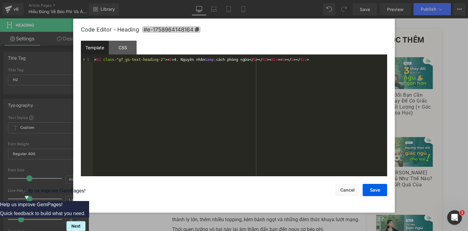
click at [193, 28] on span "#e-1758964148164" at bounding box center [171, 29] width 58 height 6
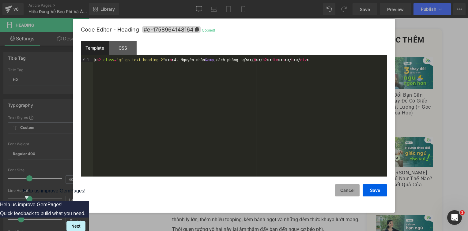
click at [339, 191] on button "Cancel" at bounding box center [347, 190] width 24 height 12
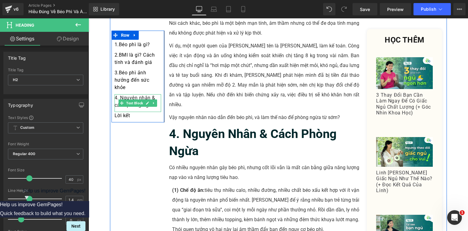
click at [151, 108] on div "4. Nguyên nhân & cách phòng ngừa" at bounding box center [138, 103] width 47 height 18
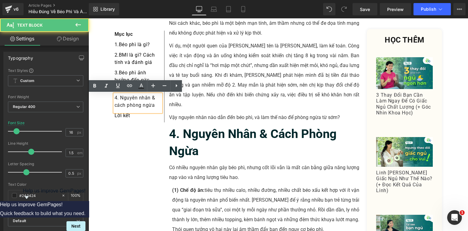
click at [151, 108] on div "4. Nguyên nhân & cách phòng ngừa" at bounding box center [138, 103] width 47 height 18
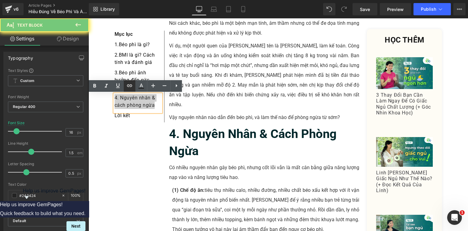
click at [130, 90] on link at bounding box center [130, 86] width 12 height 12
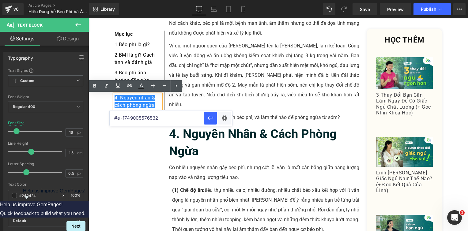
click at [138, 115] on input "#e-1749005576532" at bounding box center [157, 118] width 94 height 15
paste input "#e-1758964148164"
type input "#e-1758964148164"
click at [216, 122] on button "button" at bounding box center [210, 118] width 13 height 13
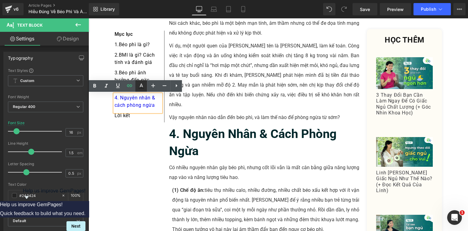
drag, startPoint x: 146, startPoint y: 87, endPoint x: 58, endPoint y: 87, distance: 88.2
click at [146, 87] on link at bounding box center [141, 86] width 12 height 12
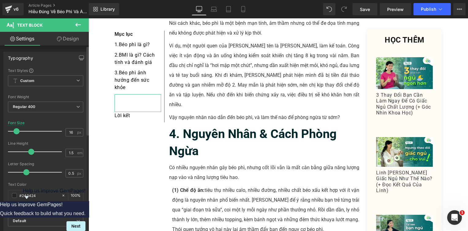
drag, startPoint x: 134, startPoint y: 148, endPoint x: 85, endPoint y: 187, distance: 62.9
click at [81, 0] on div "Heading You are previewing how the will restyle your page. You can not edit Ele…" at bounding box center [234, 0] width 468 height 0
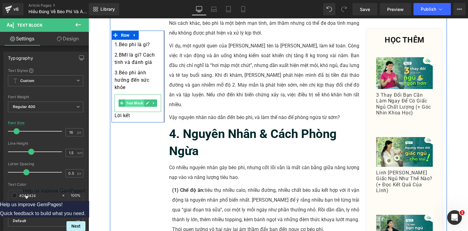
click at [138, 102] on span "Text Block" at bounding box center [134, 102] width 19 height 7
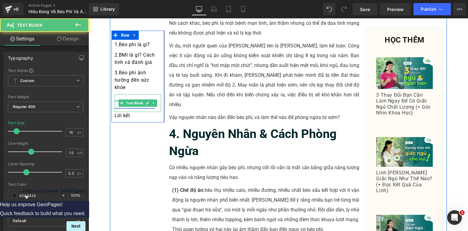
click at [137, 98] on link "4. Nguyên nhân & cách phòng ngừa" at bounding box center [135, 101] width 41 height 13
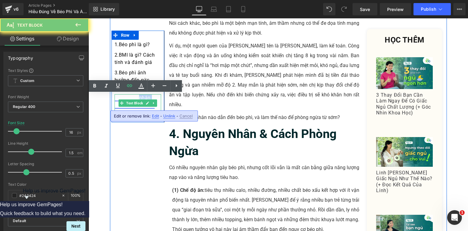
click at [137, 98] on link "4. Nguyên nhân & cách phòng ngừa" at bounding box center [135, 101] width 41 height 13
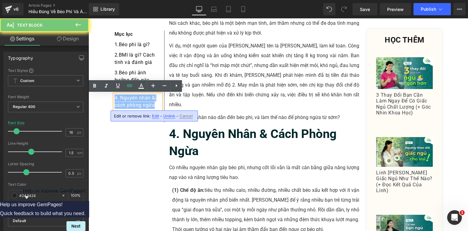
click at [137, 98] on link "4. Nguyên nhân & cách phòng ngừa" at bounding box center [135, 101] width 41 height 13
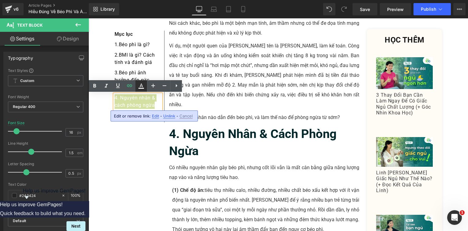
click at [139, 86] on icon at bounding box center [140, 85] width 7 height 7
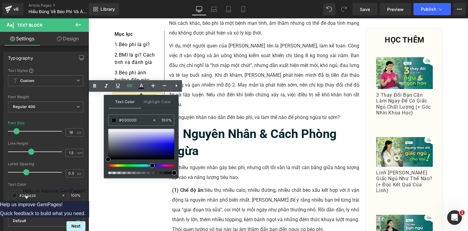
drag, startPoint x: 223, startPoint y: 171, endPoint x: 95, endPoint y: 176, distance: 128.7
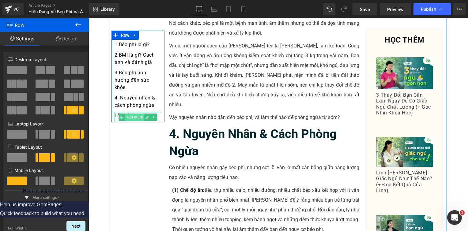
click at [125, 116] on span "Text Block" at bounding box center [134, 117] width 19 height 7
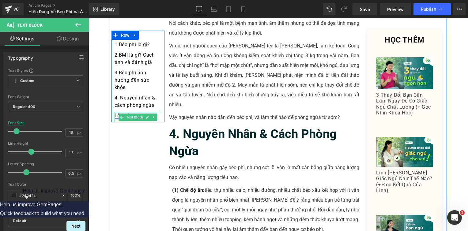
click at [115, 117] on link "Lời kết" at bounding box center [123, 116] width 16 height 6
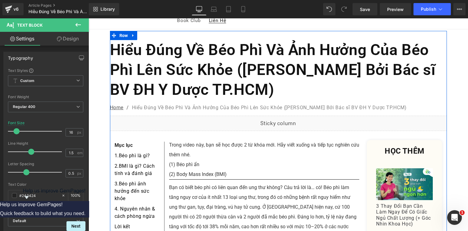
scroll to position [0, 0]
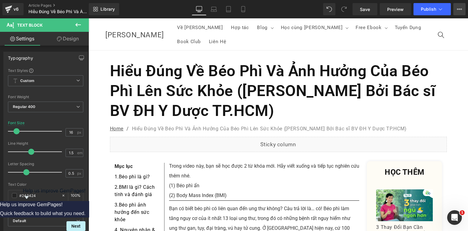
click at [459, 14] on button "View Live Page View with current Template Save Template to Library Schedule Pub…" at bounding box center [459, 9] width 12 height 12
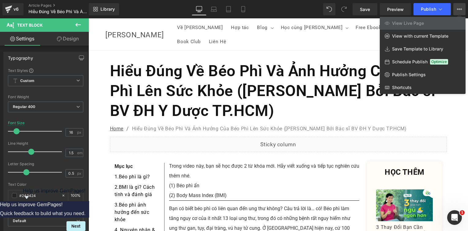
click at [191, 197] on div at bounding box center [277, 124] width 379 height 213
click at [191, 204] on div "Bạn có biết béo phì có liên quan đến ung thư không? Câu trả lời là… có! Béo phì…" at bounding box center [264, 233] width 190 height 59
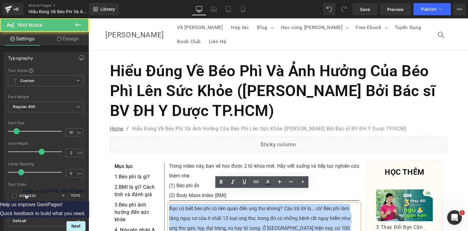
click at [191, 204] on div "Bạn có biết béo phì có liên quan đến ung thư không? Câu trả lời là… có! Béo phì…" at bounding box center [264, 233] width 190 height 59
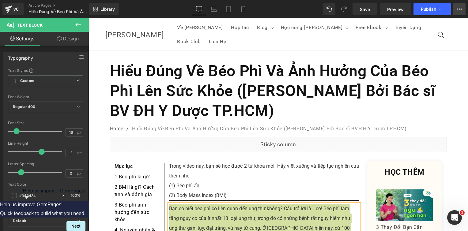
click at [453, 7] on button "View Live Page View with current Template Save Template to Library Schedule Pub…" at bounding box center [459, 9] width 12 height 12
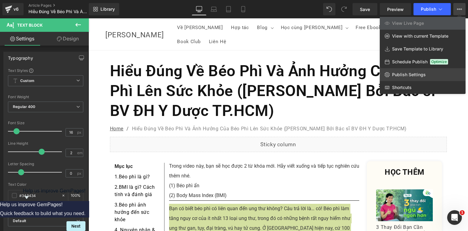
click at [409, 77] on span "Publish Settings" at bounding box center [409, 75] width 34 height 6
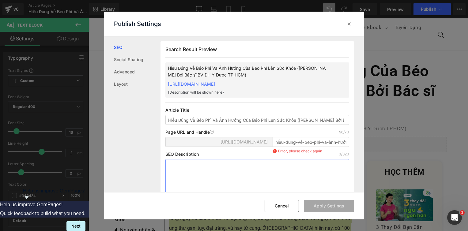
click at [201, 172] on textarea at bounding box center [257, 176] width 184 height 34
paste textarea "Bạn có biết béo phì có liên quan đến ung thư không? Câu trả lời là… có! Béo phì…"
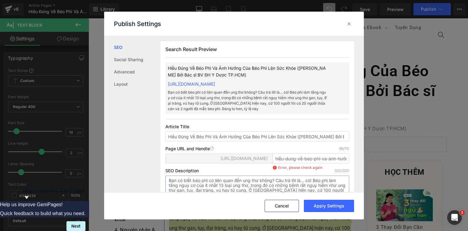
scroll to position [12, 0]
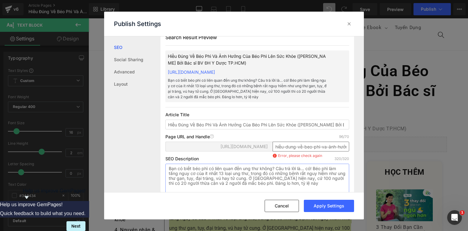
type textarea "Bạn có biết béo phì có liên quan đến ung thư không? Câu trả lời là… có! Béo phì…"
drag, startPoint x: 274, startPoint y: 152, endPoint x: 426, endPoint y: 160, distance: 152.7
click at [426, 160] on div "Publish Settings SEO Social Sharing Advanced Layout Search Result Preview Hiểu …" at bounding box center [234, 115] width 468 height 231
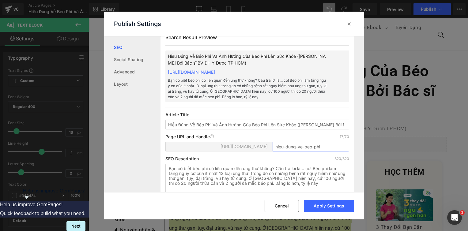
type input "hieu-dung-ve-beo-phi"
click at [341, 159] on p "320/320" at bounding box center [341, 158] width 15 height 5
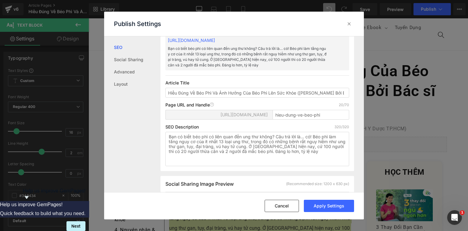
scroll to position [104, 0]
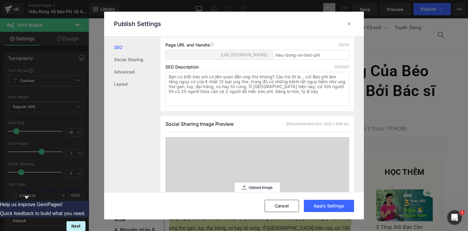
click at [268, 182] on div "Upload Image" at bounding box center [257, 187] width 45 height 101
click at [251, 184] on div "Upload Image" at bounding box center [257, 188] width 45 height 10
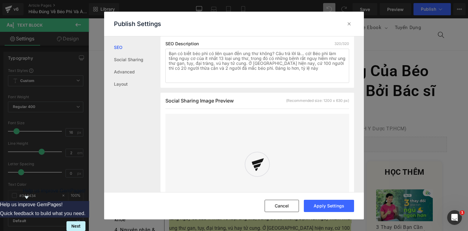
scroll to position [165, 0]
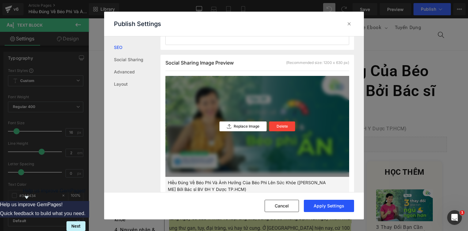
click at [323, 203] on button "Apply Settings" at bounding box center [329, 206] width 50 height 12
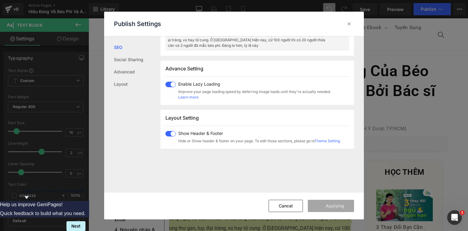
scroll to position [379, 0]
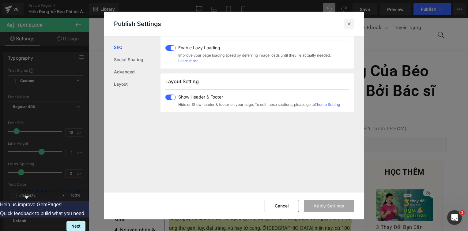
click at [350, 22] on icon at bounding box center [349, 24] width 6 height 6
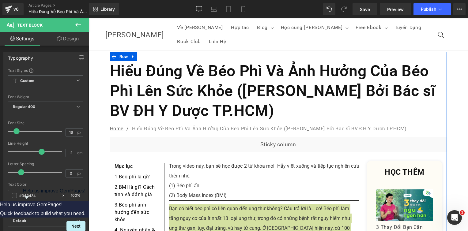
scroll to position [92, 0]
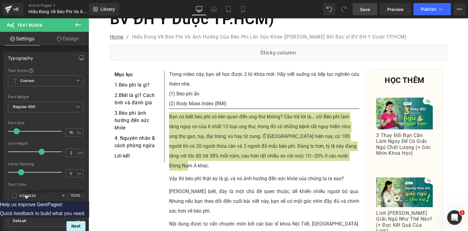
click at [361, 9] on span "Save" at bounding box center [365, 9] width 10 height 6
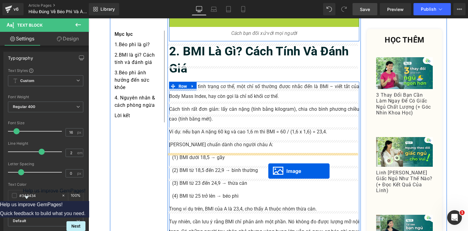
scroll to position [490, 0]
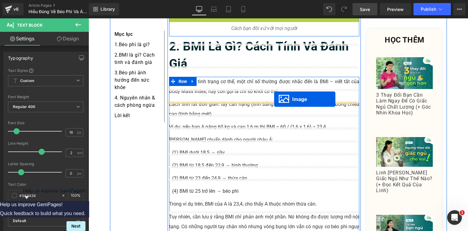
drag, startPoint x: 253, startPoint y: 224, endPoint x: 274, endPoint y: 99, distance: 126.7
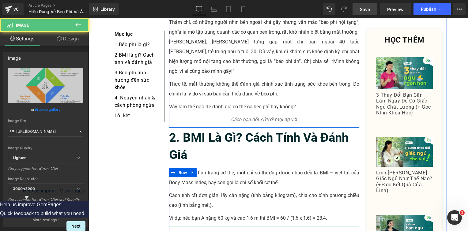
scroll to position [367, 0]
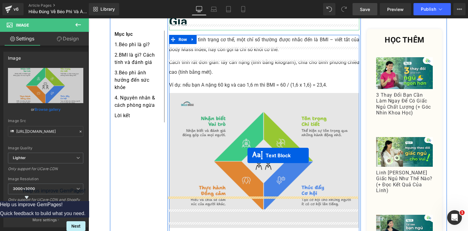
drag, startPoint x: 246, startPoint y: 100, endPoint x: 247, endPoint y: 157, distance: 57.0
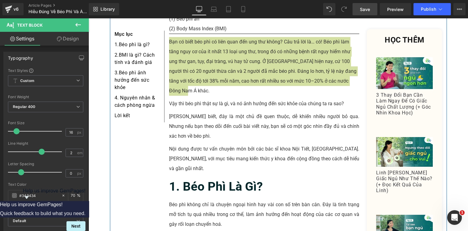
scroll to position [92, 0]
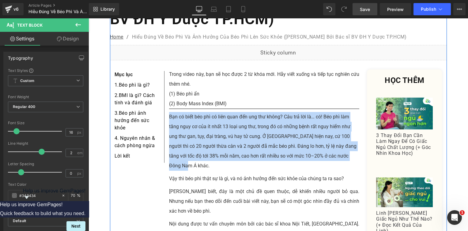
click at [213, 112] on div "Bạn có biết béo phì có liên quan đến ung thư không? Câu trả lời là… có! Béo phì…" at bounding box center [264, 141] width 190 height 59
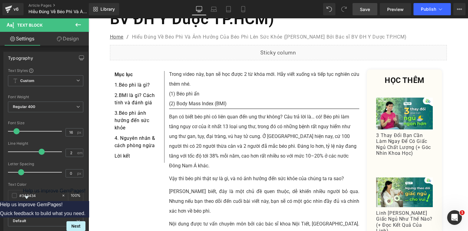
drag, startPoint x: 361, startPoint y: 10, endPoint x: 68, endPoint y: 30, distance: 294.0
click at [361, 11] on span "Save" at bounding box center [365, 9] width 10 height 6
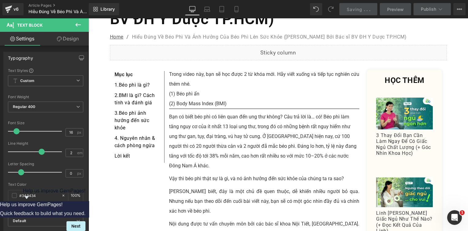
click at [78, 24] on icon at bounding box center [78, 25] width 6 height 4
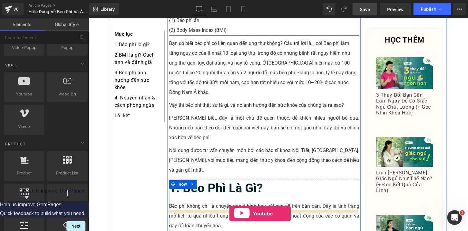
scroll to position [202, 0]
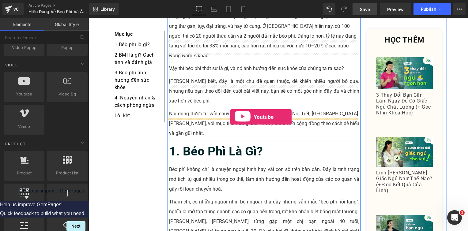
drag, startPoint x: 112, startPoint y: 104, endPoint x: 230, endPoint y: 118, distance: 118.4
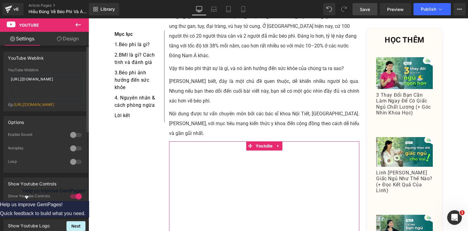
click at [78, 151] on div at bounding box center [76, 149] width 15 height 10
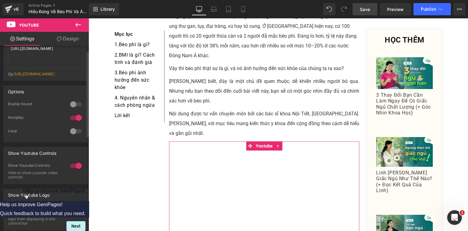
scroll to position [0, 0]
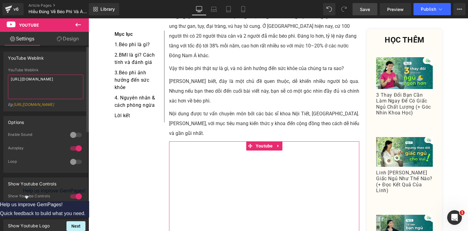
click at [47, 82] on textarea "[URL][DOMAIN_NAME]" at bounding box center [45, 87] width 75 height 24
paste textarea "[DOMAIN_NAME][URL]"
type textarea "[URL][DOMAIN_NAME]"
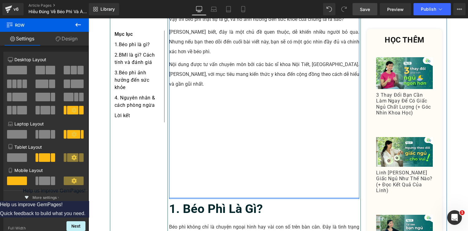
scroll to position [202, 0]
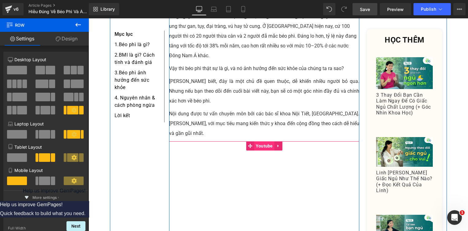
click at [255, 141] on span "Youtube" at bounding box center [264, 145] width 20 height 9
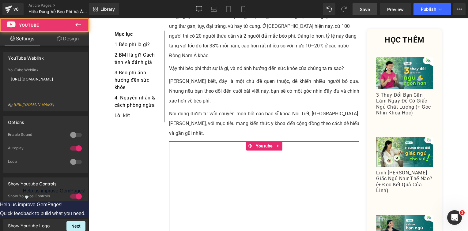
click at [72, 42] on link "Design" at bounding box center [68, 39] width 44 height 14
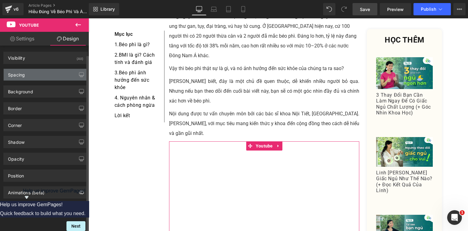
click at [29, 70] on div "Spacing" at bounding box center [46, 75] width 84 height 12
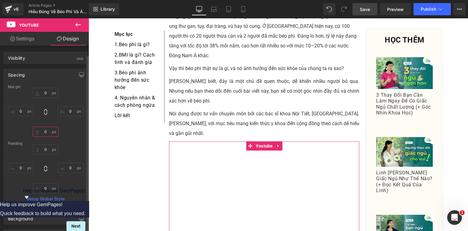
click at [45, 136] on input "0" at bounding box center [46, 132] width 26 height 10
type input "15"
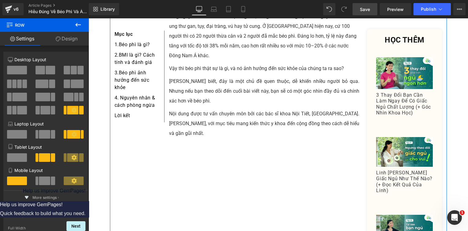
scroll to position [325, 0]
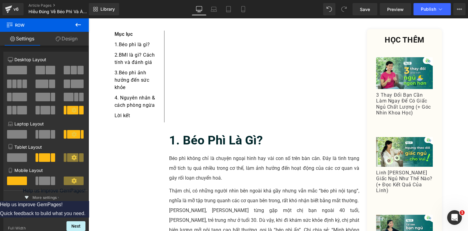
drag, startPoint x: 367, startPoint y: 10, endPoint x: 365, endPoint y: 16, distance: 6.5
click at [367, 12] on span "Save" at bounding box center [365, 9] width 10 height 6
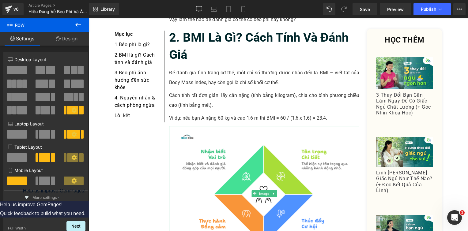
scroll to position [569, 0]
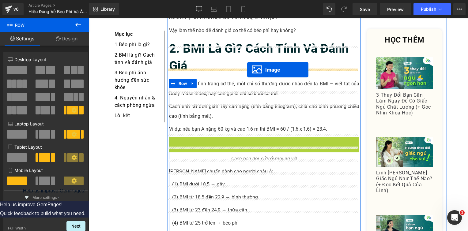
drag, startPoint x: 252, startPoint y: 78, endPoint x: 247, endPoint y: 70, distance: 9.5
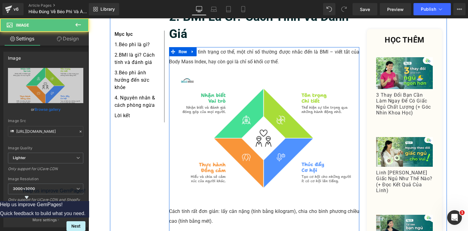
scroll to position [661, 0]
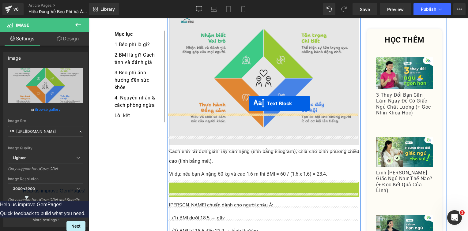
drag, startPoint x: 248, startPoint y: 156, endPoint x: 249, endPoint y: 103, distance: 53.0
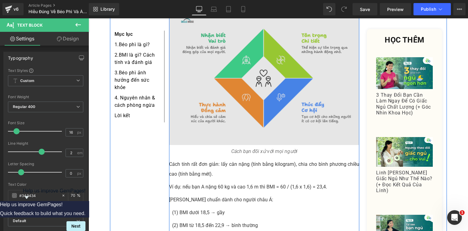
click at [197, 66] on img at bounding box center [264, 77] width 190 height 135
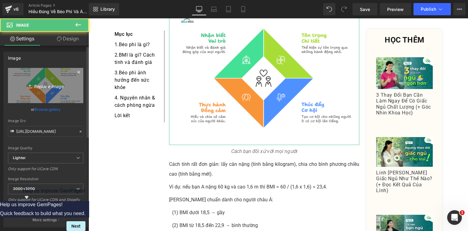
click at [40, 74] on link "Replace Image" at bounding box center [45, 85] width 75 height 35
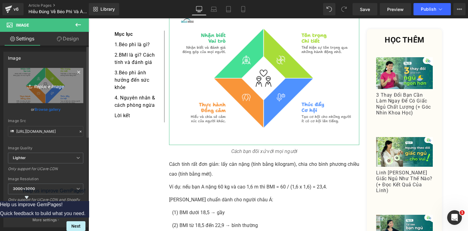
type input "C:\fakepath\Screenshot [DATE] 161843.png"
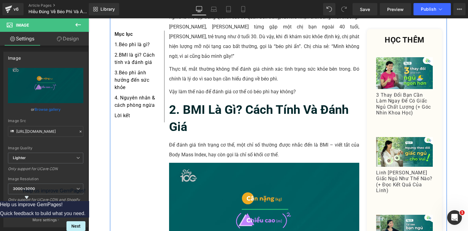
scroll to position [569, 0]
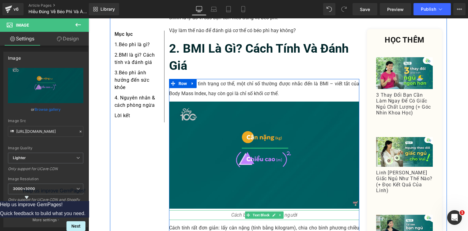
click at [239, 212] on icon "Cách bạn đối xử với mọi người" at bounding box center [264, 215] width 66 height 6
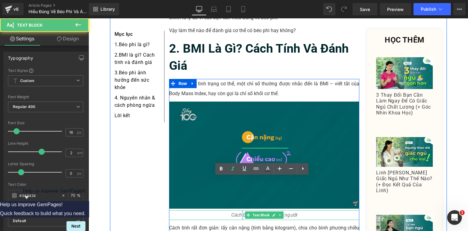
click at [239, 212] on icon "Cách bạn đối xử với mọi người" at bounding box center [264, 215] width 66 height 6
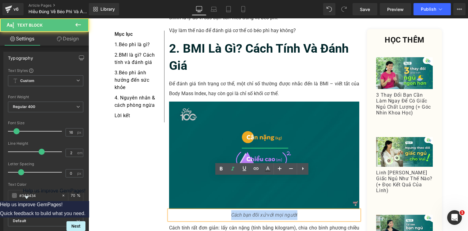
click at [239, 212] on icon "Cách bạn đối xử với mọi người" at bounding box center [264, 215] width 66 height 6
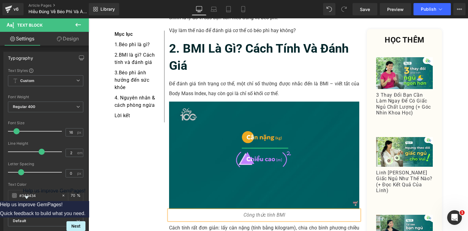
click at [302, 210] on div "Công thức tính BMI" at bounding box center [264, 215] width 190 height 10
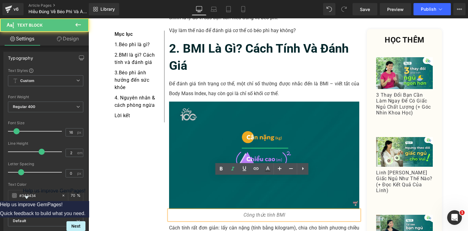
click at [261, 223] on p "Cách tính rất đơn giản: lấy cân nặng (tính bằng kilogram), chia cho bình phương…" at bounding box center [264, 233] width 190 height 20
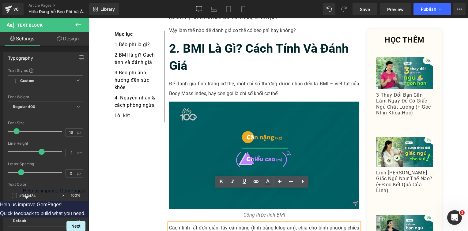
click at [190, 223] on p "Cách tính rất đơn giản: lấy cân nặng (tính bằng kilogram), chia cho bình phương…" at bounding box center [264, 233] width 190 height 20
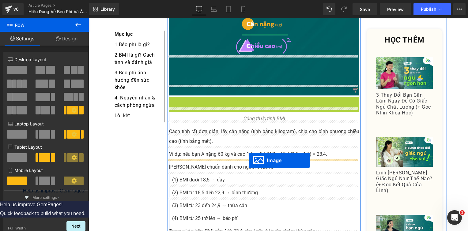
scroll to position [692, 0]
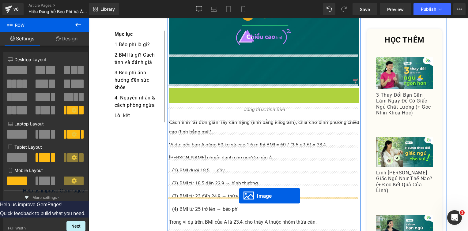
drag, startPoint x: 251, startPoint y: 139, endPoint x: 239, endPoint y: 196, distance: 57.9
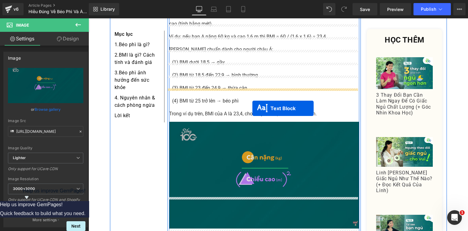
scroll to position [845, 0]
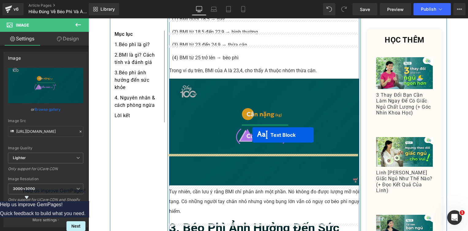
drag, startPoint x: 247, startPoint y: 134, endPoint x: 252, endPoint y: 134, distance: 4.9
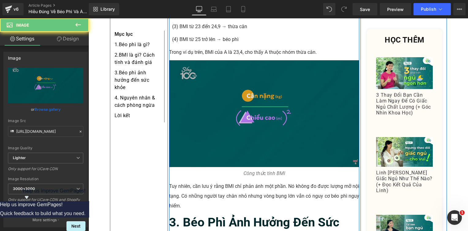
click at [238, 62] on img at bounding box center [264, 113] width 190 height 107
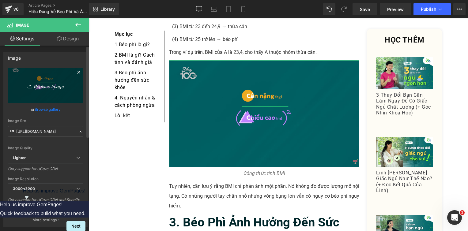
click at [42, 86] on icon "Replace Image" at bounding box center [45, 86] width 49 height 8
type input "C:\fakepath\Screenshot [DATE] 162009.png"
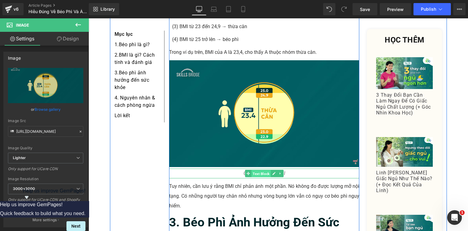
click at [260, 170] on span "Text Block" at bounding box center [260, 173] width 19 height 7
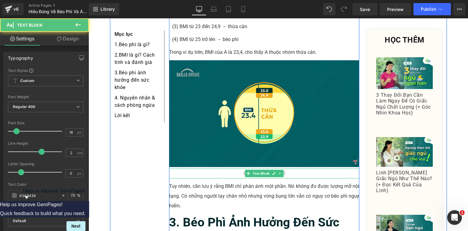
click at [243, 171] on span "Công thức tính BMI" at bounding box center [264, 174] width 42 height 6
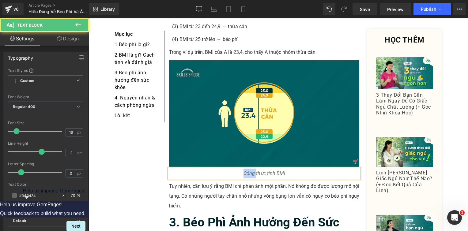
click at [243, 171] on span "Công thức tính BMI" at bounding box center [264, 174] width 42 height 6
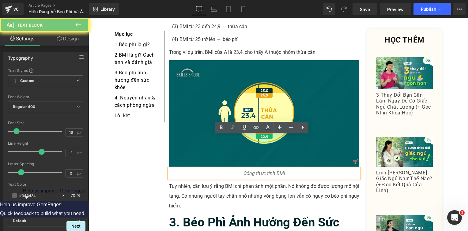
drag, startPoint x: 258, startPoint y: 137, endPoint x: 272, endPoint y: 137, distance: 13.2
click at [258, 169] on div "Công thức tính BMI" at bounding box center [264, 174] width 190 height 10
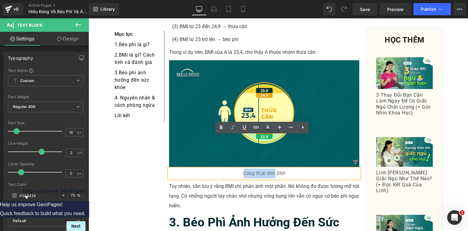
drag, startPoint x: 272, startPoint y: 139, endPoint x: 211, endPoint y: 137, distance: 60.6
click at [211, 169] on div "Công thức tính BMI" at bounding box center [264, 174] width 190 height 10
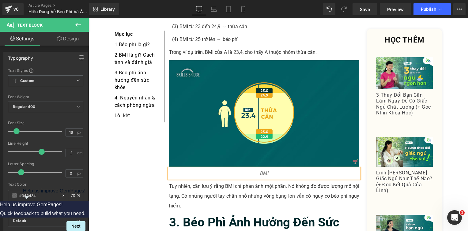
click at [273, 169] on div "BMI" at bounding box center [264, 174] width 190 height 10
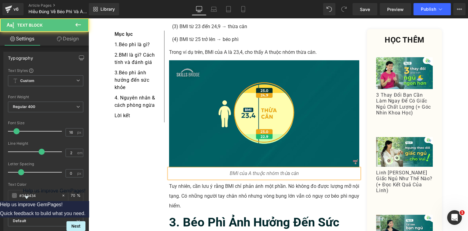
click at [273, 171] on span "BMI của A thuộc nhóm thừa cân" at bounding box center [264, 174] width 69 height 6
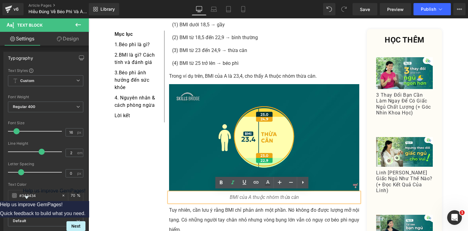
scroll to position [876, 0]
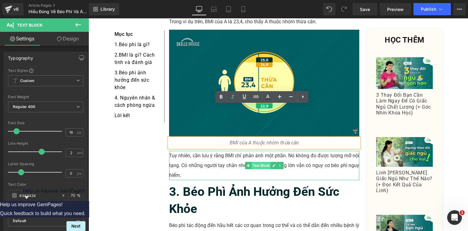
click at [267, 162] on span "Text Block" at bounding box center [260, 165] width 19 height 7
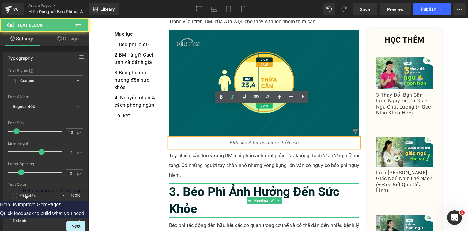
click at [235, 185] on b "3. Béo phì ảnh hưởng đến sức khỏe" at bounding box center [254, 201] width 170 height 32
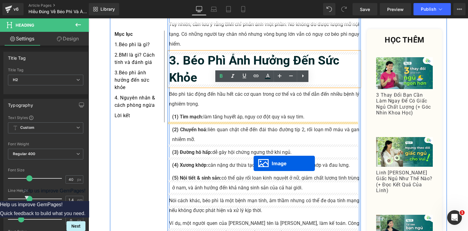
scroll to position [1029, 0]
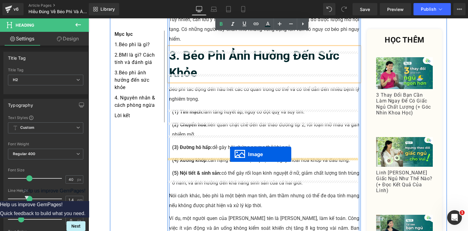
drag, startPoint x: 251, startPoint y: 159, endPoint x: 230, endPoint y: 154, distance: 21.6
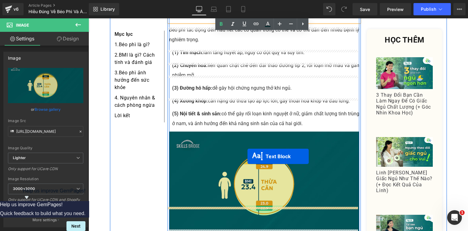
scroll to position [1090, 0]
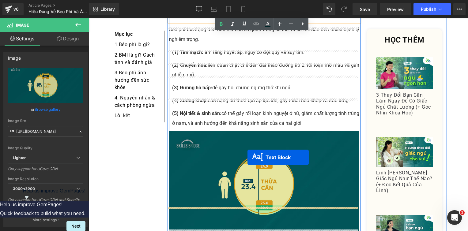
drag, startPoint x: 247, startPoint y: 122, endPoint x: 247, endPoint y: 157, distance: 35.5
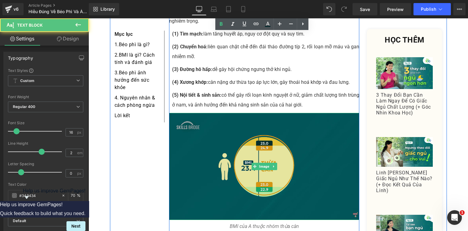
click at [246, 130] on img at bounding box center [264, 166] width 190 height 107
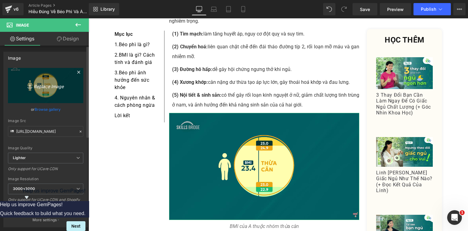
click at [44, 73] on link "Replace Image" at bounding box center [45, 85] width 75 height 35
type input "C:\fakepath\Screenshot [DATE] 162114.png"
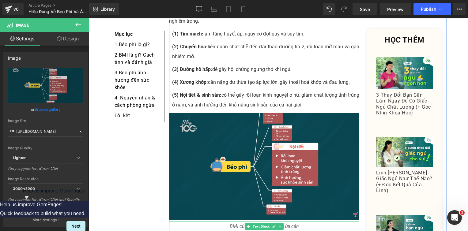
click at [230, 223] on span "BMI của A thuộc nhóm thừa cân" at bounding box center [264, 226] width 69 height 6
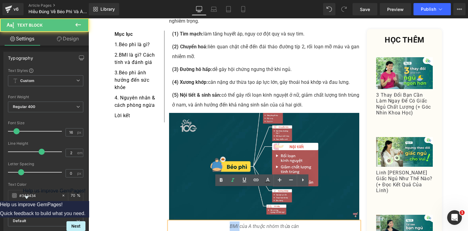
click at [230, 223] on span "BMI của A thuộc nhóm thừa cân" at bounding box center [264, 226] width 69 height 6
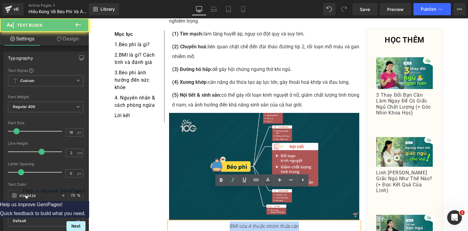
click at [230, 223] on span "BMI của A thuộc nhóm thừa cân" at bounding box center [264, 226] width 69 height 6
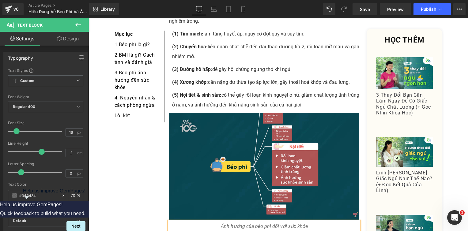
click at [291, 222] on div "Ảnh hưởng của béo phì đối với sức khỏe" at bounding box center [264, 227] width 190 height 10
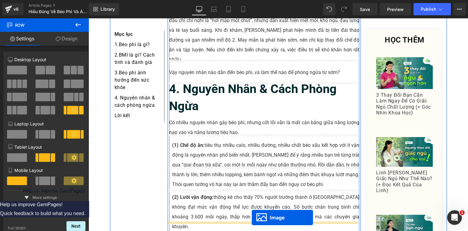
scroll to position [1365, 0]
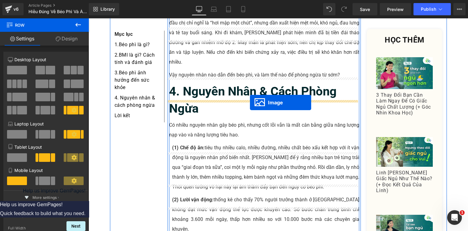
drag, startPoint x: 251, startPoint y: 148, endPoint x: 250, endPoint y: 103, distance: 45.9
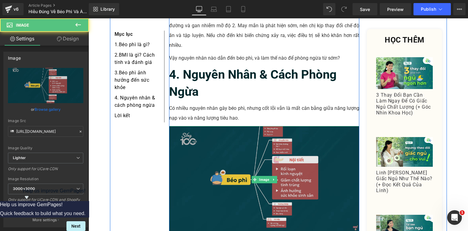
scroll to position [1243, 0]
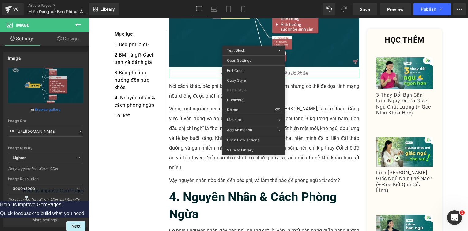
drag, startPoint x: 339, startPoint y: 120, endPoint x: 249, endPoint y: 102, distance: 91.5
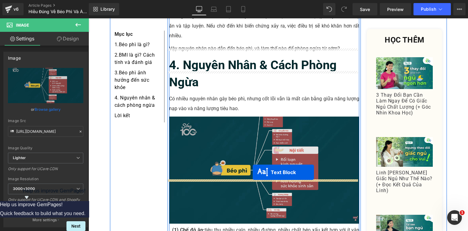
scroll to position [1396, 0]
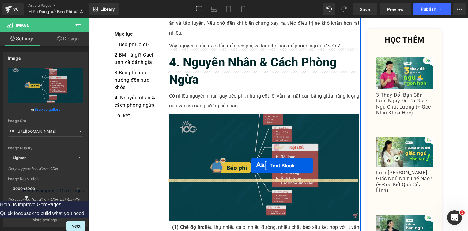
drag, startPoint x: 244, startPoint y: 54, endPoint x: 251, endPoint y: 166, distance: 111.9
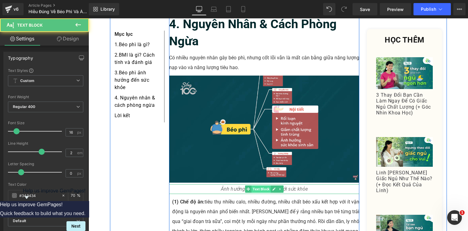
scroll to position [1427, 0]
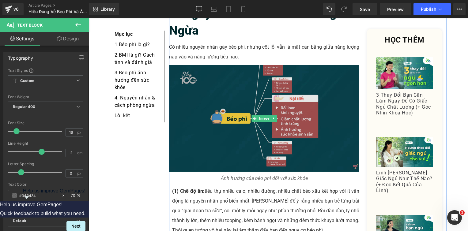
click at [234, 78] on img at bounding box center [264, 118] width 190 height 107
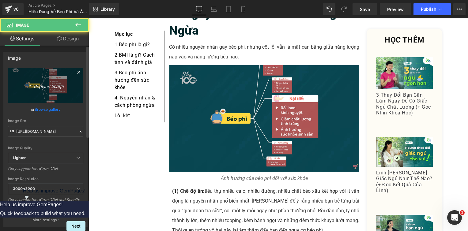
click at [51, 73] on link "Replace Image" at bounding box center [45, 85] width 75 height 35
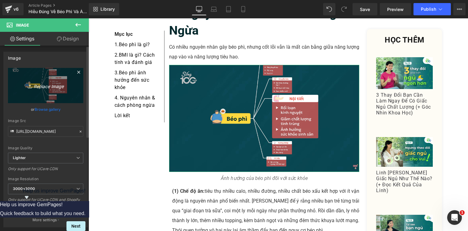
type input "C:\fakepath\Screenshot [DATE] 162301.png"
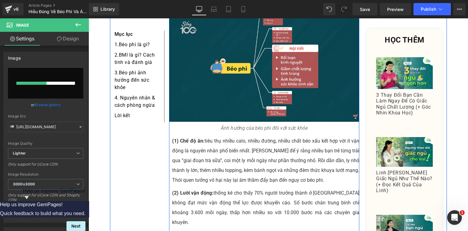
scroll to position [1488, 0]
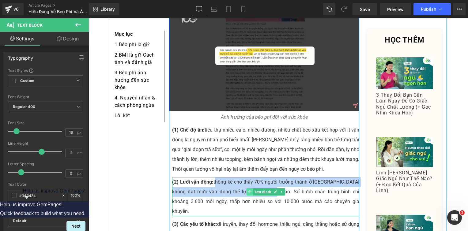
drag, startPoint x: 212, startPoint y: 139, endPoint x: 245, endPoint y: 147, distance: 33.3
click at [245, 177] on div "(2) Lười vận động: thống kê cho thấy 70% người trưởng thành ở [GEOGRAPHIC_DATA]…" at bounding box center [265, 196] width 187 height 39
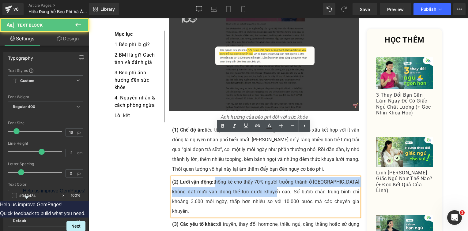
click at [254, 177] on p "(2) Lười vận động: thống kê cho thấy 70% người trưởng thành ở [GEOGRAPHIC_DATA]…" at bounding box center [265, 196] width 187 height 39
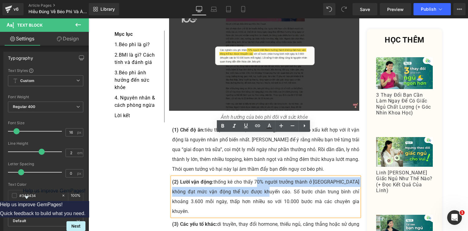
drag, startPoint x: 254, startPoint y: 140, endPoint x: 259, endPoint y: 146, distance: 8.7
click at [259, 177] on p "(2) Lười vận động: thống kê cho thấy 70% người trưởng thành ở [GEOGRAPHIC_DATA]…" at bounding box center [265, 196] width 187 height 39
copy p "70% người trưởng thành ở [GEOGRAPHIC_DATA] không đạt mức vận động thể lực được …"
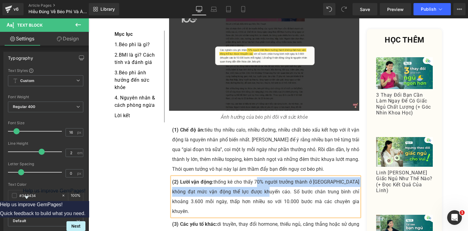
click at [239, 112] on div "Ảnh hưởng của béo phì đối với sức khỏe Text Block" at bounding box center [264, 117] width 190 height 10
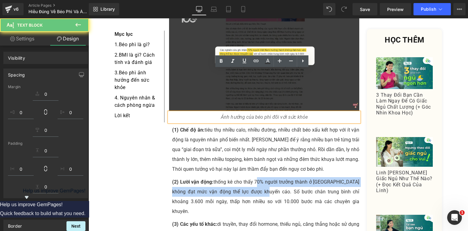
click at [240, 114] on span "Ảnh hưởng của béo phì đối với sức khỏe" at bounding box center [264, 117] width 87 height 6
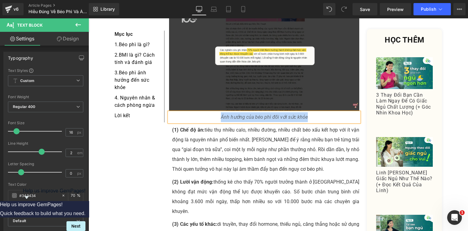
paste div
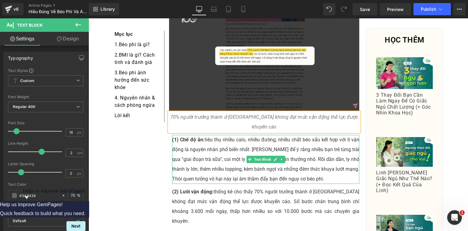
click at [269, 135] on p "(1) Chế độ ăn: tiêu thụ nhiều calo, nhiều đường, nhiều chất béo xấu kết hợp với…" at bounding box center [265, 159] width 187 height 49
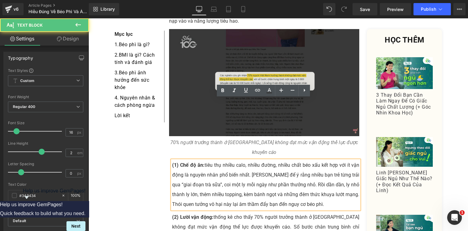
scroll to position [1427, 0]
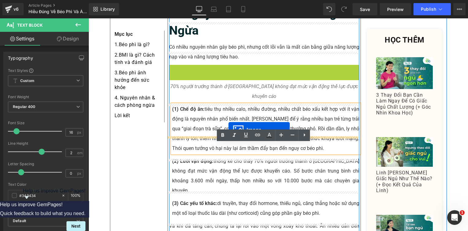
drag, startPoint x: 253, startPoint y: 74, endPoint x: 228, endPoint y: 130, distance: 61.4
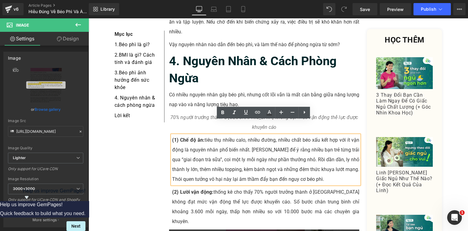
scroll to position [1335, 0]
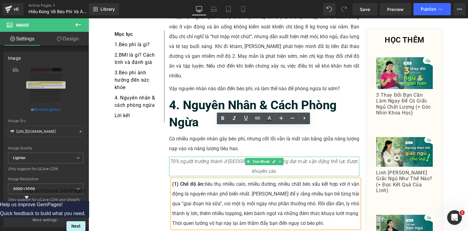
click at [198, 159] on span "70% người trưởng thành ở [GEOGRAPHIC_DATA] không đạt mức vận động thể lực được …" at bounding box center [264, 167] width 188 height 16
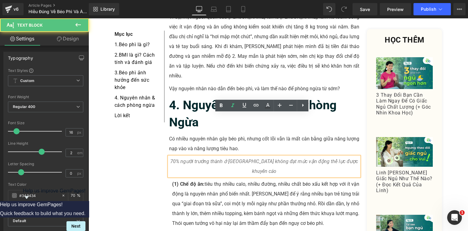
drag, startPoint x: 134, startPoint y: 142, endPoint x: 171, endPoint y: 129, distance: 40.0
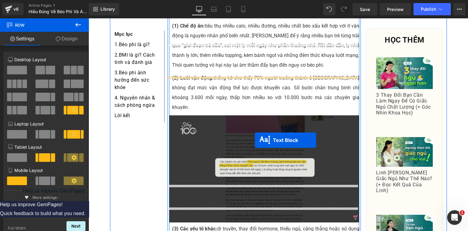
scroll to position [1519, 0]
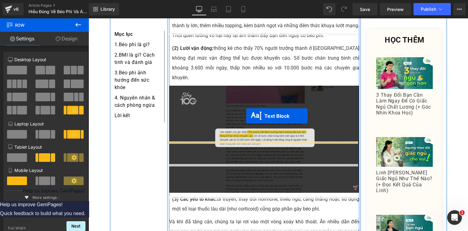
drag, startPoint x: 250, startPoint y: 121, endPoint x: 246, endPoint y: 112, distance: 9.9
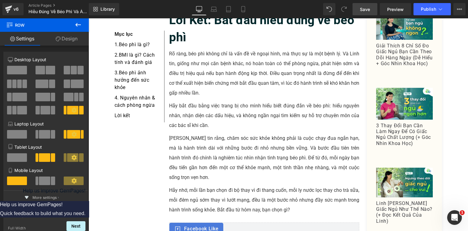
scroll to position [1794, 0]
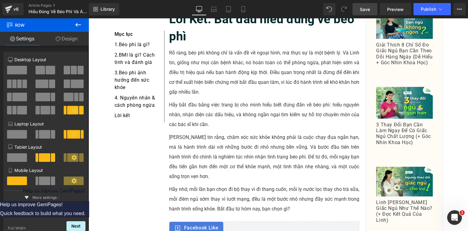
click at [375, 7] on link "Save" at bounding box center [364, 9] width 25 height 12
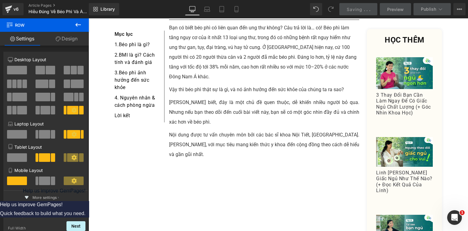
scroll to position [141, 0]
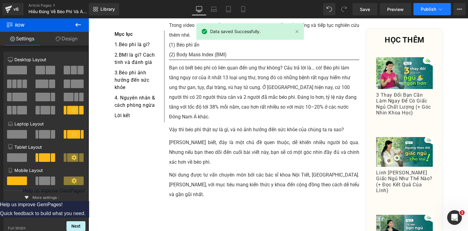
click at [423, 14] on button "Publish" at bounding box center [431, 9] width 37 height 12
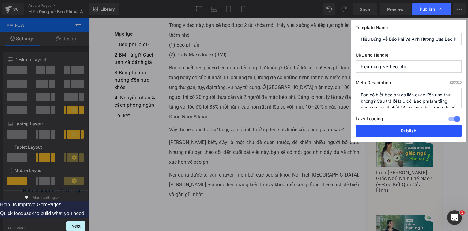
click at [385, 128] on button "Publish" at bounding box center [408, 131] width 106 height 12
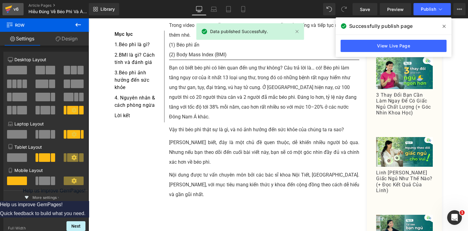
click at [18, 14] on link "v6" at bounding box center [12, 9] width 21 height 12
